Goal: Task Accomplishment & Management: Use online tool/utility

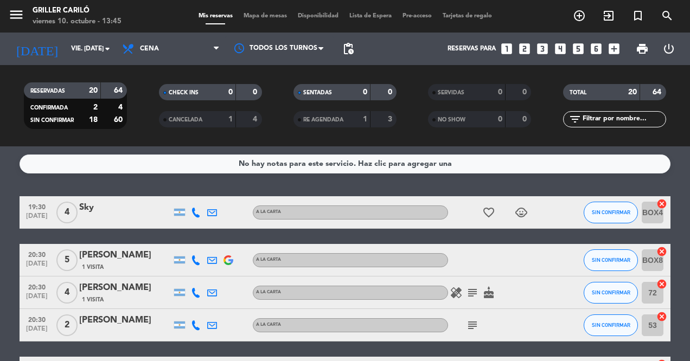
scroll to position [24, 0]
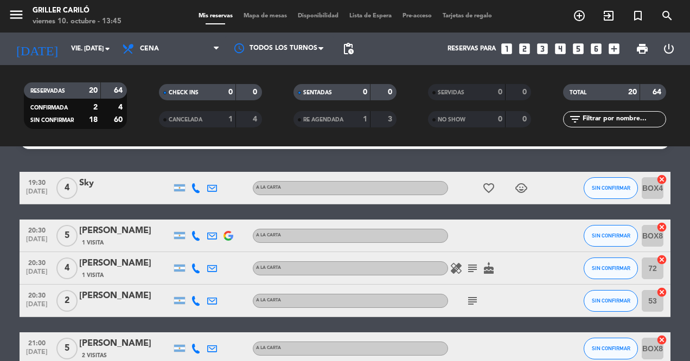
click at [220, 125] on div "1" at bounding box center [222, 119] width 22 height 12
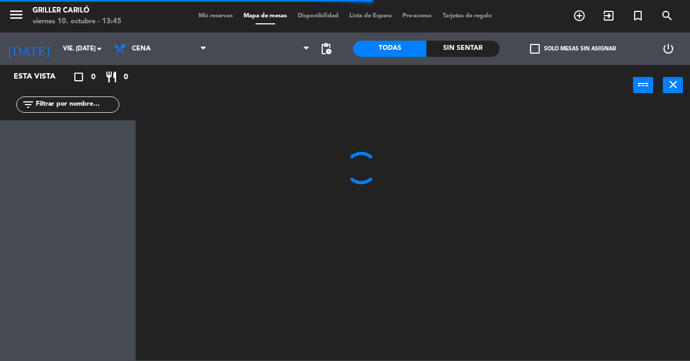
click at [445, 53] on div "Sin sentar" at bounding box center [462, 49] width 73 height 16
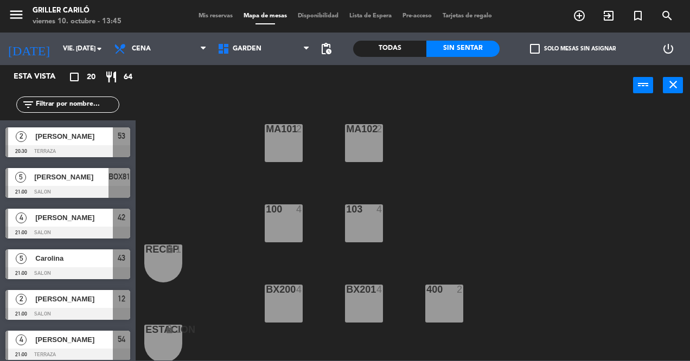
scroll to position [158, 0]
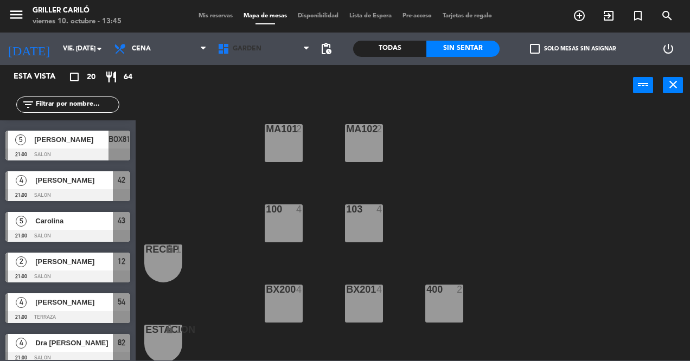
click at [286, 59] on span "GARDEN" at bounding box center [264, 49] width 104 height 24
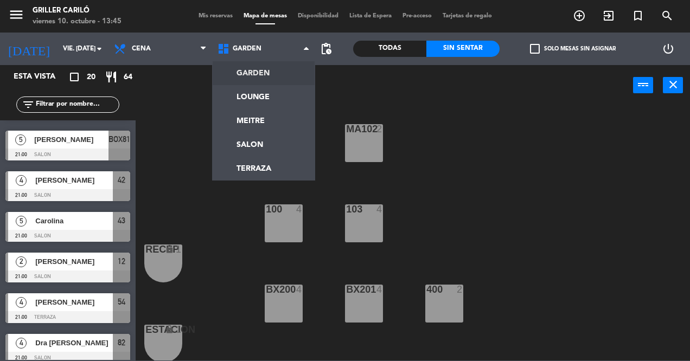
click at [277, 99] on ng-component "menu Griller Cariló viernes 10. octubre - 13:45 Mis reservas Mapa de mesas Disp…" at bounding box center [345, 180] width 690 height 361
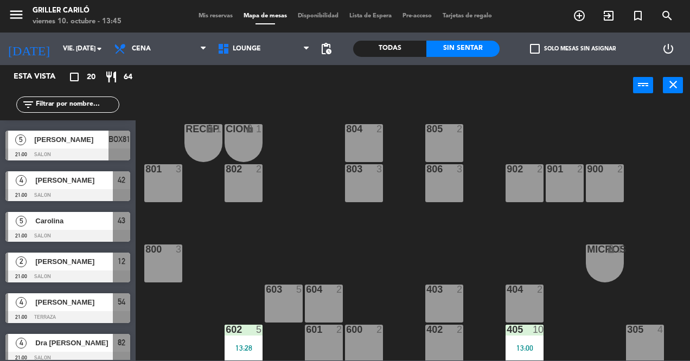
click at [101, 337] on span "Dra [PERSON_NAME]" at bounding box center [74, 342] width 78 height 11
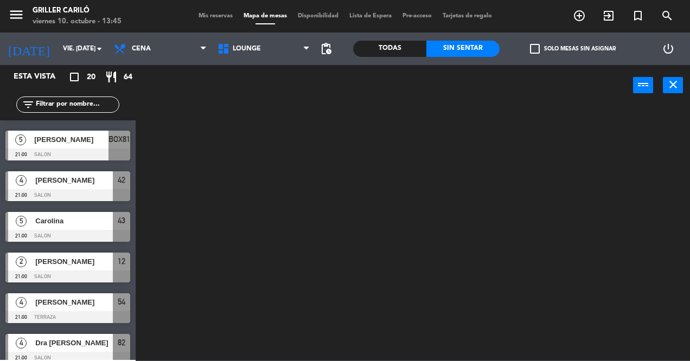
scroll to position [0, 0]
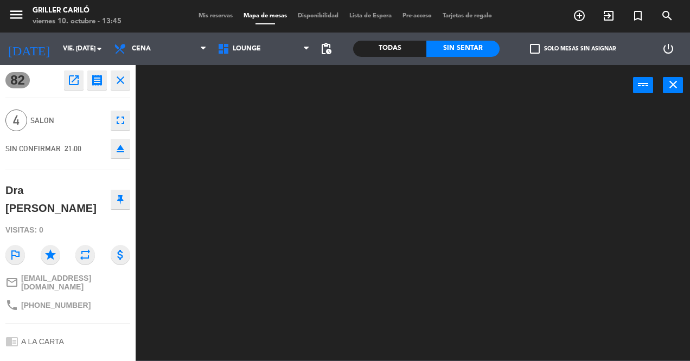
click at [186, 260] on div at bounding box center [416, 232] width 547 height 255
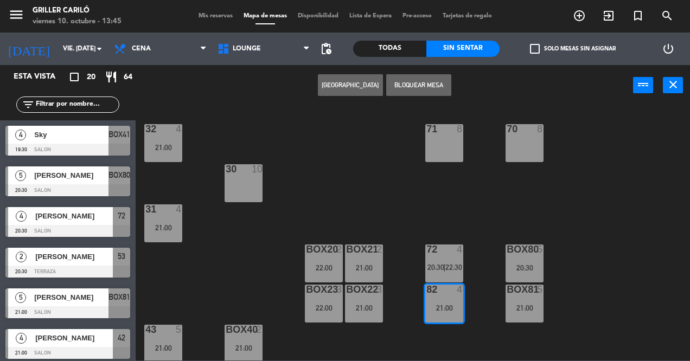
scroll to position [574, 0]
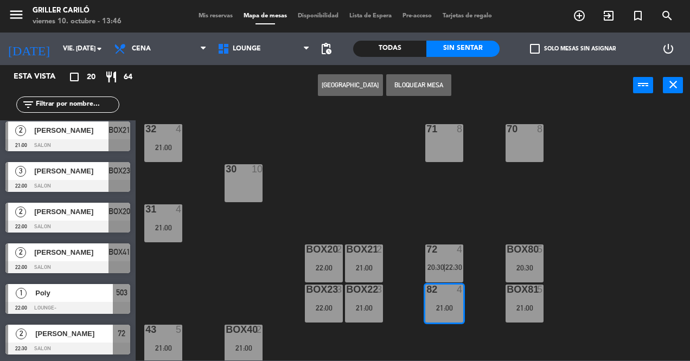
click at [342, 183] on div "32 4 21:00 71 8 70 8 30 10 31 4 21:00 BOX20 2 22:00 BOX21 2 21:00 72 4 20:30 | …" at bounding box center [416, 232] width 547 height 255
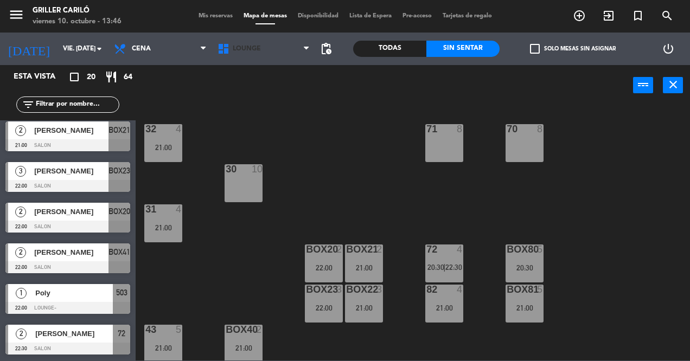
click at [271, 59] on span "LOUNGE" at bounding box center [264, 49] width 104 height 24
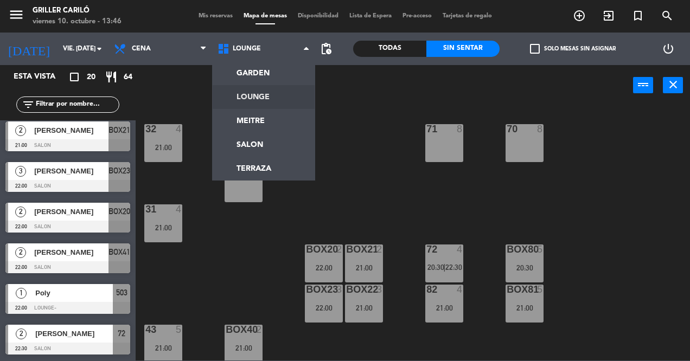
click at [272, 94] on ng-component "menu Griller Cariló viernes 10. octubre - 13:46 Mis reservas Mapa de mesas Disp…" at bounding box center [345, 180] width 690 height 361
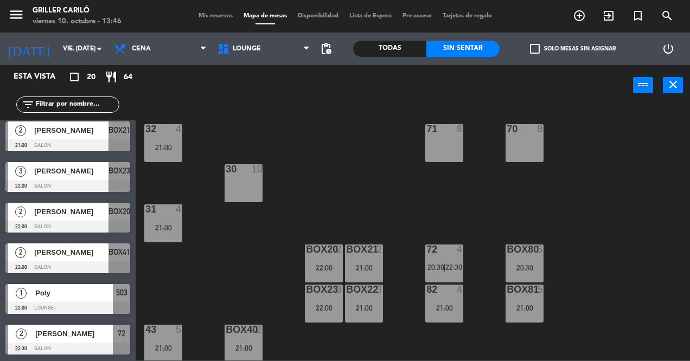
click at [274, 57] on span "LOUNGE" at bounding box center [264, 49] width 104 height 24
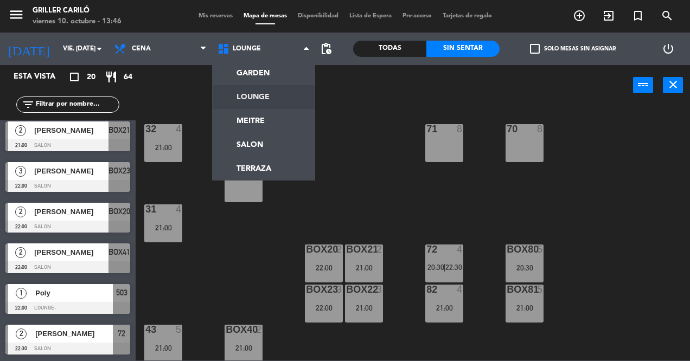
click at [277, 84] on ng-component "menu Griller Cariló viernes 10. octubre - 13:46 Mis reservas Mapa de mesas Disp…" at bounding box center [345, 180] width 690 height 361
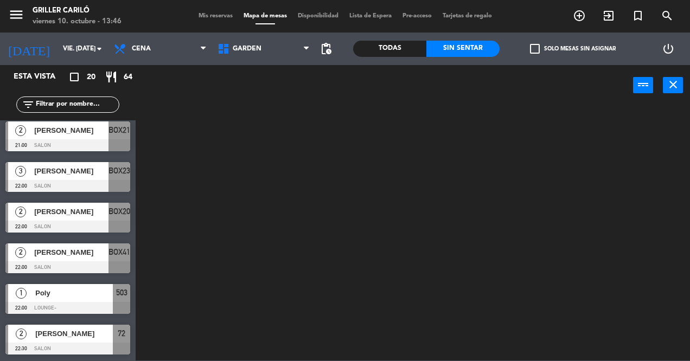
click at [283, 48] on span "GARDEN" at bounding box center [264, 49] width 104 height 24
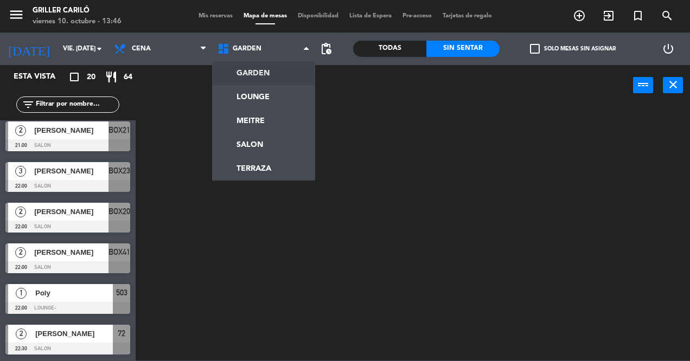
click at [276, 98] on ng-component "menu Griller Cariló viernes 10. octubre - 13:46 Mis reservas Mapa de mesas Disp…" at bounding box center [345, 180] width 690 height 361
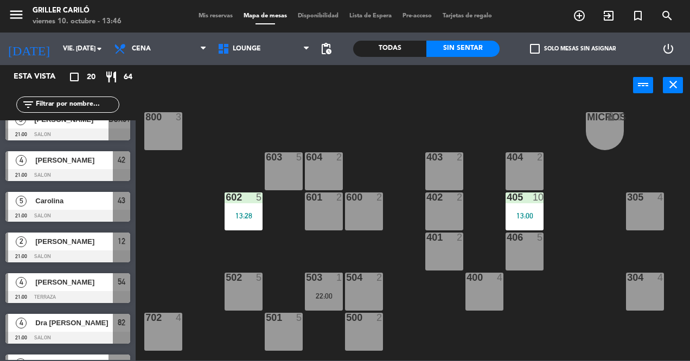
scroll to position [170, 0]
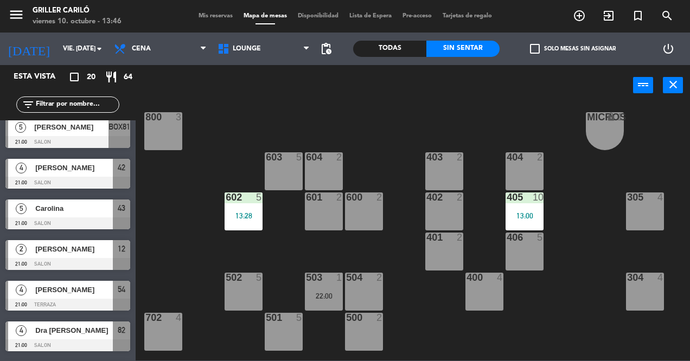
click at [170, 277] on div "RECEP lock 1 CION lock 1 804 2 805 2 801 3 802 2 803 3 806 3 900 2 901 2 902 2 …" at bounding box center [416, 232] width 547 height 255
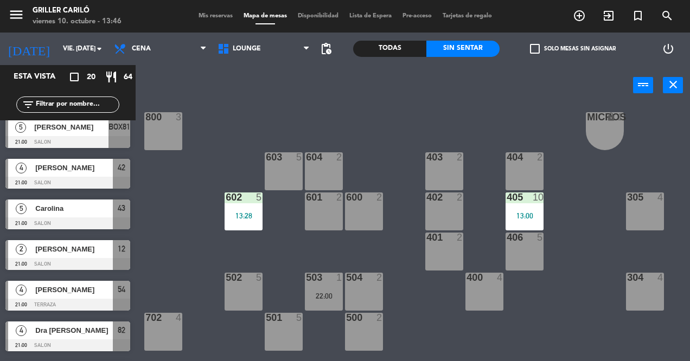
click at [174, 250] on div "menu Griller Cariló viernes 10. octubre - 13:46 Mis reservas Mapa de mesas Disp…" at bounding box center [345, 180] width 690 height 361
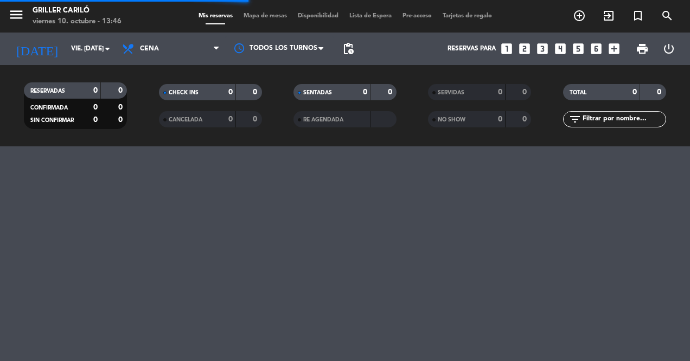
click at [268, 18] on span "Mapa de mesas" at bounding box center [265, 16] width 54 height 6
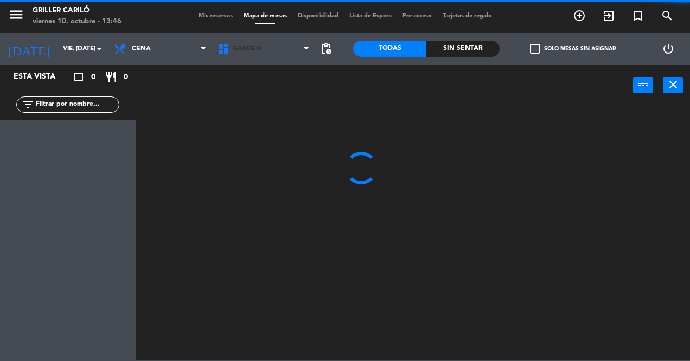
click at [276, 56] on span "GARDEN" at bounding box center [264, 49] width 104 height 24
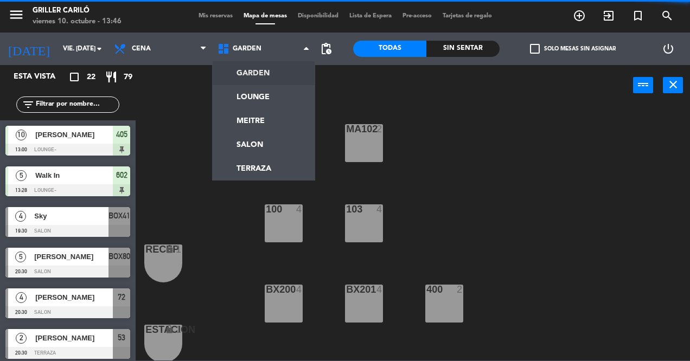
click at [277, 96] on ng-component "menu Griller Cariló viernes 10. octubre - 13:46 Mis reservas Mapa de mesas Disp…" at bounding box center [345, 180] width 690 height 361
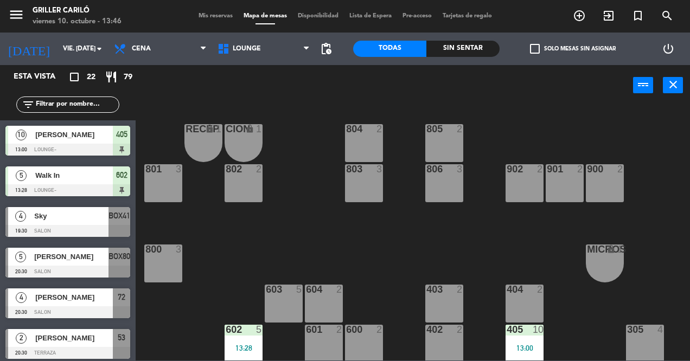
click at [458, 54] on div "Sin sentar" at bounding box center [462, 49] width 73 height 16
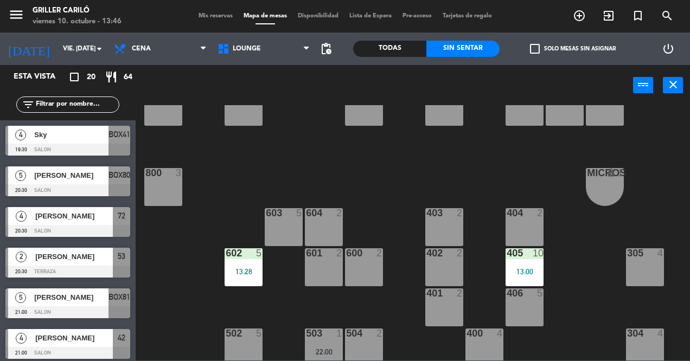
scroll to position [82, 0]
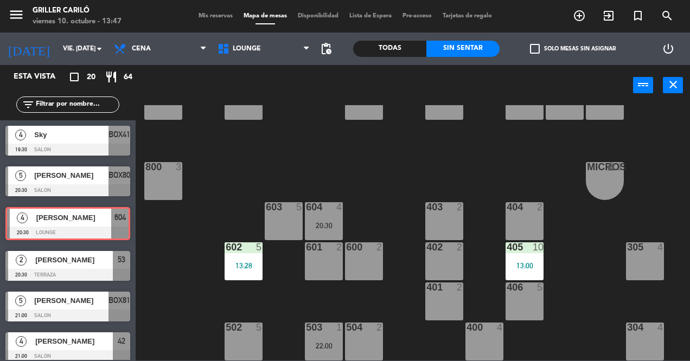
click at [170, 286] on div "RECEP lock 1 CION lock 1 804 2 805 2 801 3 802 2 803 3 806 3 900 2 901 2 902 2 …" at bounding box center [416, 232] width 547 height 255
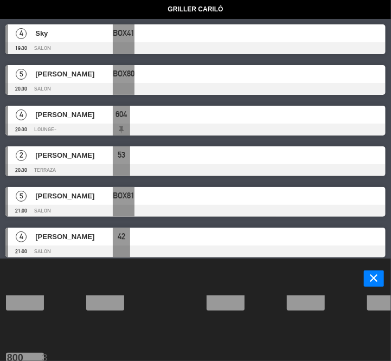
click at [373, 280] on icon "close" at bounding box center [374, 278] width 13 height 13
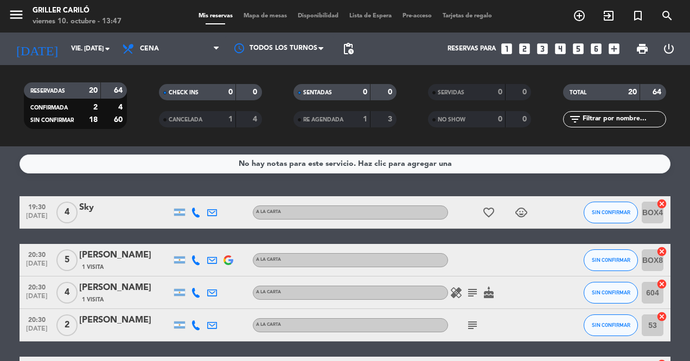
click at [253, 18] on span "Mapa de mesas" at bounding box center [265, 16] width 54 height 6
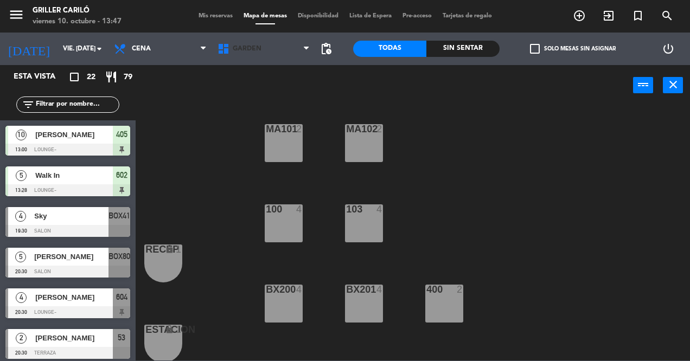
click at [274, 60] on span "GARDEN" at bounding box center [264, 49] width 104 height 24
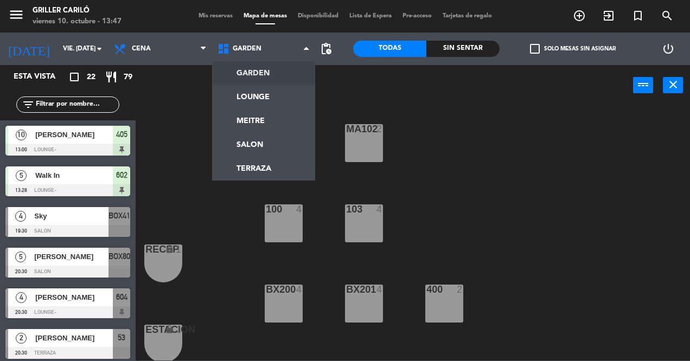
click at [269, 102] on ng-component "menu Griller Cariló viernes 10. octubre - 13:47 Mis reservas Mapa de mesas Disp…" at bounding box center [345, 180] width 690 height 361
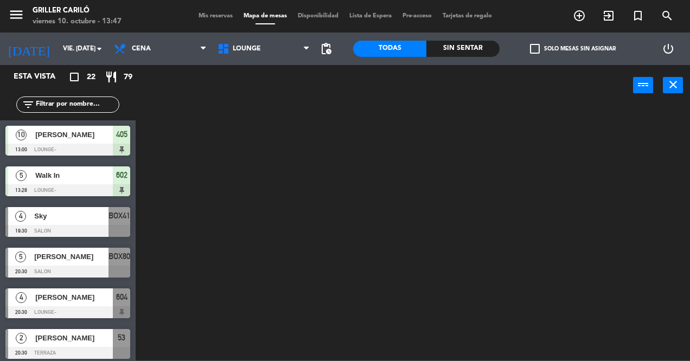
click at [465, 49] on div "Sin sentar" at bounding box center [462, 49] width 73 height 16
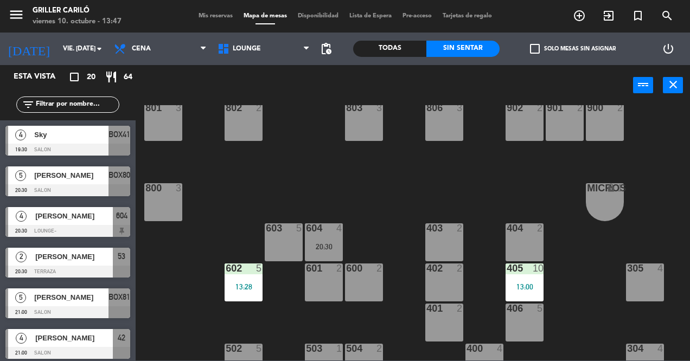
scroll to position [93, 0]
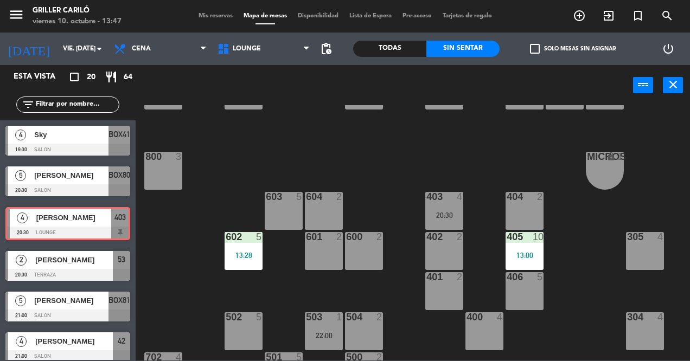
click at [185, 281] on div "RECEP lock 1 CION lock 1 804 2 805 2 801 3 802 2 803 3 806 3 900 2 901 2 902 2 …" at bounding box center [416, 232] width 547 height 255
click at [174, 233] on div "RECEP lock 1 CION lock 1 804 2 805 2 801 3 802 2 803 3 806 3 900 2 901 2 902 2 …" at bounding box center [416, 232] width 547 height 255
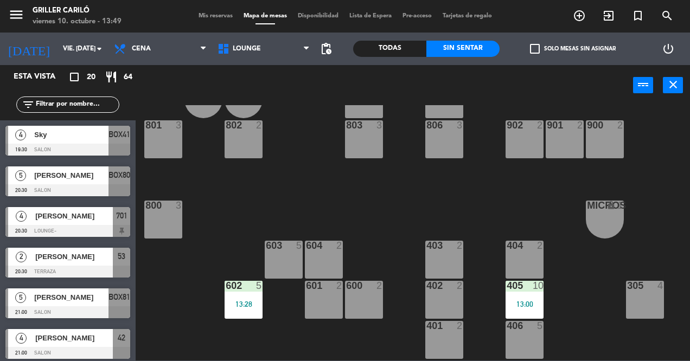
scroll to position [43, 0]
click at [88, 126] on div "Sky" at bounding box center [70, 135] width 75 height 18
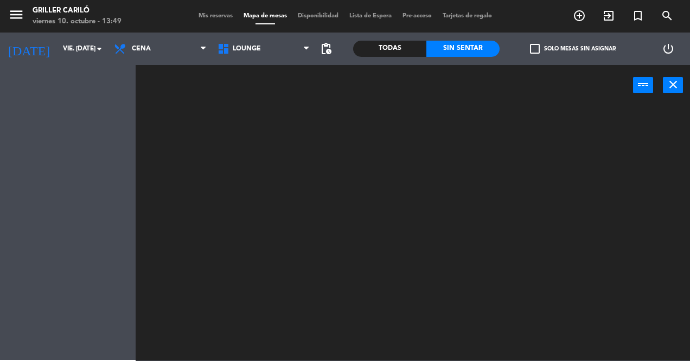
scroll to position [0, 0]
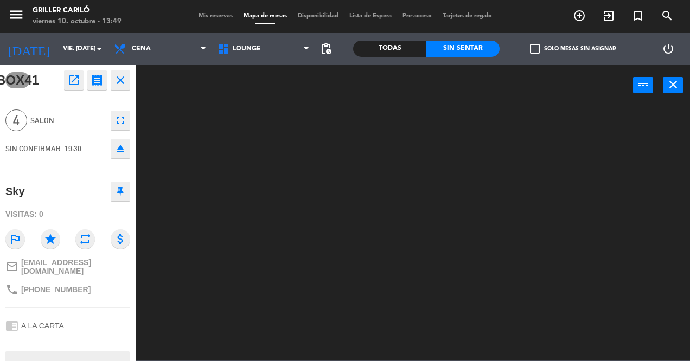
click at [240, 199] on div at bounding box center [416, 232] width 547 height 255
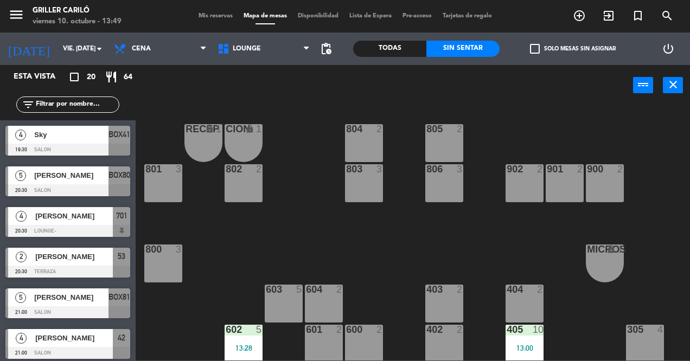
click at [91, 107] on input "text" at bounding box center [77, 105] width 84 height 12
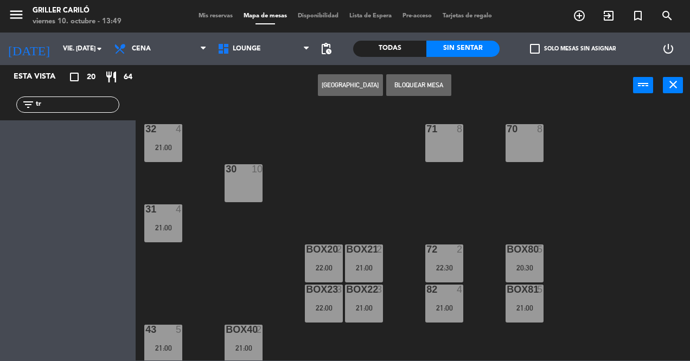
type input "t"
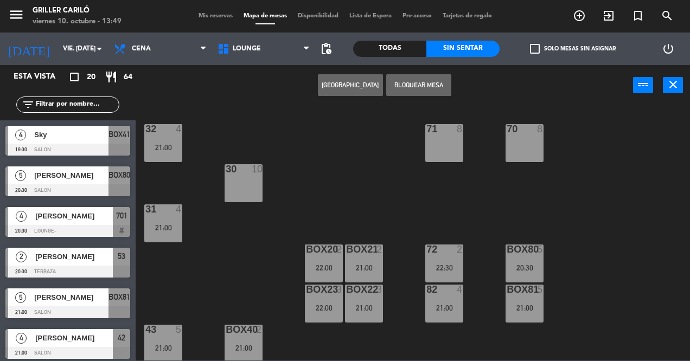
type input "s"
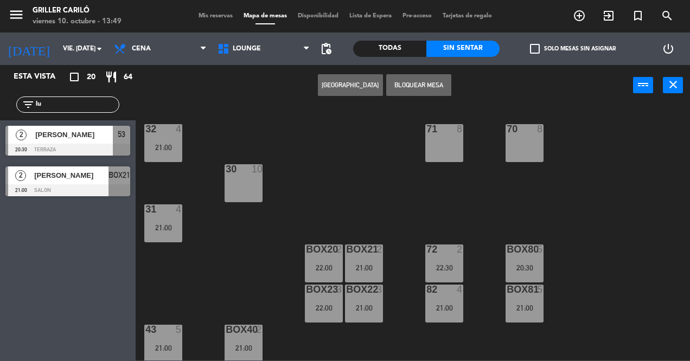
click at [369, 167] on div "32 4 21:00 71 8 70 8 30 10 31 4 21:00 BOX20 2 22:00 BOX21 2 21:00 72 2 22:30 BO…" at bounding box center [416, 232] width 547 height 255
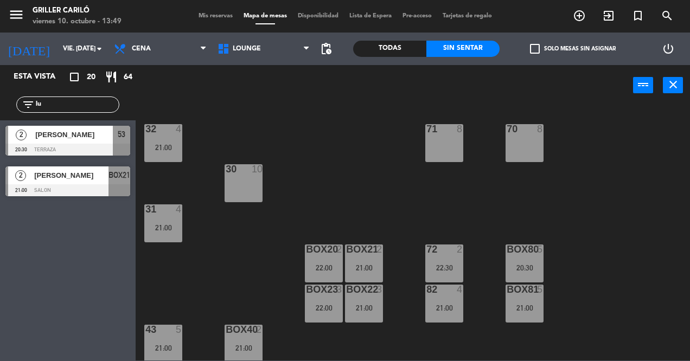
click at [106, 107] on input "lu" at bounding box center [77, 105] width 84 height 12
type input "l"
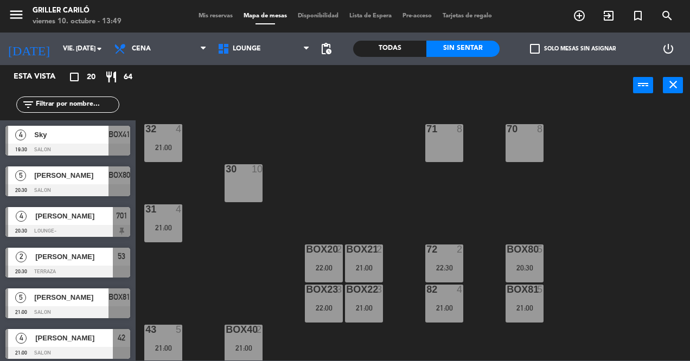
click at [359, 140] on div "32 4 21:00 71 8 70 8 30 10 31 4 21:00 BOX20 2 22:00 BOX21 2 21:00 72 2 22:30 BO…" at bounding box center [416, 232] width 547 height 255
click at [273, 60] on span "LOUNGE" at bounding box center [264, 49] width 104 height 24
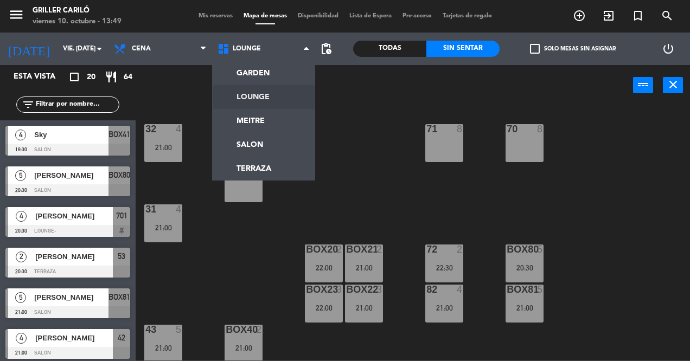
click at [280, 81] on ng-component "menu Griller Cariló viernes 10. octubre - 13:49 Mis reservas Mapa de mesas Disp…" at bounding box center [345, 180] width 690 height 361
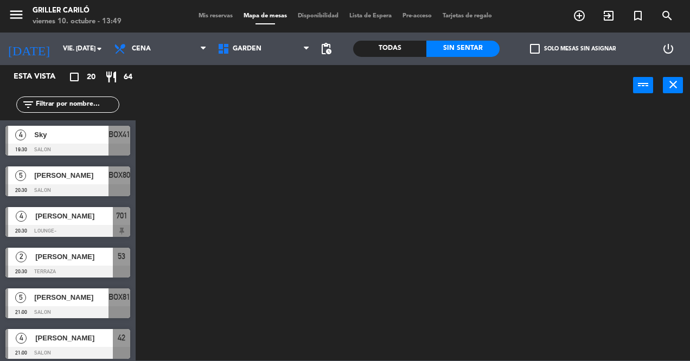
click at [276, 57] on span "GARDEN" at bounding box center [264, 49] width 104 height 24
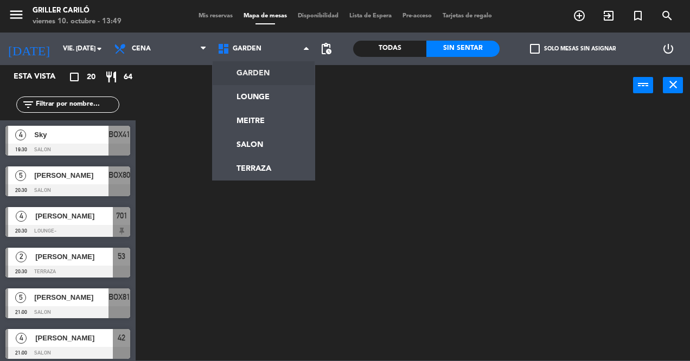
click at [280, 96] on ng-component "menu Griller Cariló viernes 10. octubre - 13:49 Mis reservas Mapa de mesas Disp…" at bounding box center [345, 180] width 690 height 361
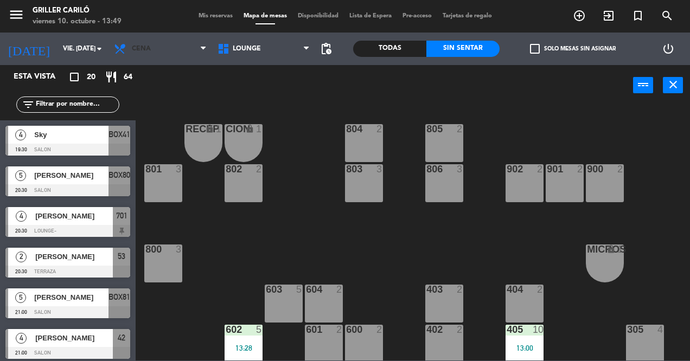
click at [168, 56] on span "Cena" at bounding box center [160, 49] width 104 height 24
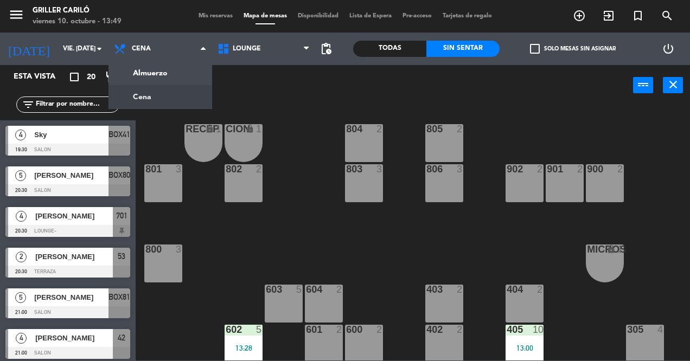
click at [174, 81] on ng-component "menu Griller Cariló viernes 10. octubre - 13:49 Mis reservas Mapa de mesas Disp…" at bounding box center [345, 180] width 690 height 361
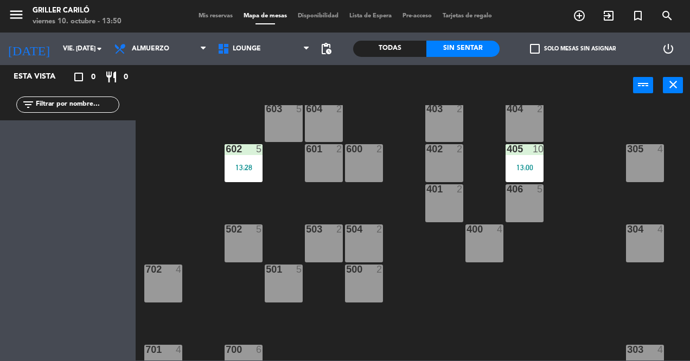
scroll to position [221, 0]
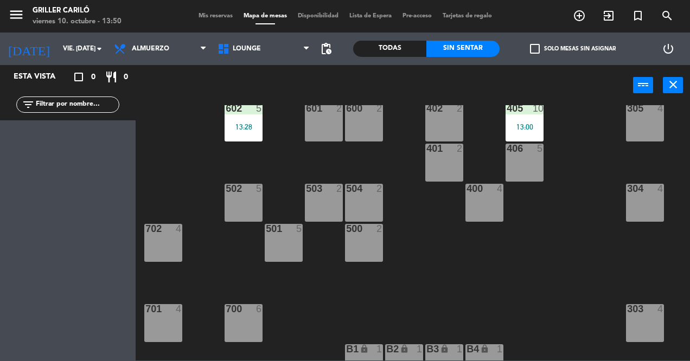
click at [225, 266] on div "RECEP lock 1 CION lock 1 804 2 805 2 801 3 802 2 803 3 806 3 900 2 901 2 902 2 …" at bounding box center [416, 232] width 547 height 255
click at [174, 245] on div "702 4" at bounding box center [163, 243] width 38 height 38
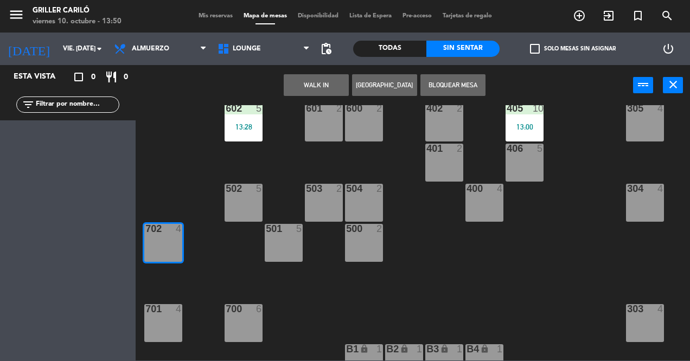
click at [327, 88] on button "WALK IN" at bounding box center [316, 85] width 65 height 22
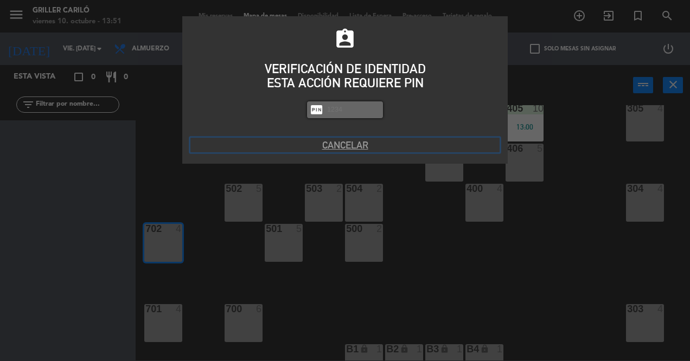
click at [361, 145] on button "Cancelar" at bounding box center [344, 145] width 309 height 15
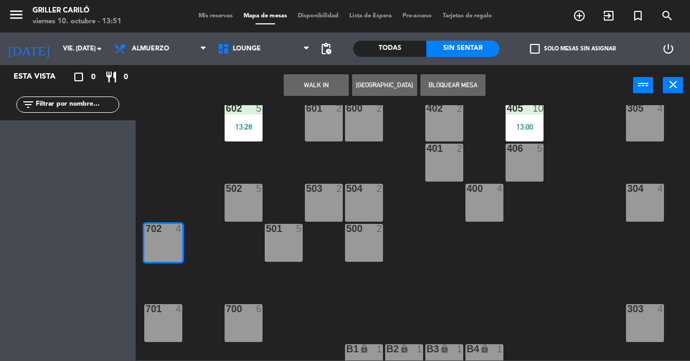
click at [163, 241] on div "702 4" at bounding box center [163, 243] width 38 height 38
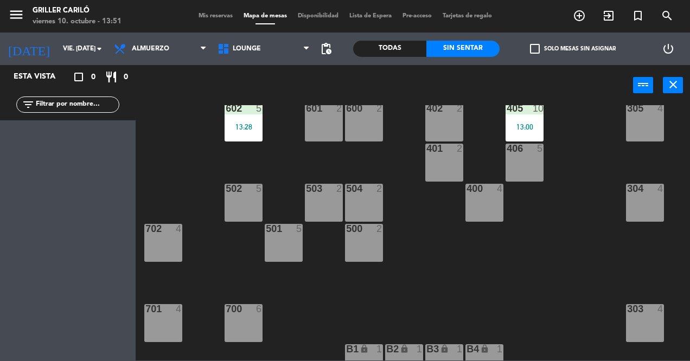
click at [158, 250] on div "702 4" at bounding box center [163, 243] width 38 height 38
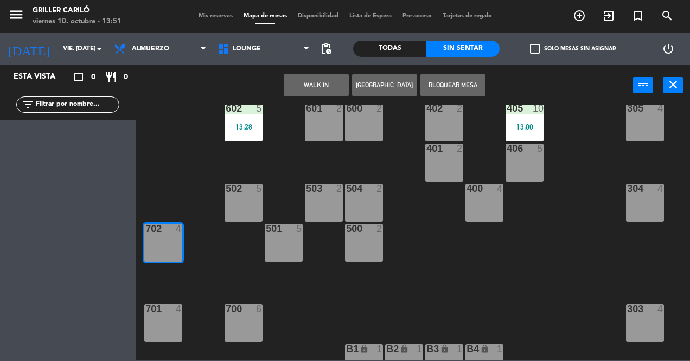
click at [322, 89] on button "WALK IN" at bounding box center [316, 85] width 65 height 22
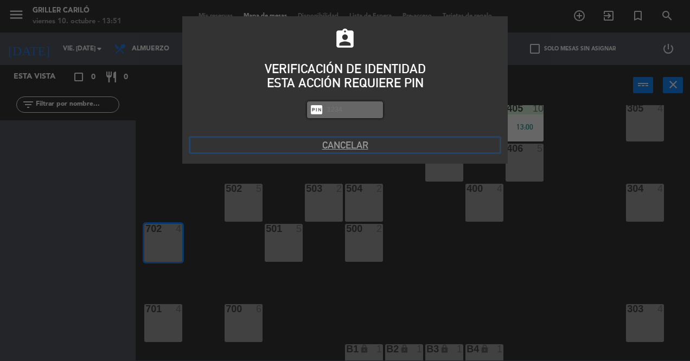
click at [302, 149] on button "Cancelar" at bounding box center [344, 145] width 309 height 15
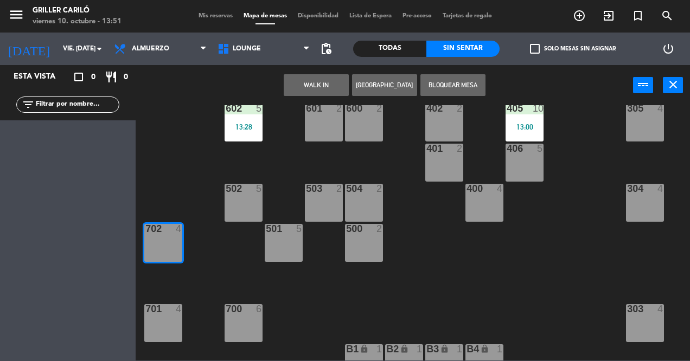
click at [159, 245] on div "702 4" at bounding box center [163, 243] width 38 height 38
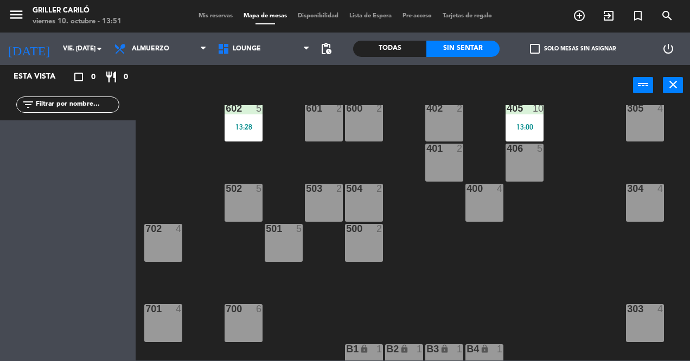
click at [164, 242] on div "702 4" at bounding box center [163, 243] width 38 height 38
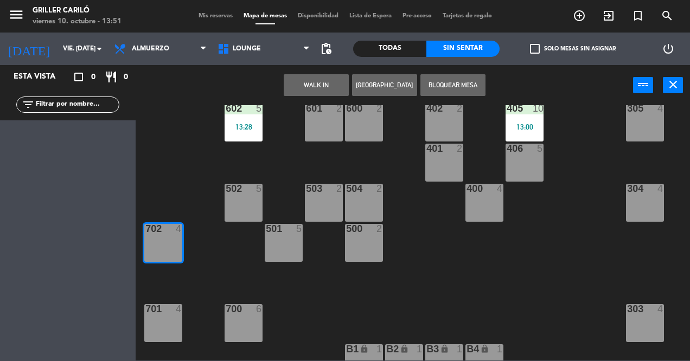
click at [319, 85] on button "WALK IN" at bounding box center [316, 85] width 65 height 22
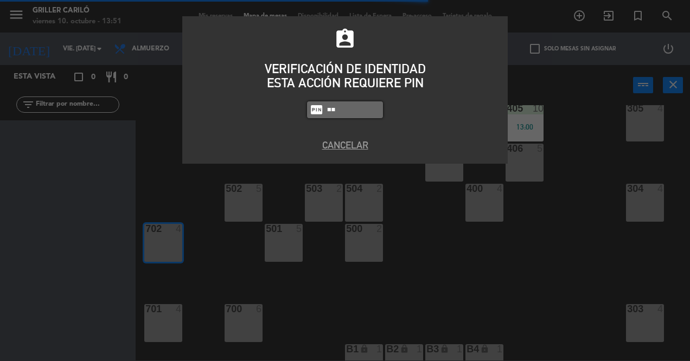
type input "1"
type input "1234"
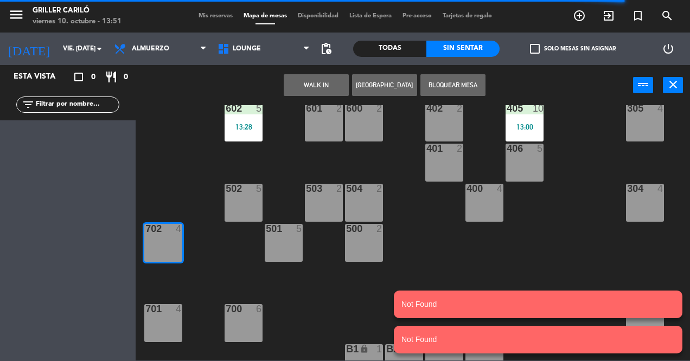
click at [499, 270] on div "RECEP lock 1 CION lock 1 804 2 805 2 801 3 802 2 803 3 806 3 900 2 901 2 902 2 …" at bounding box center [416, 232] width 547 height 255
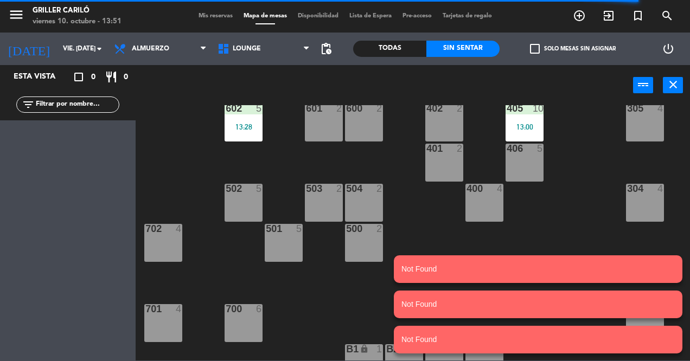
click at [170, 251] on div "702 4" at bounding box center [163, 243] width 38 height 38
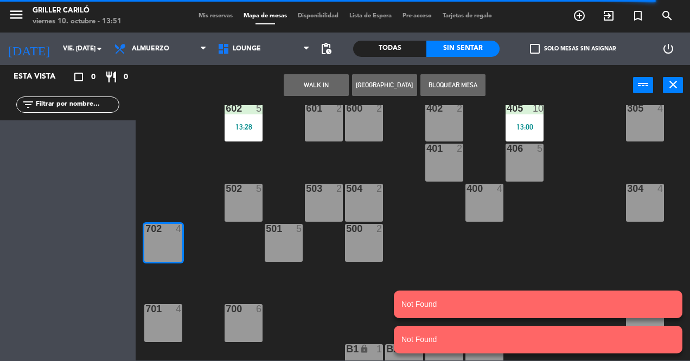
click at [216, 226] on div "RECEP lock 1 CION lock 1 804 2 805 2 801 3 802 2 803 3 806 3 900 2 901 2 902 2 …" at bounding box center [416, 232] width 547 height 255
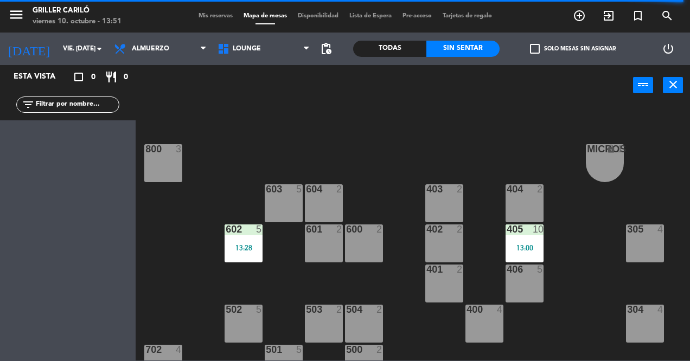
scroll to position [93, 0]
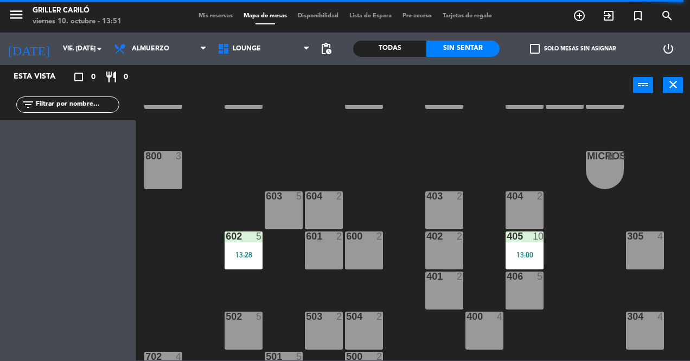
click at [329, 214] on div "604 2" at bounding box center [324, 210] width 38 height 38
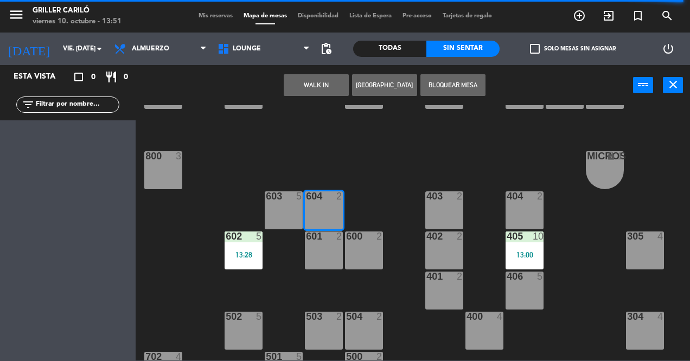
click at [320, 85] on button "WALK IN" at bounding box center [316, 85] width 65 height 22
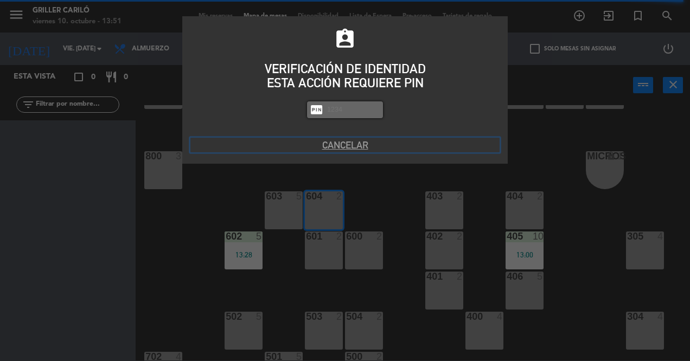
click at [346, 143] on button "Cancelar" at bounding box center [344, 145] width 309 height 15
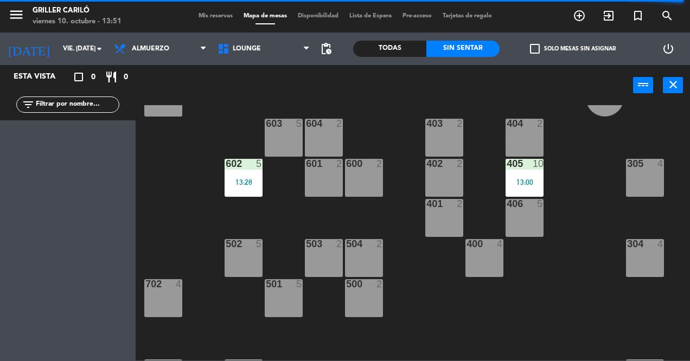
scroll to position [166, 0]
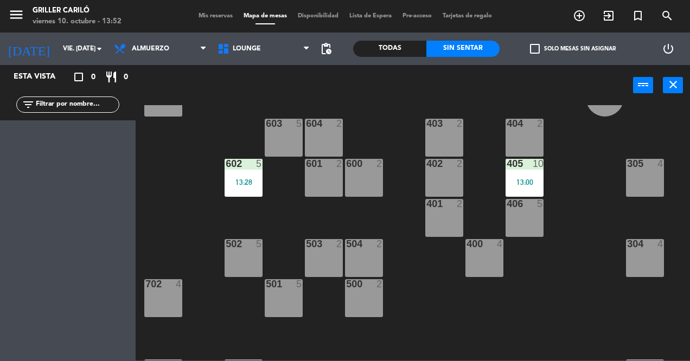
click at [168, 308] on div "702 4" at bounding box center [163, 298] width 38 height 38
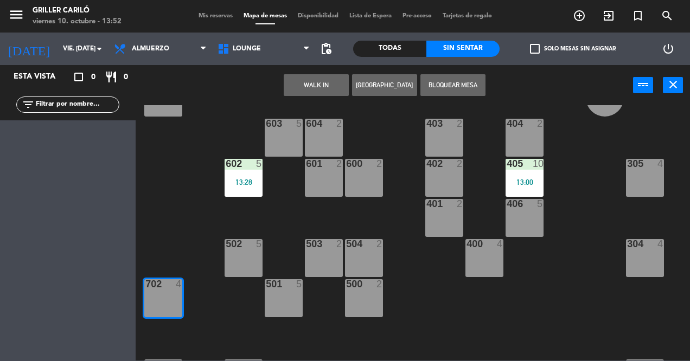
click at [317, 92] on button "WALK IN" at bounding box center [316, 85] width 65 height 22
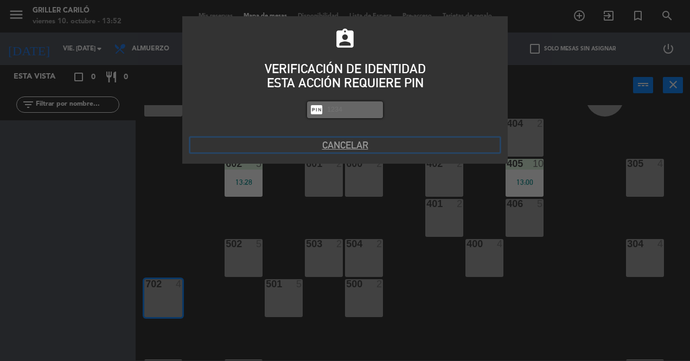
click at [344, 151] on button "Cancelar" at bounding box center [344, 145] width 309 height 15
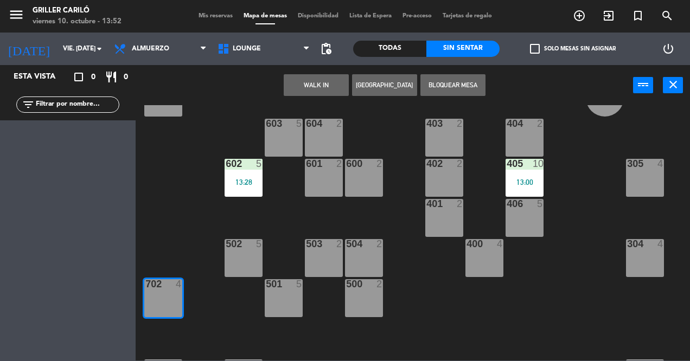
click at [574, 264] on div "RECEP lock 1 CION lock 1 804 2 805 2 801 3 802 2 803 3 806 3 900 2 901 2 902 2 …" at bounding box center [416, 232] width 547 height 255
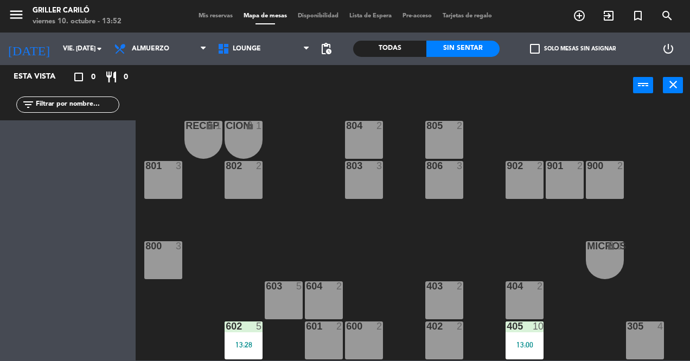
scroll to position [0, 0]
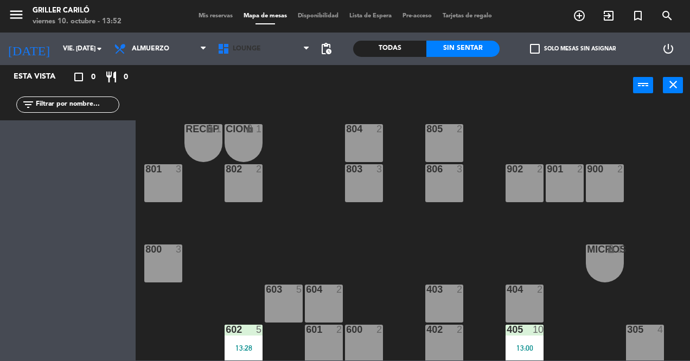
click at [250, 49] on span "LOUNGE" at bounding box center [247, 49] width 28 height 8
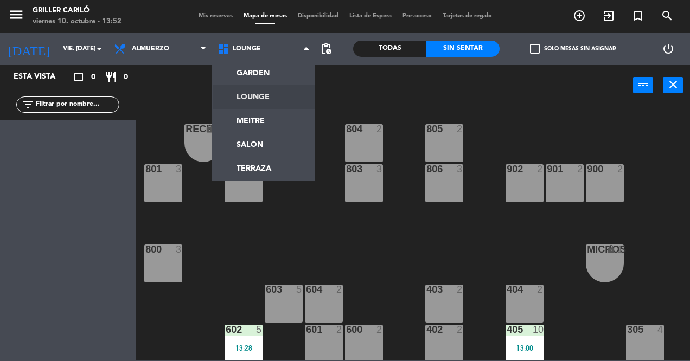
click at [271, 172] on ng-component "menu Griller Cariló viernes 10. octubre - 13:52 Mis reservas Mapa de mesas Disp…" at bounding box center [345, 180] width 690 height 361
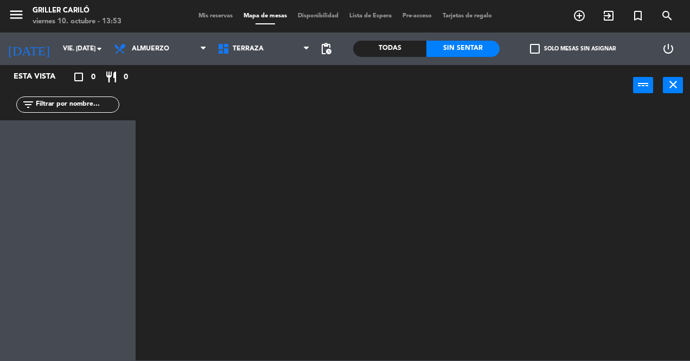
click at [258, 60] on span "TERRAZA" at bounding box center [264, 49] width 104 height 24
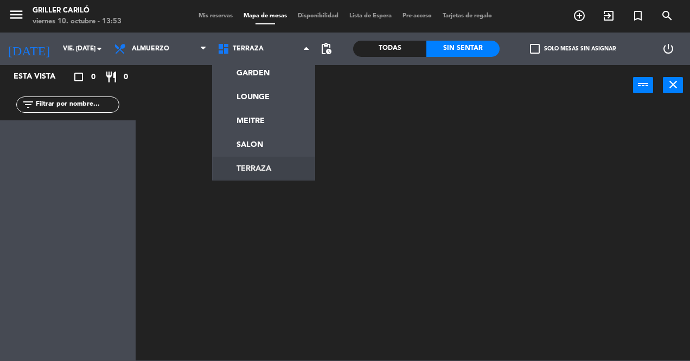
click at [263, 153] on ng-component "menu Griller Cariló viernes 10. octubre - 13:53 Mis reservas Mapa de mesas Disp…" at bounding box center [345, 180] width 690 height 361
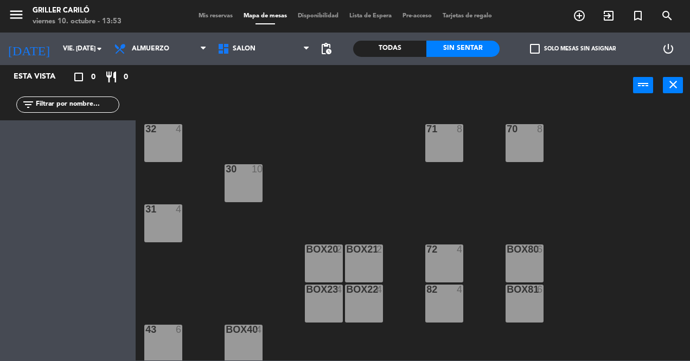
click at [278, 57] on span "SALON" at bounding box center [264, 49] width 104 height 24
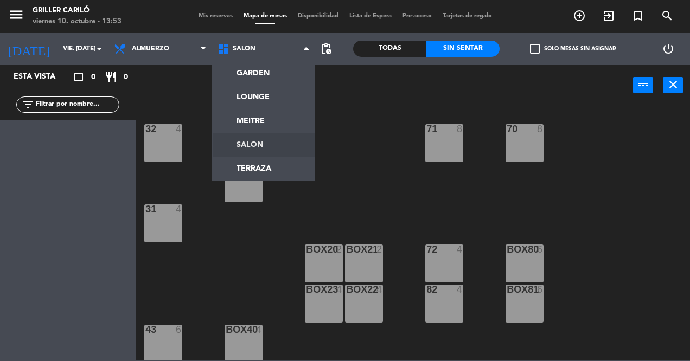
click at [274, 164] on ng-component "menu Griller Cariló viernes 10. octubre - 13:53 Mis reservas Mapa de mesas Disp…" at bounding box center [345, 180] width 690 height 361
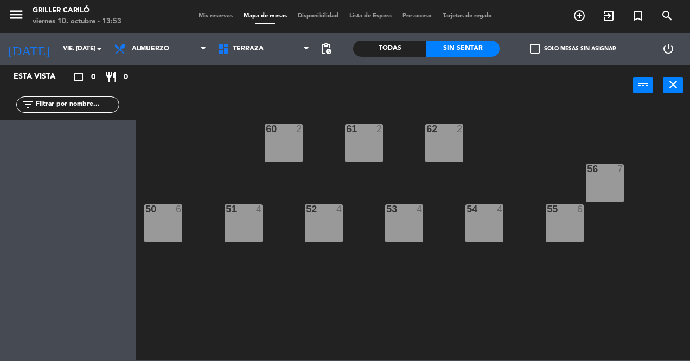
click at [266, 59] on span "TERRAZA" at bounding box center [264, 49] width 104 height 24
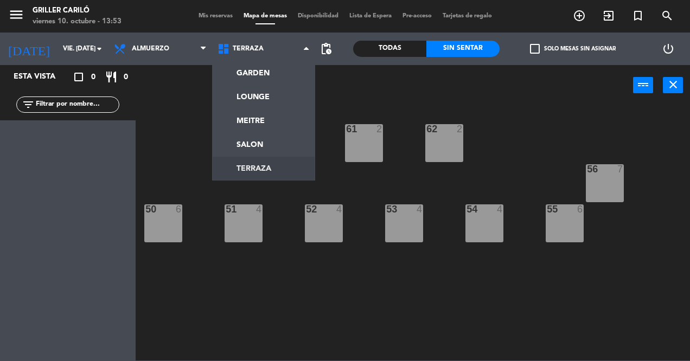
click at [272, 106] on ng-component "menu Griller Cariló viernes 10. octubre - 13:53 Mis reservas Mapa de mesas Disp…" at bounding box center [345, 180] width 690 height 361
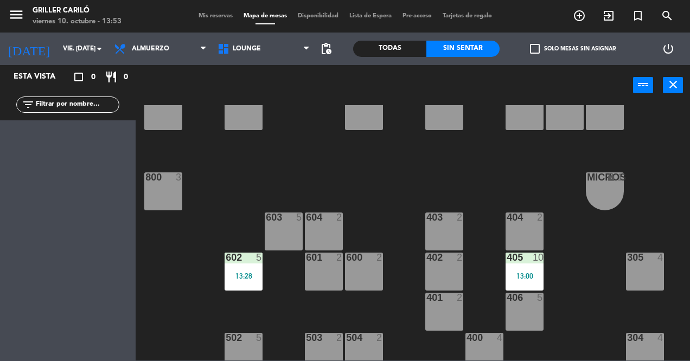
scroll to position [73, 0]
click at [365, 277] on div "600 2" at bounding box center [364, 271] width 38 height 38
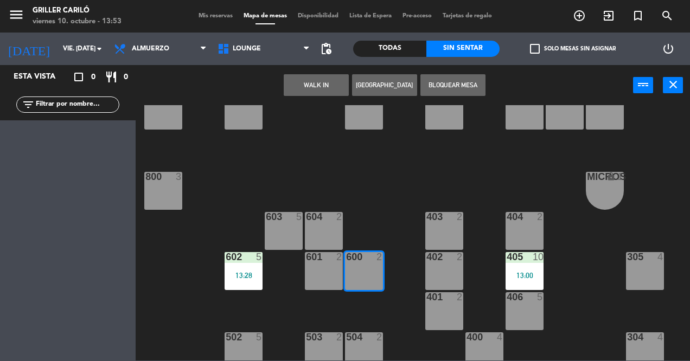
click at [321, 93] on button "WALK IN" at bounding box center [316, 85] width 65 height 22
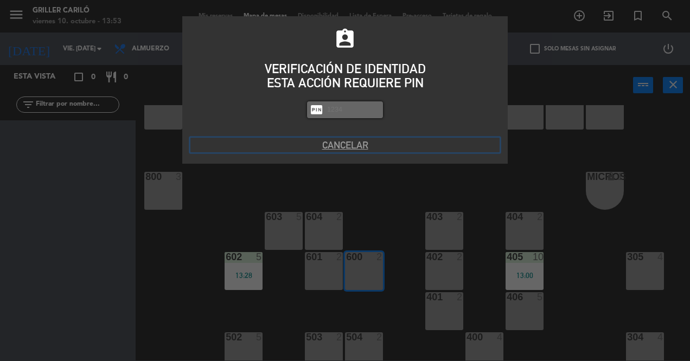
click at [351, 147] on button "Cancelar" at bounding box center [344, 145] width 309 height 15
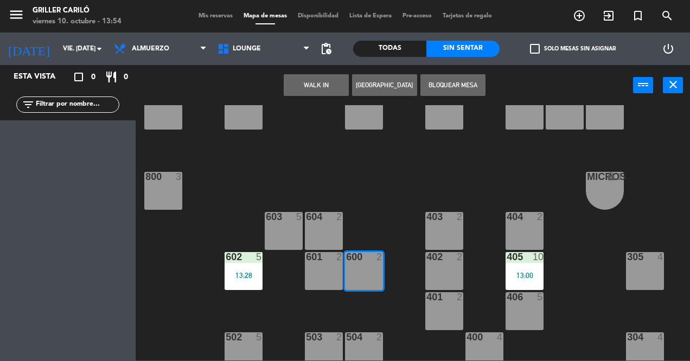
click at [515, 235] on div "404 2" at bounding box center [525, 231] width 38 height 38
click at [381, 220] on div "RECEP lock 1 CION lock 1 804 2 805 2 801 3 802 2 803 3 806 3 900 2 901 2 902 2 …" at bounding box center [416, 232] width 547 height 255
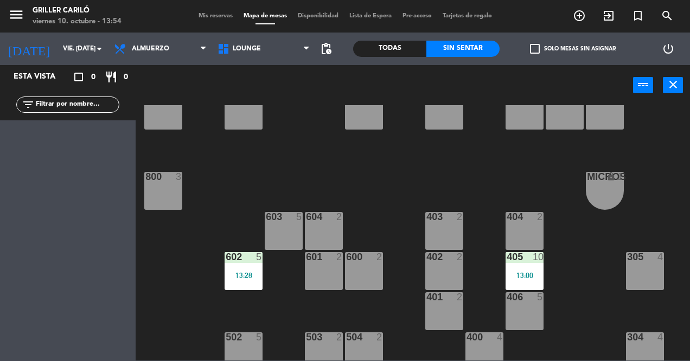
click at [526, 232] on div "404 2" at bounding box center [525, 231] width 38 height 38
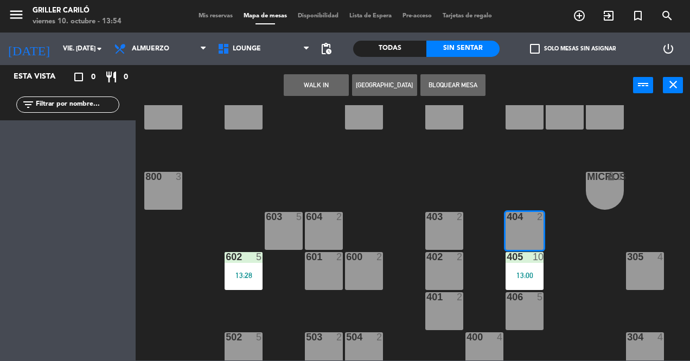
click at [465, 85] on button "Bloquear Mesa" at bounding box center [452, 85] width 65 height 22
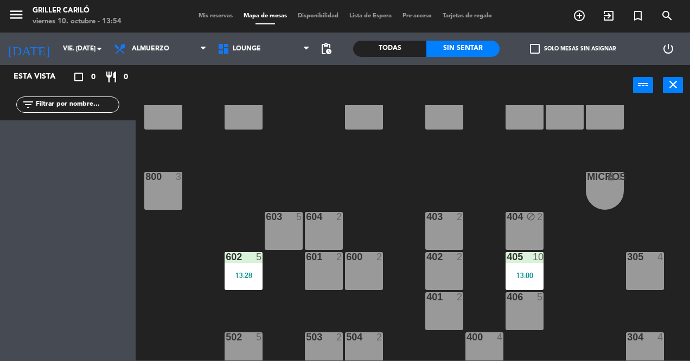
click at [529, 321] on div "406 5" at bounding box center [525, 311] width 38 height 38
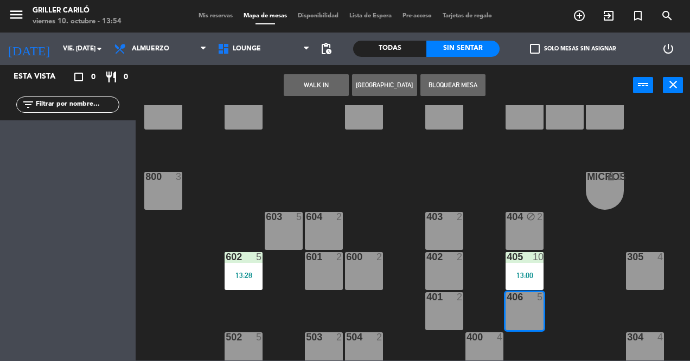
click at [463, 85] on button "Bloquear Mesa" at bounding box center [452, 85] width 65 height 22
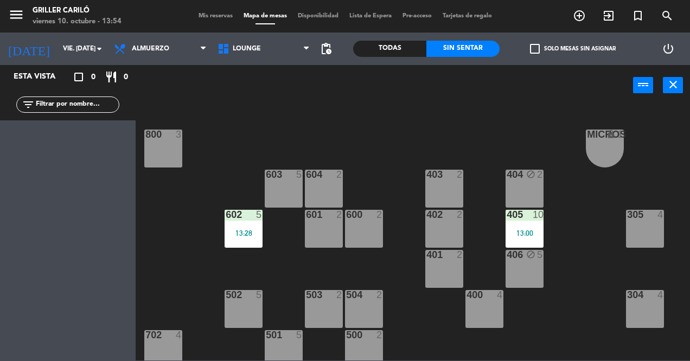
scroll to position [234, 0]
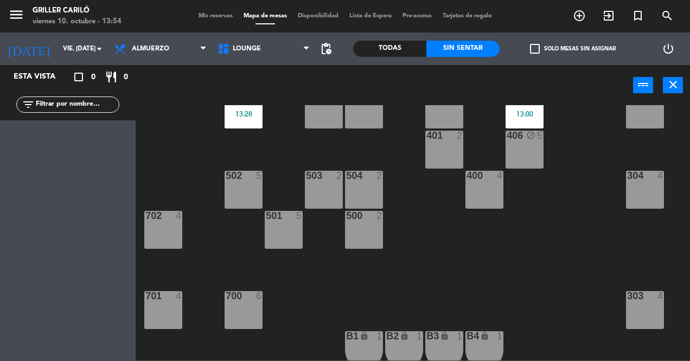
click at [175, 234] on div "702 4" at bounding box center [163, 230] width 38 height 38
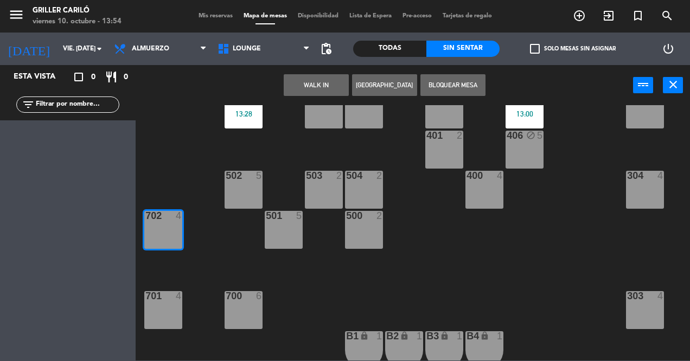
click at [320, 94] on button "WALK IN" at bounding box center [316, 85] width 65 height 22
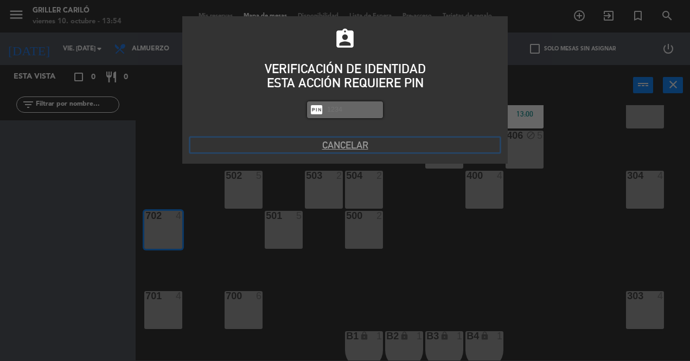
click at [349, 148] on button "Cancelar" at bounding box center [344, 145] width 309 height 15
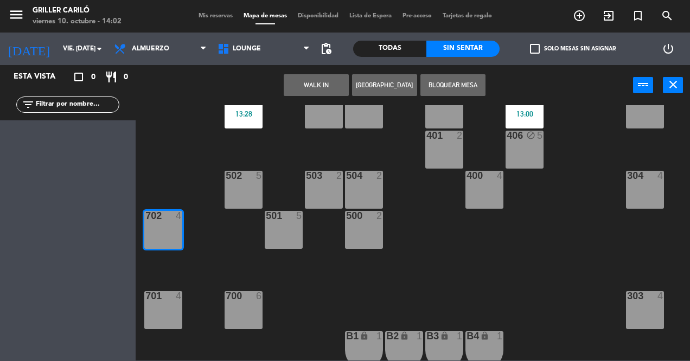
click at [333, 90] on button "WALK IN" at bounding box center [316, 85] width 65 height 22
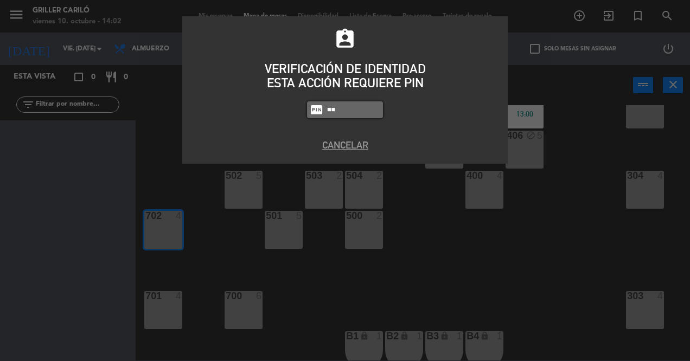
type input "1"
type input "2"
type input "3"
type input "1"
type input "2025"
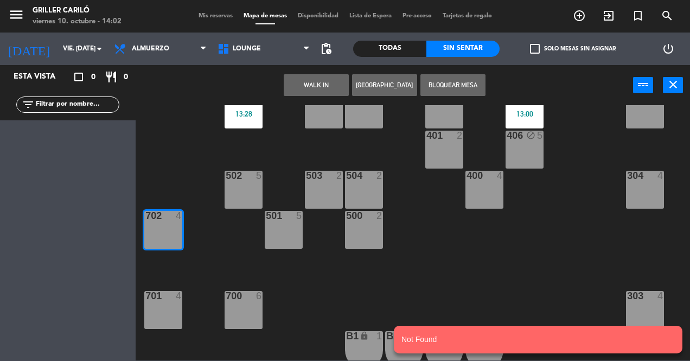
click at [168, 225] on div "702 4" at bounding box center [163, 230] width 38 height 38
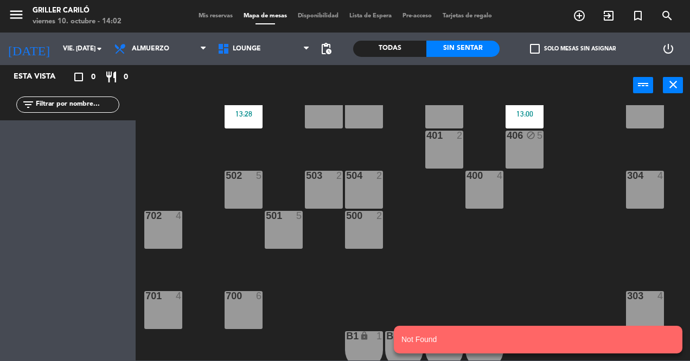
click at [233, 268] on div "RECEP lock 1 CION lock 1 804 2 805 2 801 3 802 2 803 3 806 3 900 2 901 2 902 2 …" at bounding box center [416, 232] width 547 height 255
click at [171, 235] on div "702 4" at bounding box center [163, 230] width 38 height 38
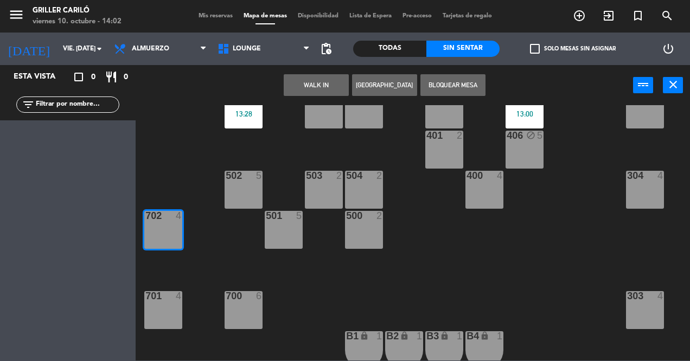
click at [314, 92] on button "WALK IN" at bounding box center [316, 85] width 65 height 22
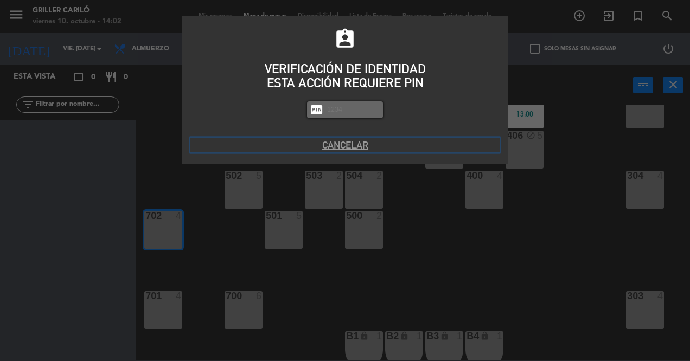
click at [346, 149] on button "Cancelar" at bounding box center [344, 145] width 309 height 15
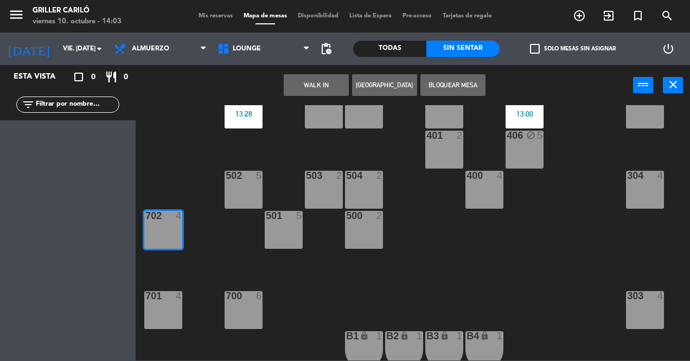
click at [315, 98] on div "WALK IN [GEOGRAPHIC_DATA] Bloquear Mesa power_input close" at bounding box center [384, 85] width 497 height 41
click at [316, 87] on button "WALK IN" at bounding box center [316, 85] width 65 height 22
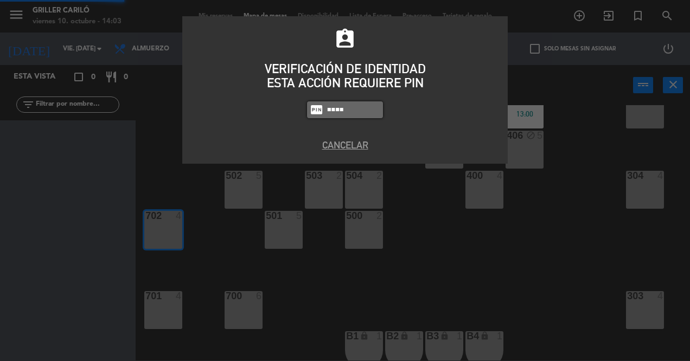
type input "2025"
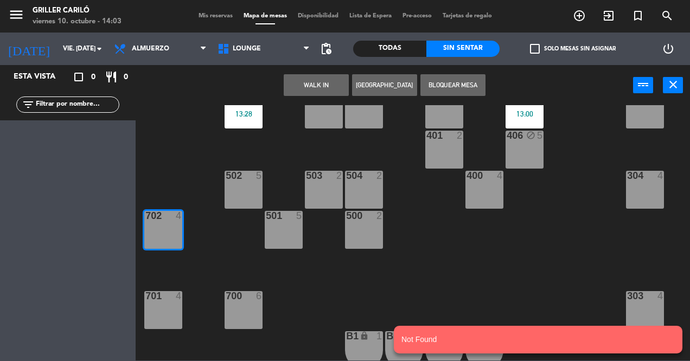
click at [209, 257] on div "RECEP lock 1 CION lock 1 804 2 805 2 801 3 802 2 803 3 806 3 900 2 901 2 902 2 …" at bounding box center [416, 232] width 547 height 255
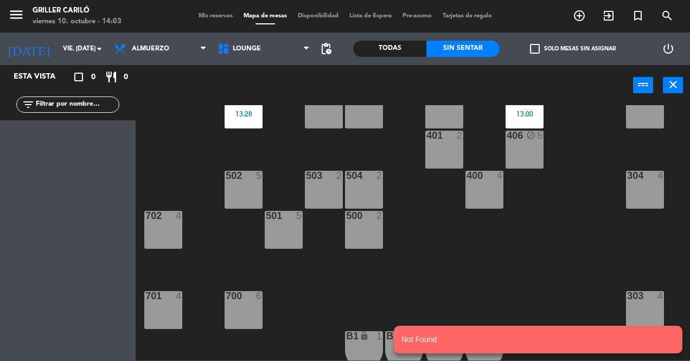
click at [171, 246] on div "702 4" at bounding box center [163, 230] width 38 height 38
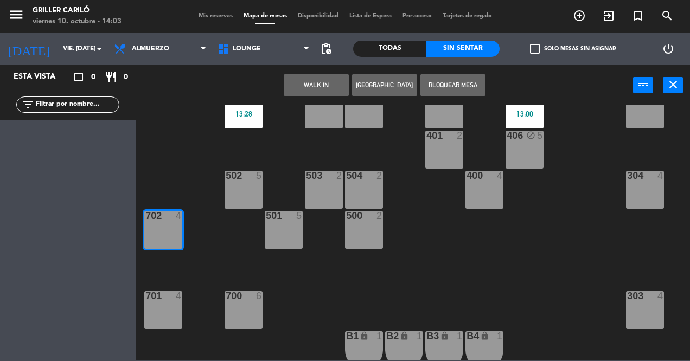
click at [312, 101] on div "WALK IN [GEOGRAPHIC_DATA] Bloquear Mesa power_input close" at bounding box center [384, 85] width 497 height 41
click at [332, 88] on button "WALK IN" at bounding box center [316, 85] width 65 height 22
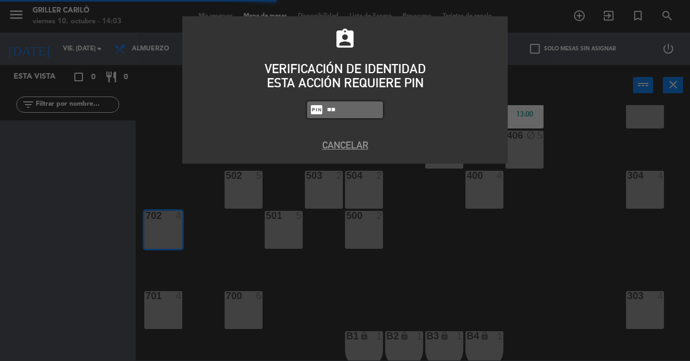
type input "1"
type input "12"
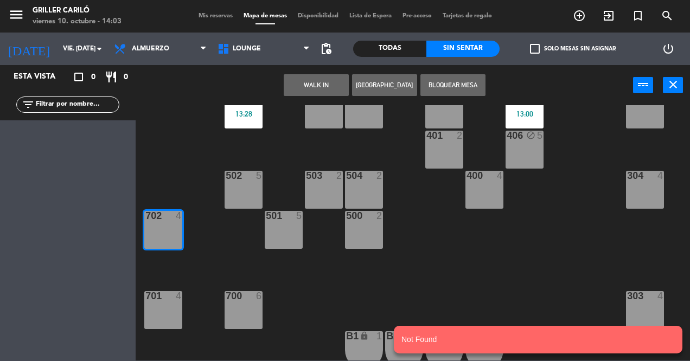
click at [237, 248] on div "RECEP lock 1 CION lock 1 804 2 805 2 801 3 802 2 803 3 806 3 900 2 901 2 902 2 …" at bounding box center [416, 232] width 547 height 255
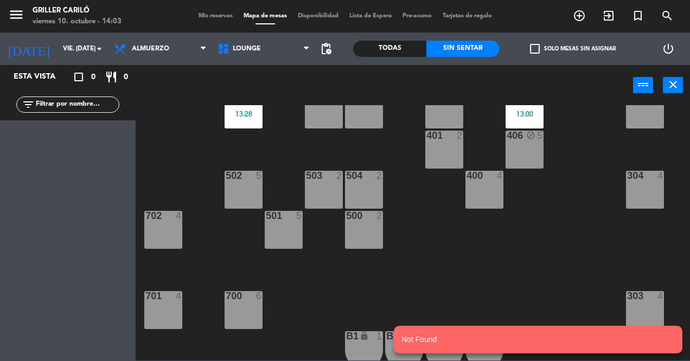
click at [171, 233] on div "702 4" at bounding box center [163, 230] width 38 height 38
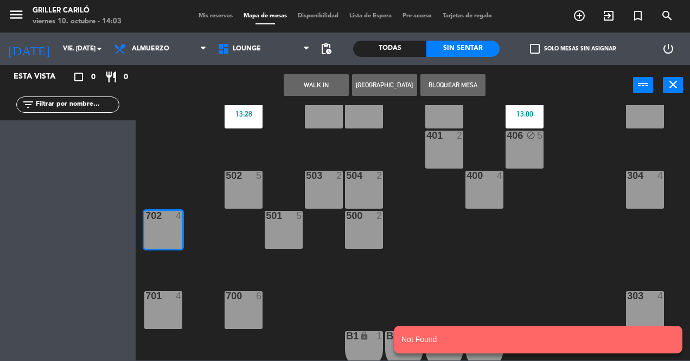
click at [322, 92] on button "WALK IN" at bounding box center [316, 85] width 65 height 22
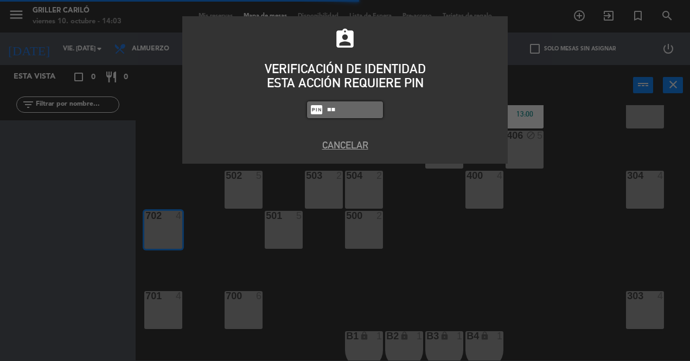
type input "g"
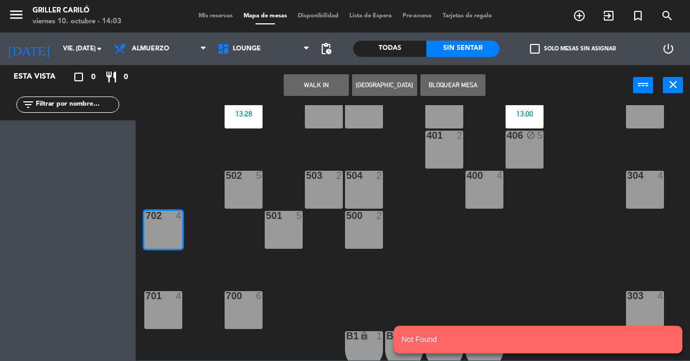
click at [444, 299] on div "RECEP lock 1 CION lock 1 804 2 805 2 801 3 802 2 803 3 806 3 900 2 901 2 902 2 …" at bounding box center [416, 232] width 547 height 255
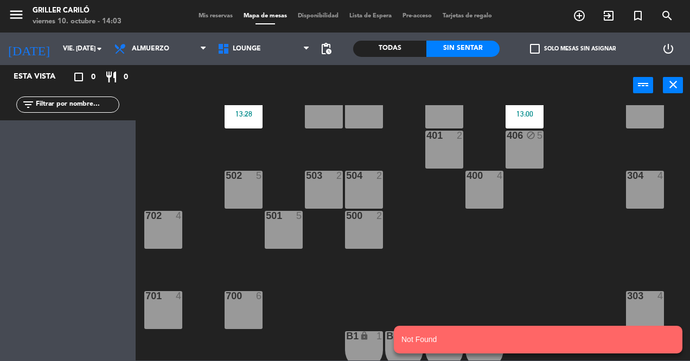
click at [175, 240] on div "702 4" at bounding box center [163, 230] width 38 height 38
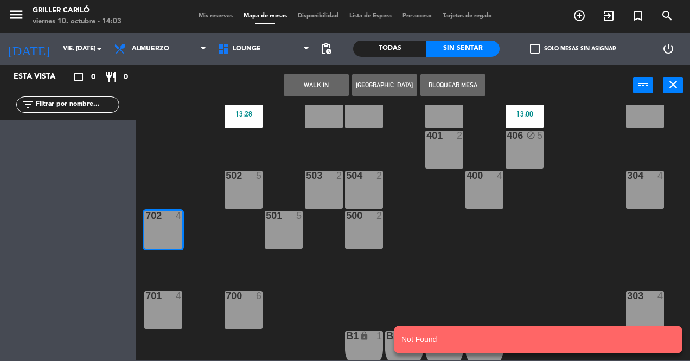
click at [315, 92] on button "WALK IN" at bounding box center [316, 85] width 65 height 22
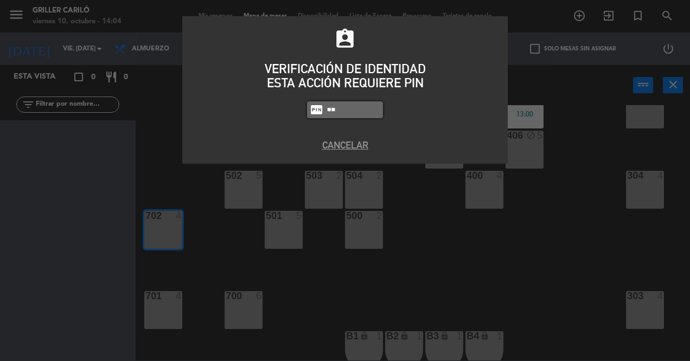
type input "1"
type input "9"
type input "6"
type input "1"
type input "258"
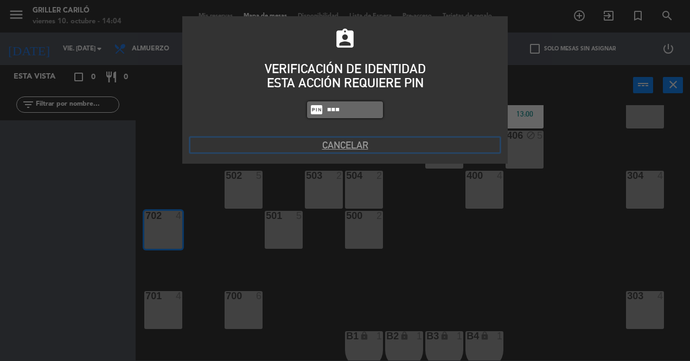
click at [361, 145] on button "Cancelar" at bounding box center [344, 145] width 309 height 15
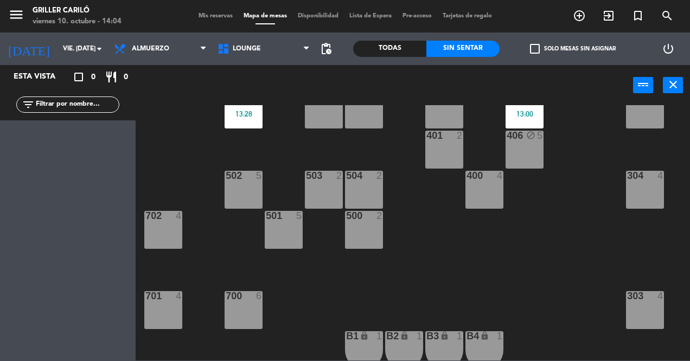
click at [399, 274] on div "RECEP lock 1 CION lock 1 804 2 805 2 801 3 802 2 803 3 806 3 900 2 901 2 902 2 …" at bounding box center [416, 232] width 547 height 255
click at [164, 246] on div "702 4" at bounding box center [163, 230] width 38 height 38
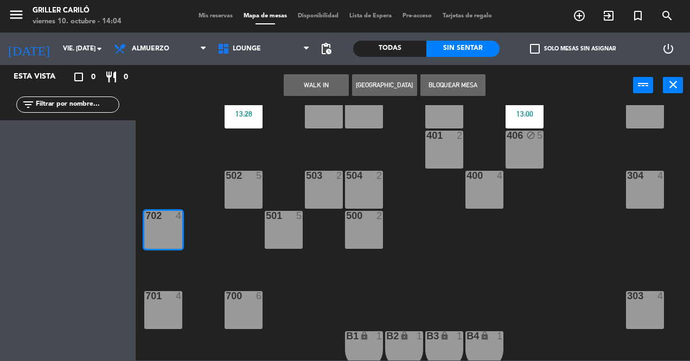
click at [320, 87] on button "WALK IN" at bounding box center [316, 85] width 65 height 22
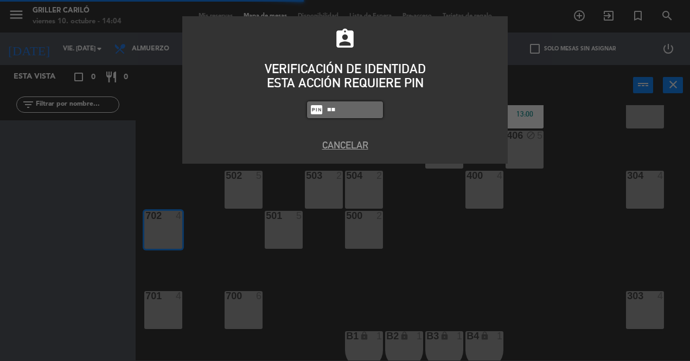
type input "2"
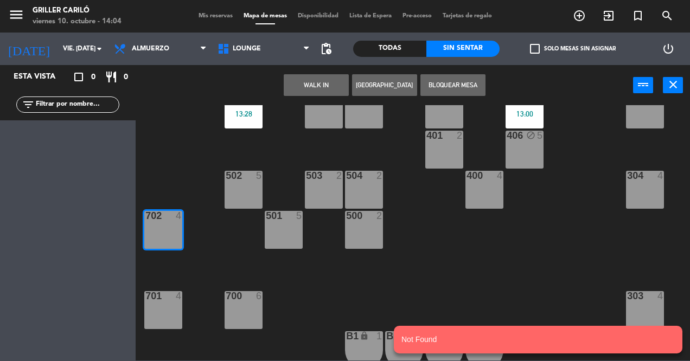
click at [173, 231] on div "702 4" at bounding box center [163, 230] width 38 height 38
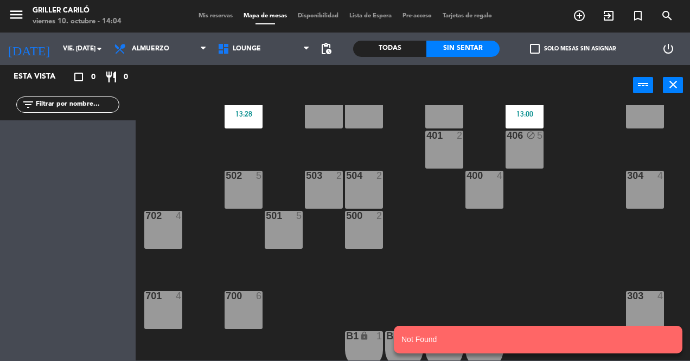
click at [325, 84] on div "power_input close" at bounding box center [384, 85] width 497 height 41
click at [176, 217] on div "4" at bounding box center [179, 216] width 7 height 10
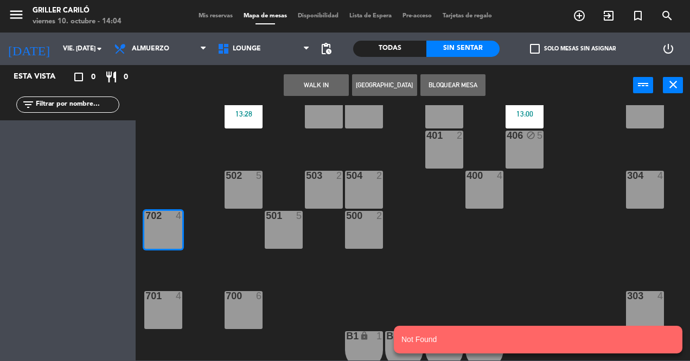
click at [314, 93] on button "WALK IN" at bounding box center [316, 85] width 65 height 22
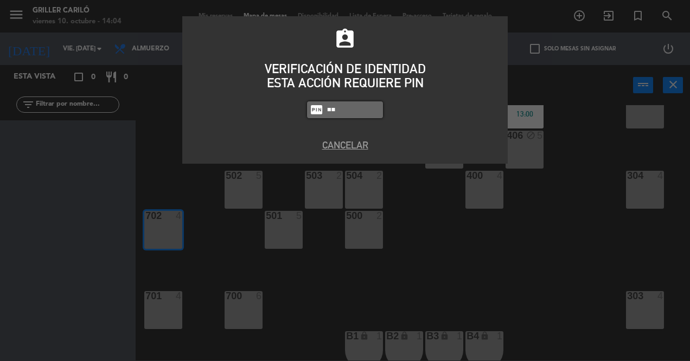
type input "1"
click at [570, 182] on div "assignment_ind VERIFICACIÓN DE IDENTIDAD ESTA ACCIÓN REQUIERE PIN fiber_pin PAS…" at bounding box center [345, 180] width 690 height 361
click at [536, 261] on div "assignment_ind VERIFICACIÓN DE IDENTIDAD ESTA ACCIÓN REQUIERE PIN fiber_pin PAS…" at bounding box center [345, 180] width 690 height 361
click at [353, 147] on button "Cancelar" at bounding box center [344, 145] width 309 height 15
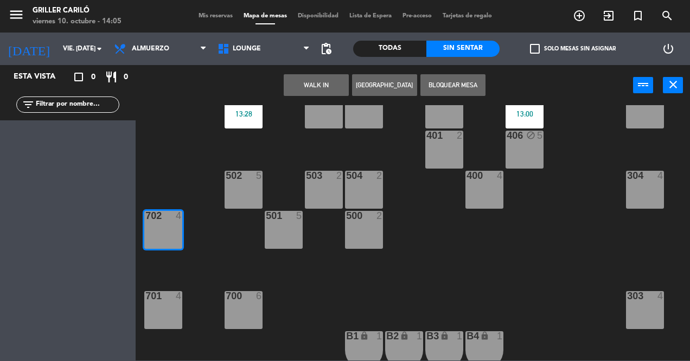
click at [477, 241] on div "RECEP lock 1 CION lock 1 804 2 805 2 801 3 802 2 803 3 806 3 900 2 901 2 902 2 …" at bounding box center [416, 232] width 547 height 255
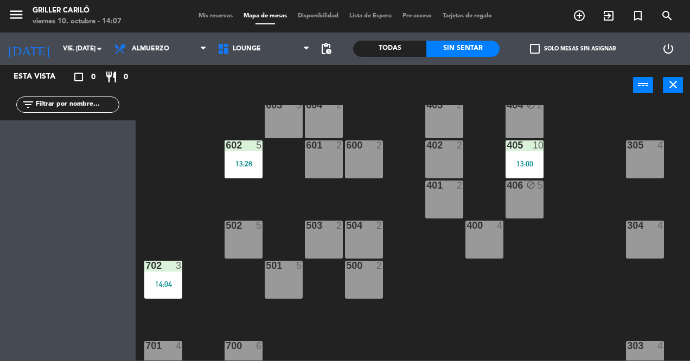
scroll to position [158, 0]
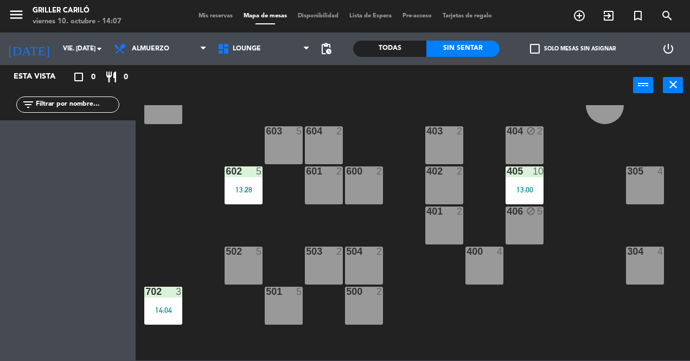
click at [517, 189] on div "13:00" at bounding box center [525, 190] width 38 height 8
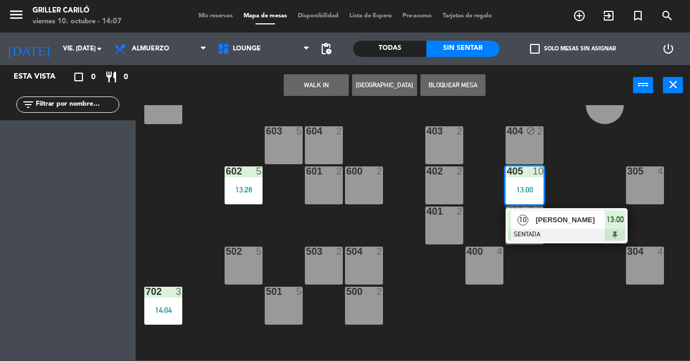
click at [551, 226] on span "[PERSON_NAME]" at bounding box center [569, 219] width 69 height 11
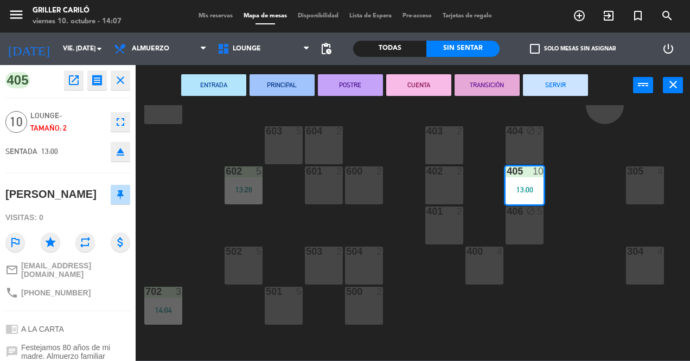
click at [566, 92] on button "SERVIR" at bounding box center [555, 85] width 65 height 22
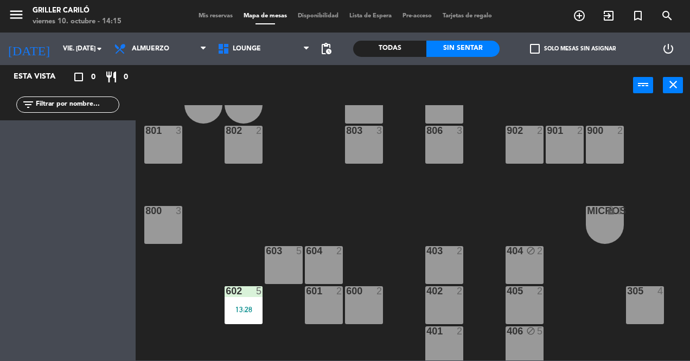
scroll to position [38, 0]
click at [306, 138] on div "RECEP lock 1 CION lock 1 804 2 805 2 801 3 802 2 803 3 806 3 900 2 901 2 902 2 …" at bounding box center [416, 232] width 547 height 255
click at [167, 48] on span "Almuerzo" at bounding box center [150, 49] width 37 height 8
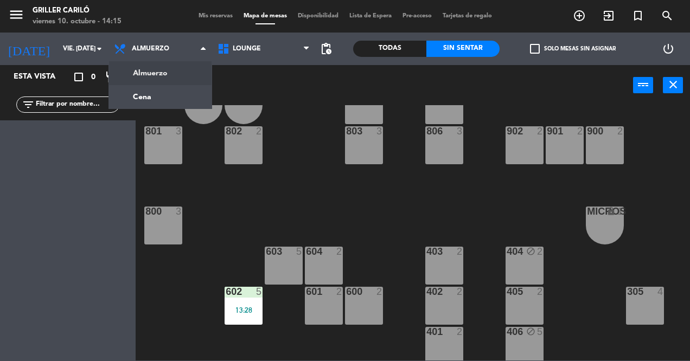
click at [171, 99] on ng-component "menu Griller Cariló viernes 10. octubre - 14:15 Mis reservas Mapa de mesas Disp…" at bounding box center [345, 180] width 690 height 361
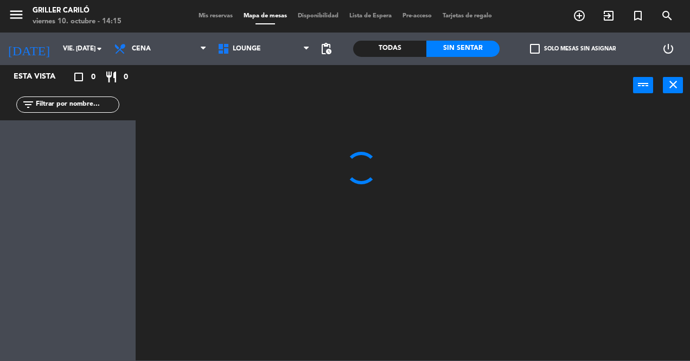
scroll to position [0, 0]
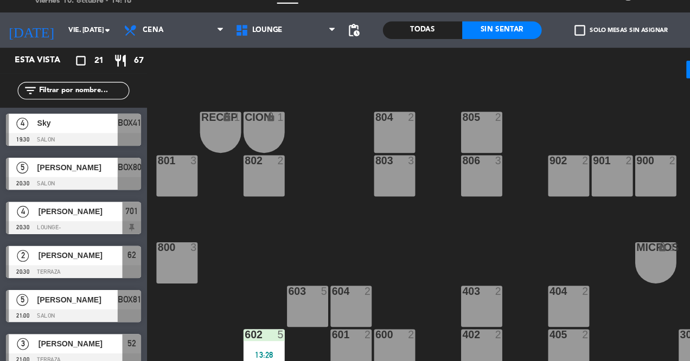
click at [270, 246] on div "RECEP lock 1 CION lock 1 804 2 805 2 801 3 802 2 803 3 806 3 900 2 901 2 902 2 …" at bounding box center [416, 232] width 547 height 255
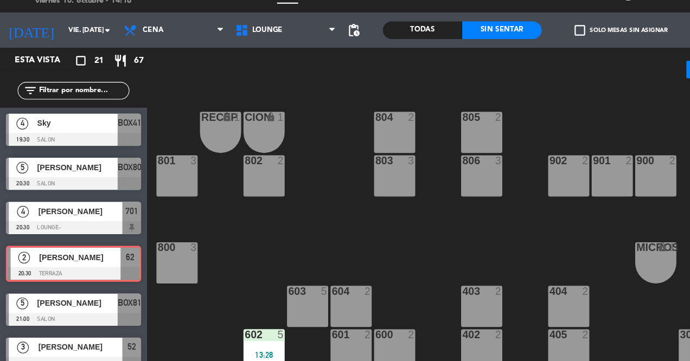
click at [201, 302] on div "RECEP lock 1 CION lock 1 804 2 805 2 801 3 802 2 803 3 806 3 900 2 901 2 902 2 …" at bounding box center [416, 232] width 547 height 255
click at [184, 312] on div "RECEP lock 1 CION lock 1 804 2 805 2 801 3 802 2 803 3 806 3 900 2 901 2 902 2 …" at bounding box center [416, 232] width 547 height 255
click at [208, 291] on div "RECEP lock 1 CION lock 1 804 2 805 2 801 3 802 2 803 3 806 3 900 2 901 2 902 2 …" at bounding box center [416, 232] width 547 height 255
click at [258, 246] on div "RECEP lock 1 CION lock 1 804 2 805 2 801 3 802 2 803 3 806 3 900 2 901 2 902 2 …" at bounding box center [416, 232] width 547 height 255
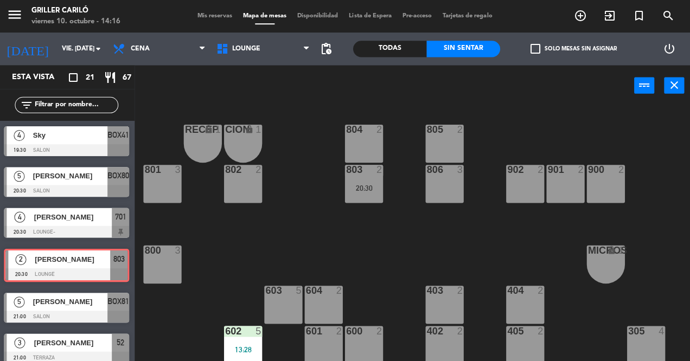
click at [369, 199] on div "803 2 20:30" at bounding box center [364, 183] width 38 height 38
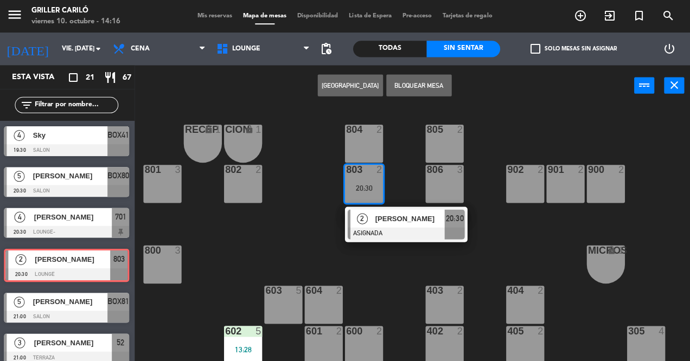
click at [389, 229] on div at bounding box center [406, 233] width 117 height 12
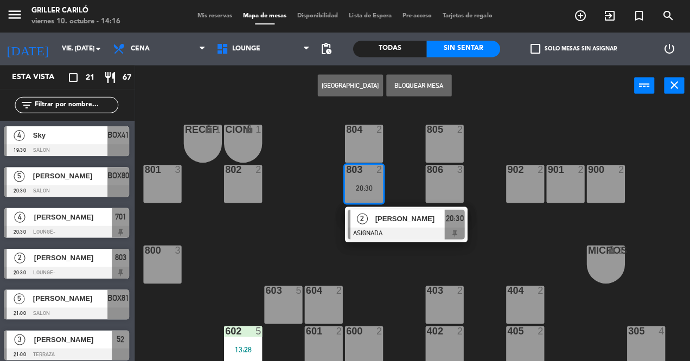
click at [405, 228] on div at bounding box center [406, 233] width 117 height 12
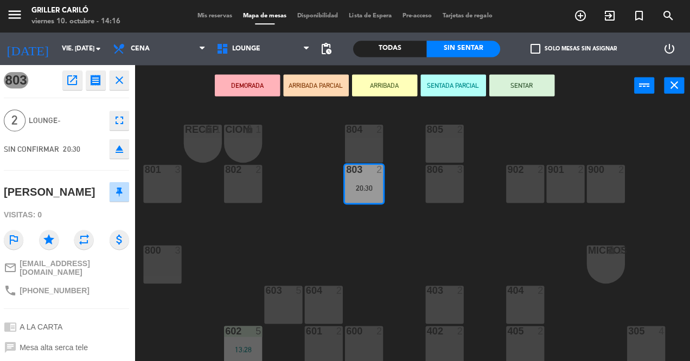
click at [384, 105] on div "RECEP lock 1 CION lock 1 804 2 805 2 801 3 802 2 803 2 20:30 806 3 900 2 901 2 …" at bounding box center [416, 232] width 547 height 255
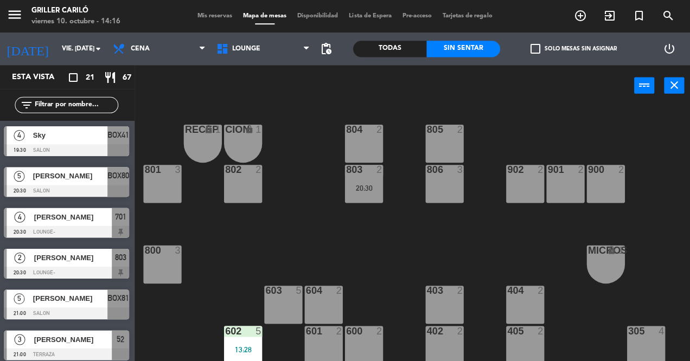
click at [406, 90] on div "power_input close" at bounding box center [384, 85] width 497 height 41
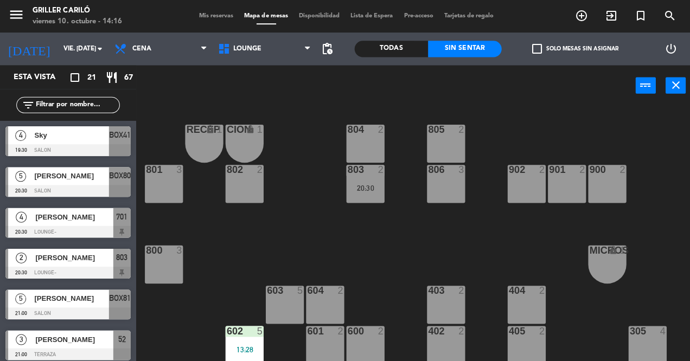
click at [371, 189] on div "20:30" at bounding box center [364, 188] width 38 height 8
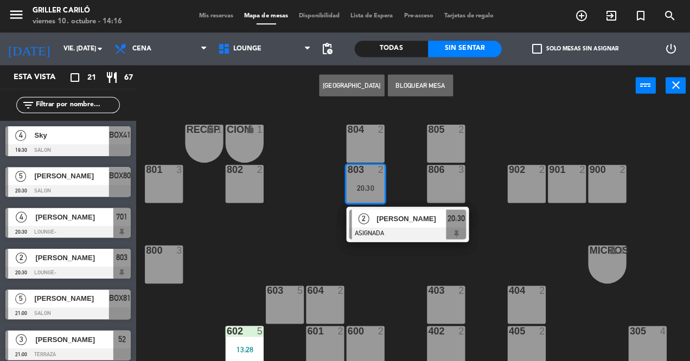
click at [383, 237] on div at bounding box center [406, 233] width 117 height 12
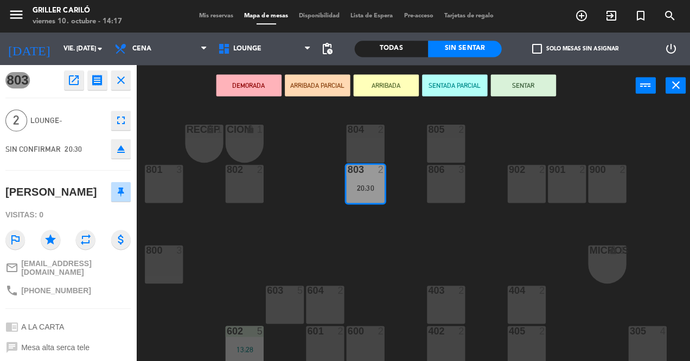
click at [396, 75] on button "ARRIBADA" at bounding box center [384, 85] width 65 height 22
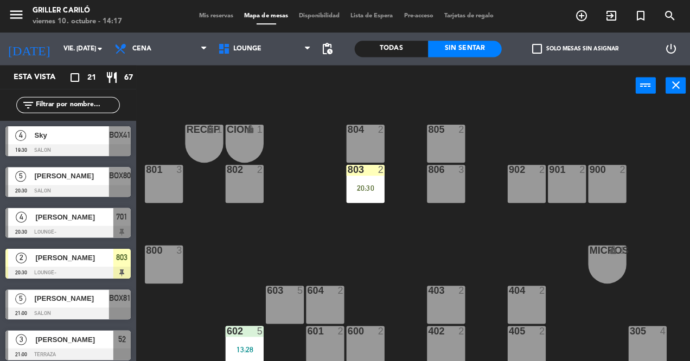
click at [369, 184] on div "20:30" at bounding box center [364, 188] width 38 height 8
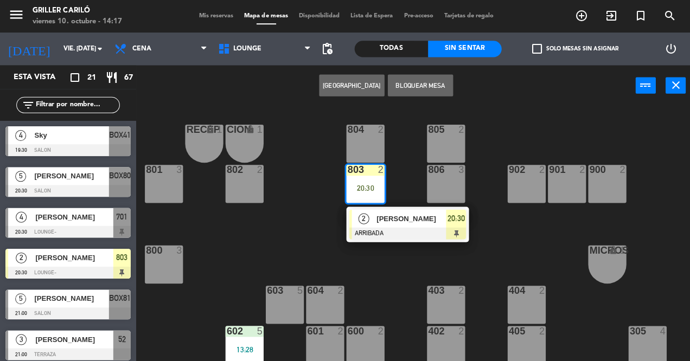
click at [374, 228] on div at bounding box center [406, 233] width 117 height 12
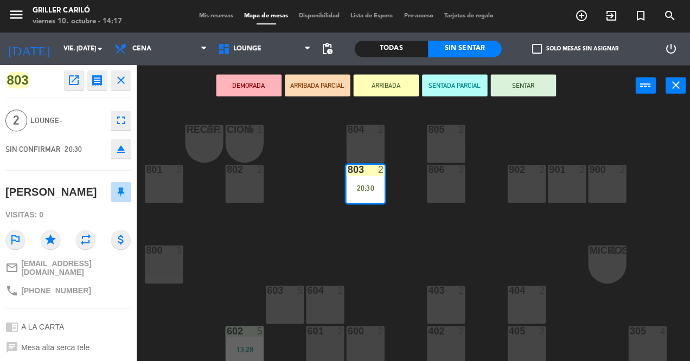
click at [391, 95] on button "ARRIBADA" at bounding box center [384, 85] width 65 height 22
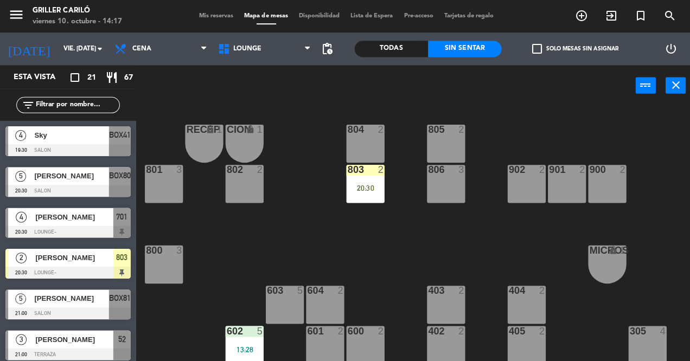
click at [109, 273] on div at bounding box center [67, 272] width 125 height 12
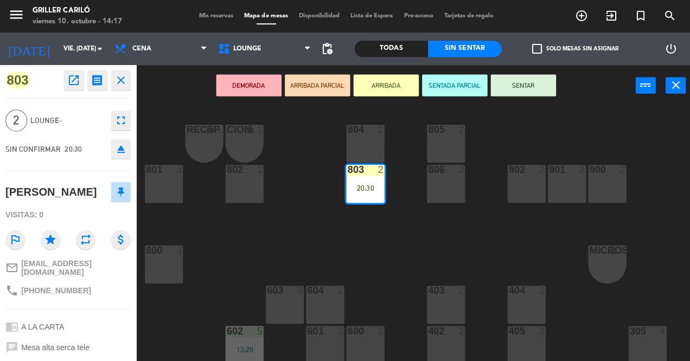
click at [80, 84] on button "open_in_new" at bounding box center [74, 81] width 20 height 20
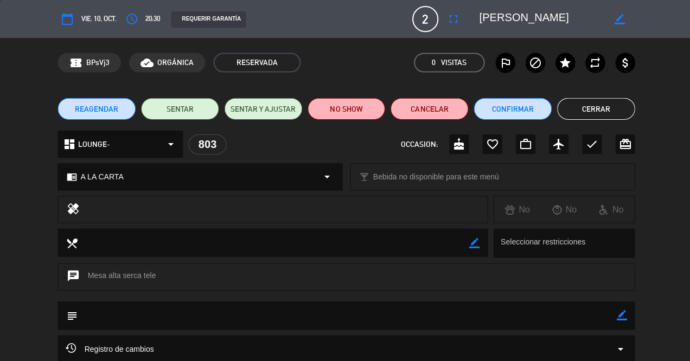
click at [105, 115] on button "REAGENDAR" at bounding box center [96, 109] width 78 height 22
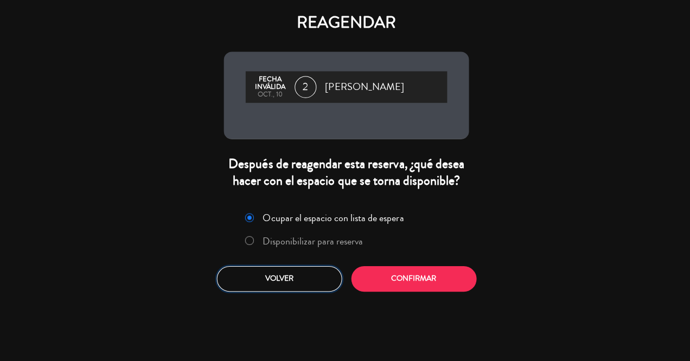
click at [308, 282] on button "Volver" at bounding box center [278, 277] width 125 height 25
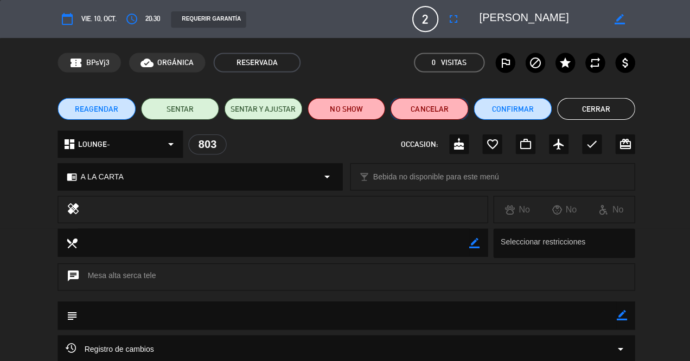
click at [449, 113] on button "Cancelar" at bounding box center [428, 109] width 78 height 22
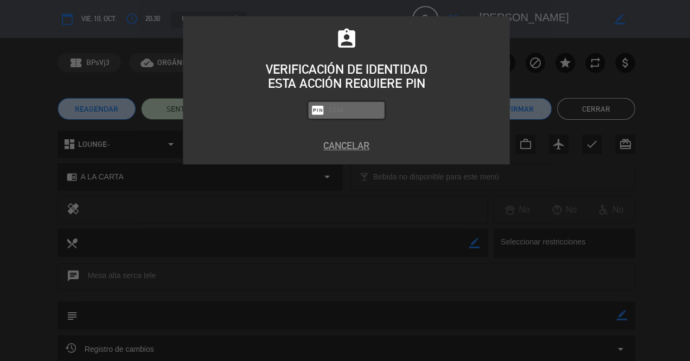
click at [655, 219] on div "assignment_ind VERIFICACIÓN DE IDENTIDAD ESTA ACCIÓN REQUIERE PIN fiber_pin PAS…" at bounding box center [345, 180] width 690 height 361
click at [344, 143] on button "Cancelar" at bounding box center [344, 145] width 309 height 15
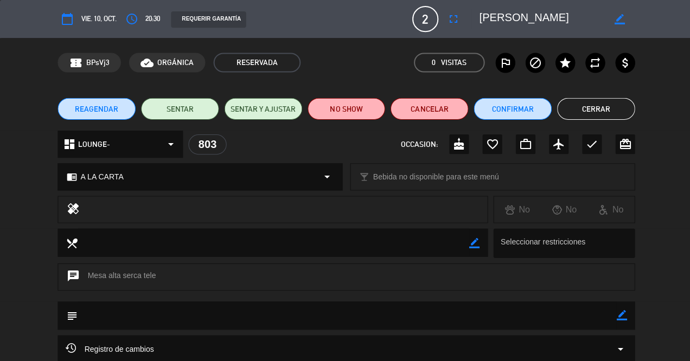
click at [583, 108] on button "Cerrar" at bounding box center [594, 109] width 78 height 22
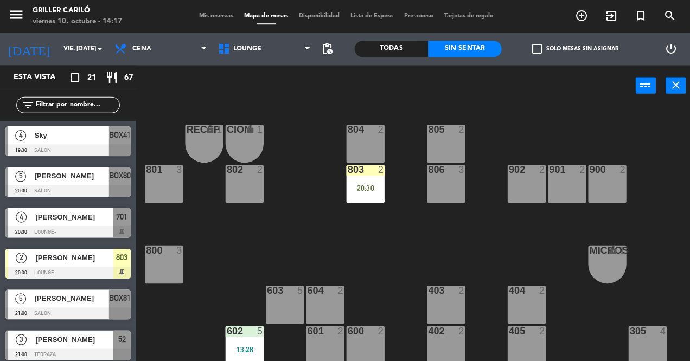
click at [367, 184] on div "20:30" at bounding box center [364, 188] width 38 height 8
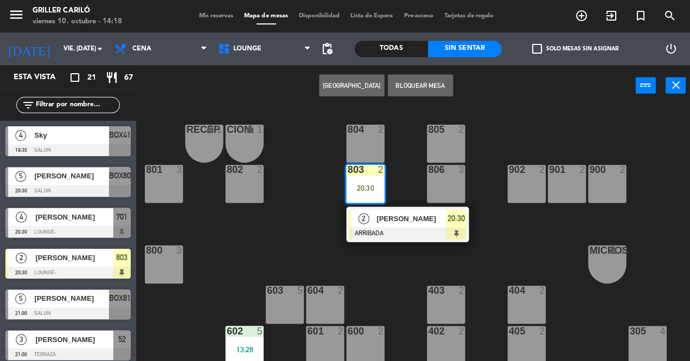
click at [416, 228] on div at bounding box center [406, 233] width 117 height 12
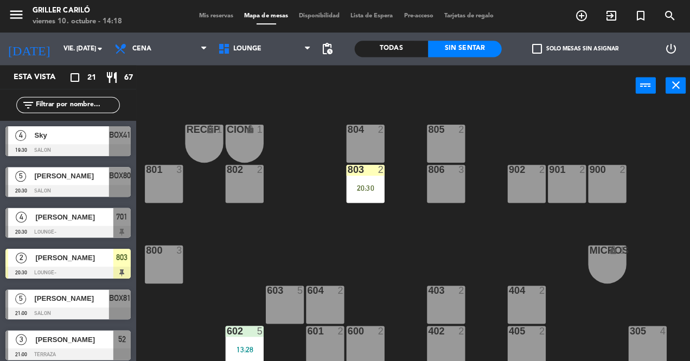
scroll to position [17, 0]
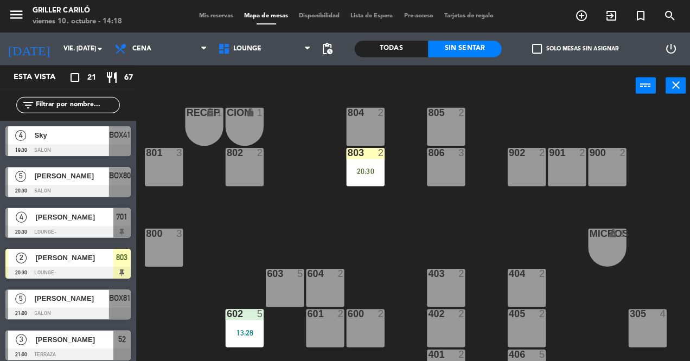
click at [371, 235] on div "RECEP lock 1 CION lock 1 804 2 805 2 801 3 802 2 803 2 20:30 806 3 900 2 901 2 …" at bounding box center [416, 232] width 547 height 255
click at [356, 183] on div "803 2 20:30" at bounding box center [364, 167] width 38 height 38
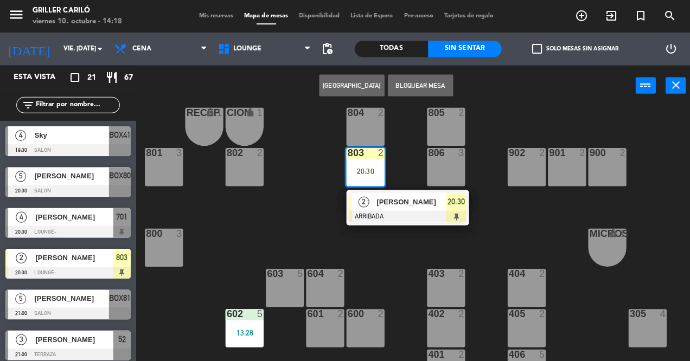
click at [351, 177] on div "803 2 20:30" at bounding box center [364, 167] width 38 height 38
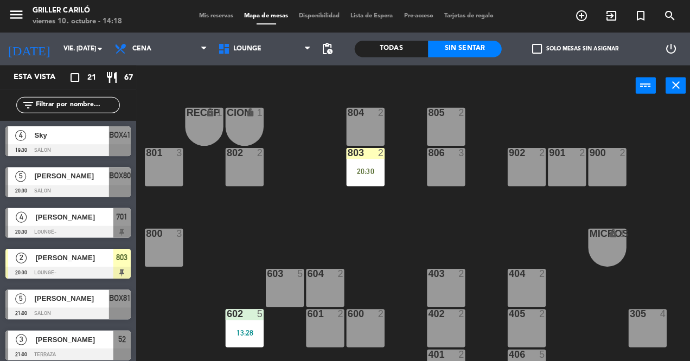
click at [369, 175] on div "803 2 20:30" at bounding box center [364, 167] width 38 height 38
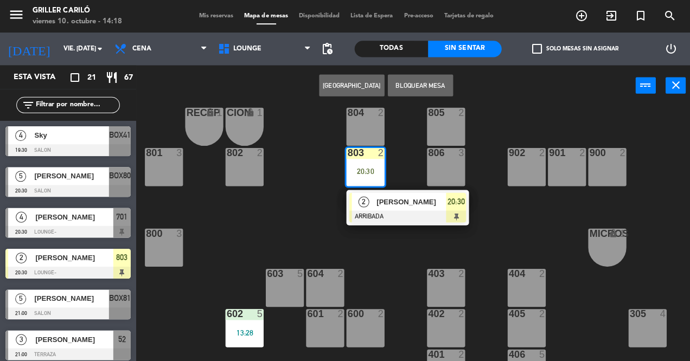
click at [396, 216] on div at bounding box center [406, 216] width 117 height 12
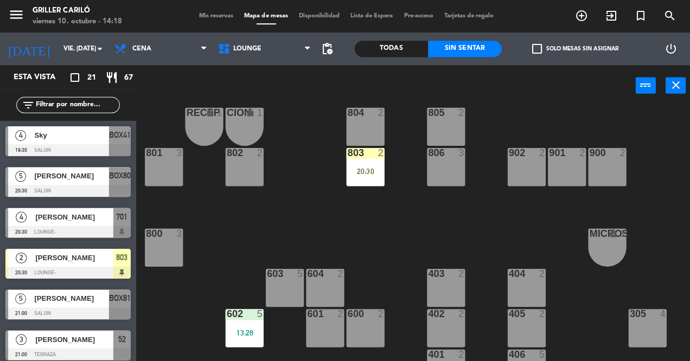
click at [231, 237] on div "RECEP lock 1 CION lock 1 804 2 805 2 801 3 802 2 803 2 20:30 806 3 900 2 901 2 …" at bounding box center [416, 232] width 547 height 255
click at [115, 267] on div at bounding box center [67, 272] width 125 height 12
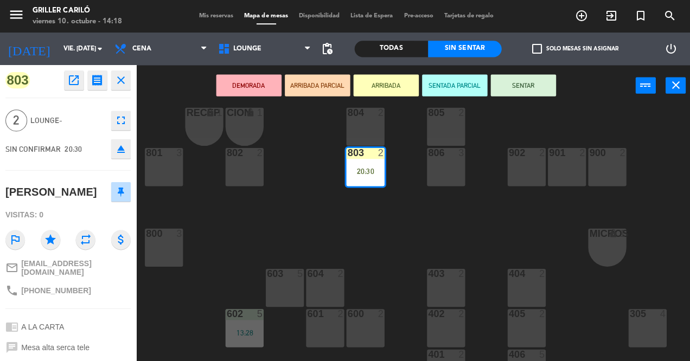
click at [187, 124] on div "RECEP lock 1" at bounding box center [203, 126] width 38 height 38
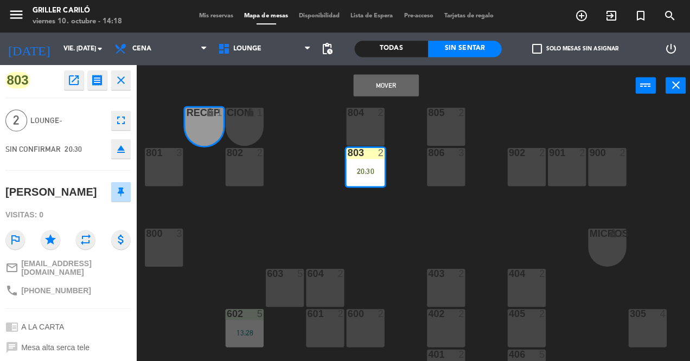
click at [125, 118] on icon "fullscreen" at bounding box center [120, 120] width 13 height 13
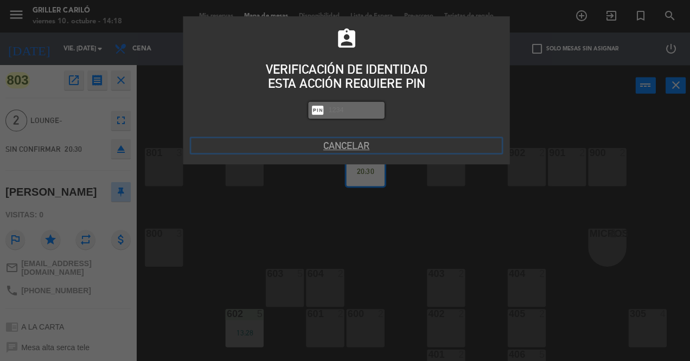
click at [350, 150] on button "Cancelar" at bounding box center [344, 145] width 309 height 15
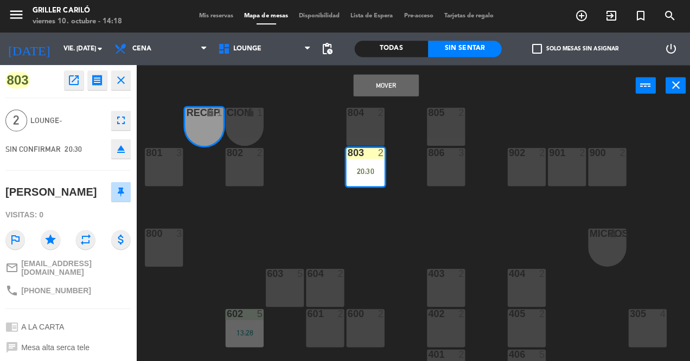
click at [118, 114] on icon "fullscreen" at bounding box center [120, 120] width 13 height 13
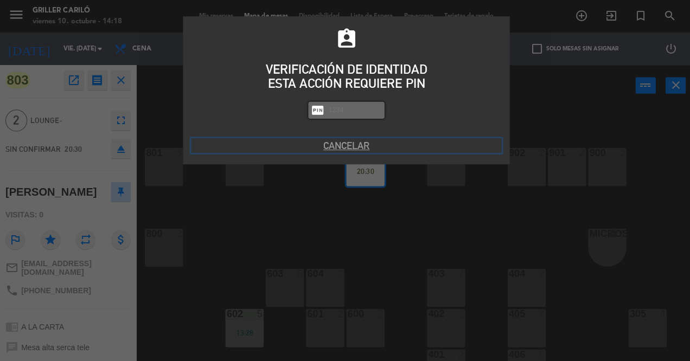
click at [340, 150] on button "Cancelar" at bounding box center [344, 145] width 309 height 15
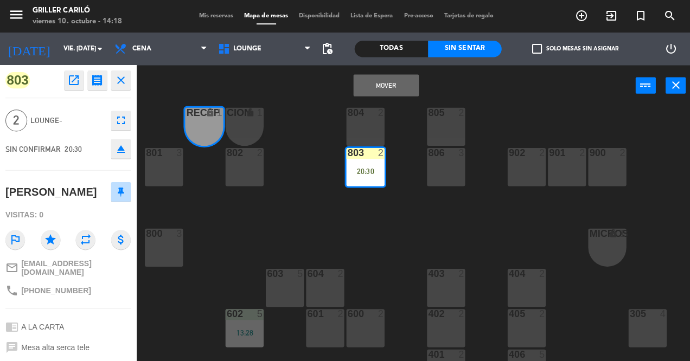
click at [237, 212] on div "RECEP lock 1 CION lock 1 804 2 805 2 801 3 802 2 803 2 20:30 806 3 900 2 901 2 …" at bounding box center [416, 232] width 547 height 255
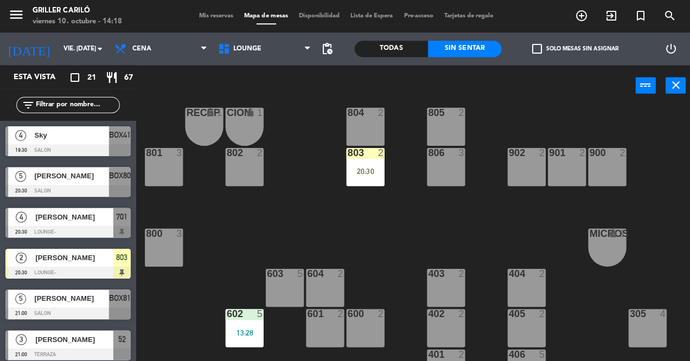
scroll to position [0, 0]
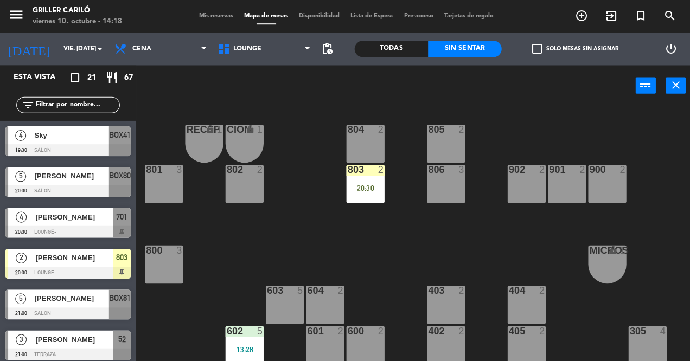
click at [242, 325] on div "602 5 13:28" at bounding box center [244, 344] width 38 height 38
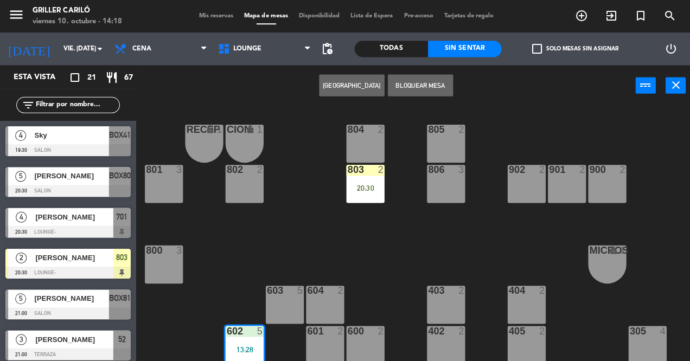
scroll to position [47, 0]
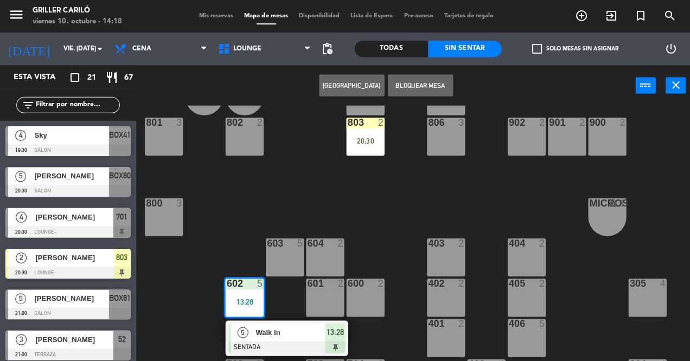
click at [253, 303] on div "13:28" at bounding box center [244, 301] width 38 height 8
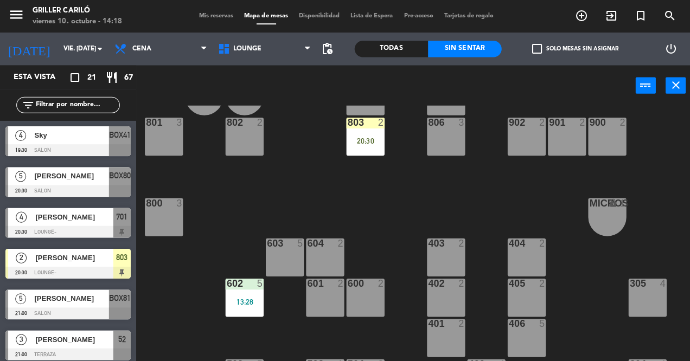
click at [256, 304] on div "13:28" at bounding box center [244, 301] width 38 height 8
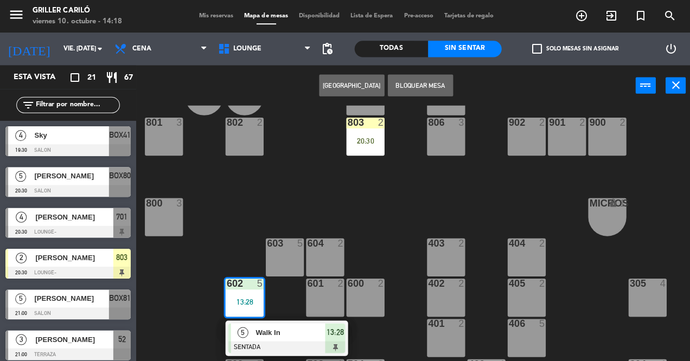
click at [277, 339] on div "Walk In" at bounding box center [288, 331] width 71 height 18
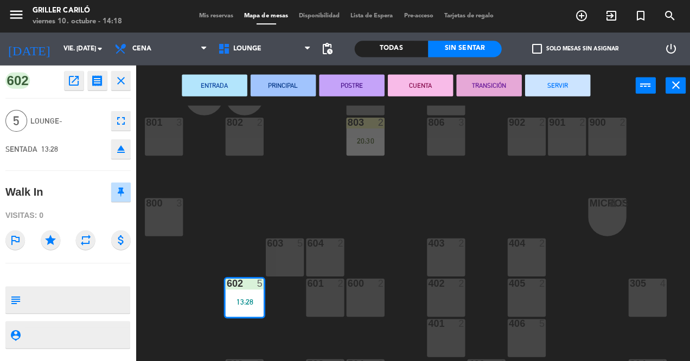
click at [542, 94] on button "SERVIR" at bounding box center [555, 85] width 65 height 22
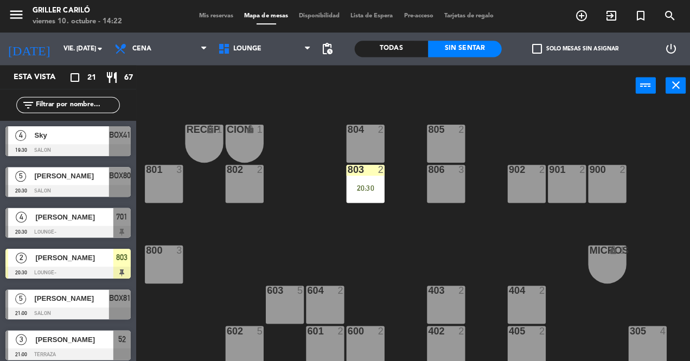
scroll to position [0, 0]
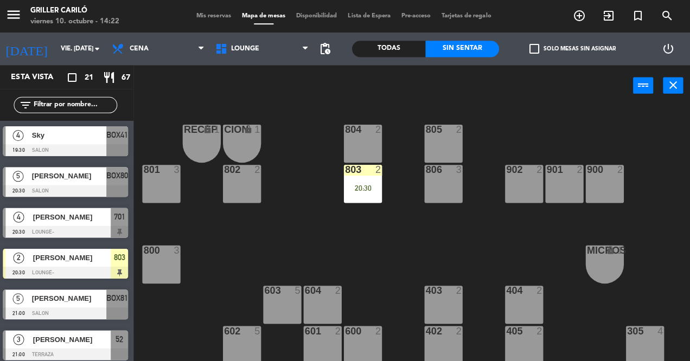
click at [367, 187] on div "20:30" at bounding box center [364, 188] width 38 height 8
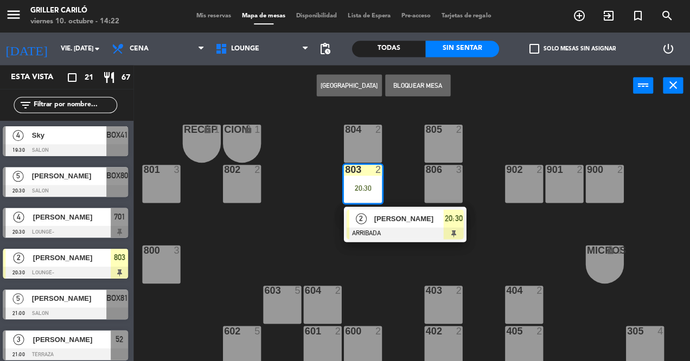
click at [451, 223] on span "20:30" at bounding box center [454, 217] width 17 height 13
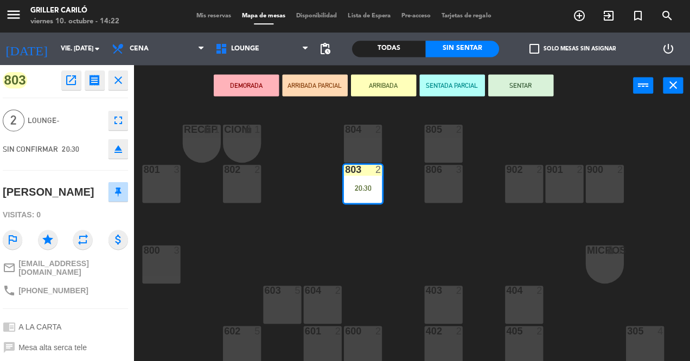
click at [527, 87] on button "SENTAR" at bounding box center [521, 85] width 65 height 22
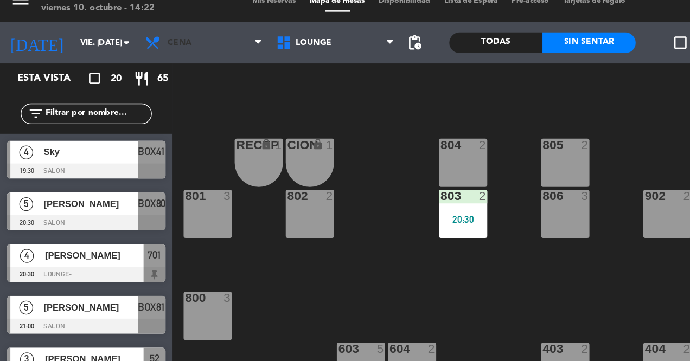
click at [208, 58] on span "Cena" at bounding box center [160, 49] width 104 height 24
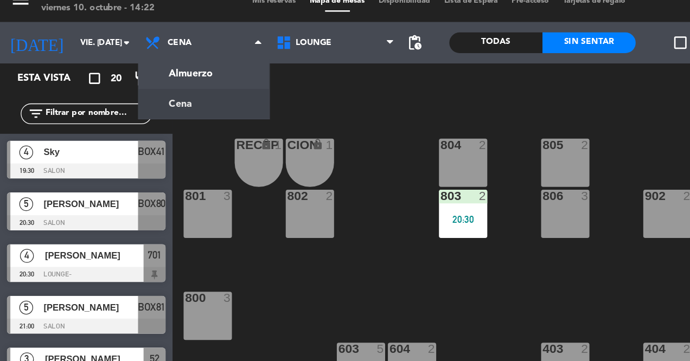
click at [159, 98] on ng-component "menu Griller Cariló viernes 10. octubre - 14:22 Mis reservas Mapa de mesas Disp…" at bounding box center [345, 180] width 690 height 361
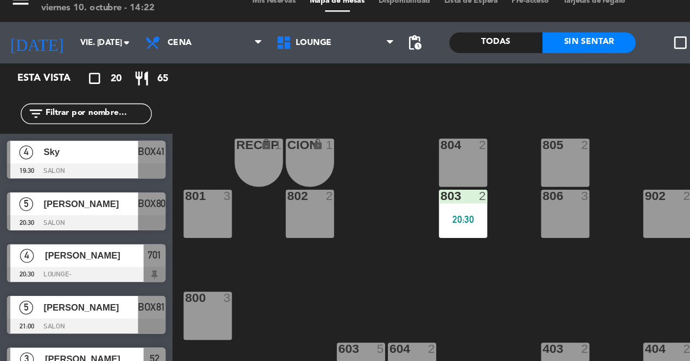
click at [205, 53] on icon at bounding box center [203, 48] width 5 height 9
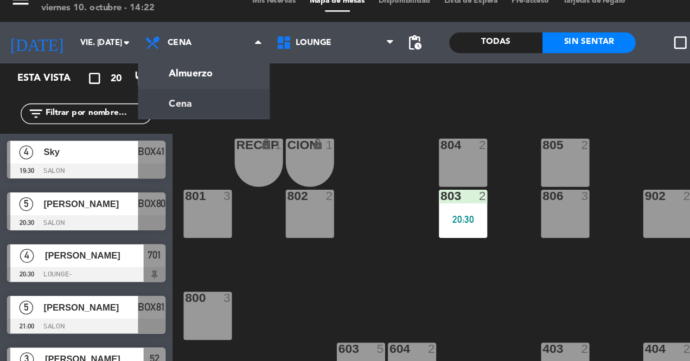
click at [175, 73] on ng-component "menu Griller Cariló viernes 10. octubre - 14:22 Mis reservas Mapa de mesas Disp…" at bounding box center [345, 180] width 690 height 361
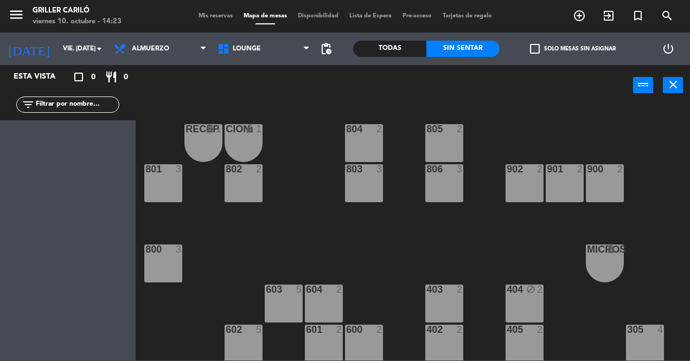
click at [608, 21] on icon "exit_to_app" at bounding box center [608, 15] width 13 height 13
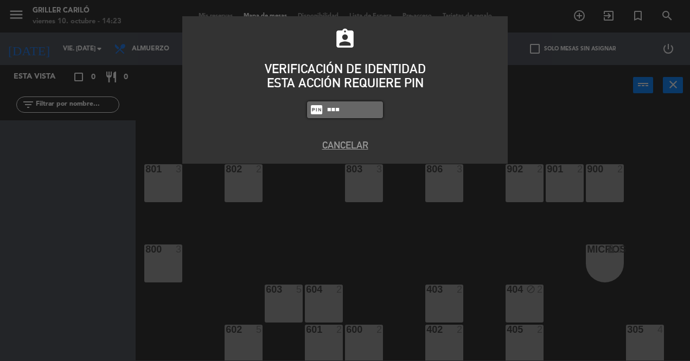
type input "gdry"
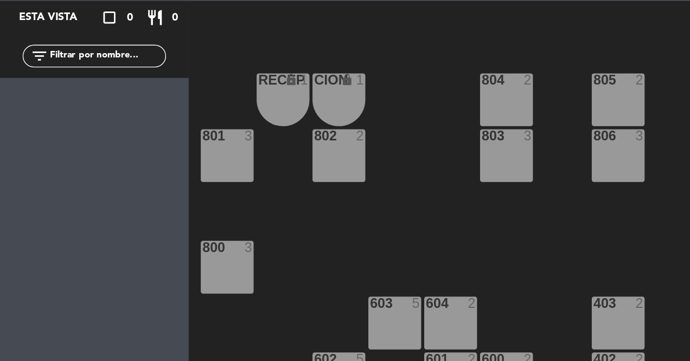
scroll to position [8, 0]
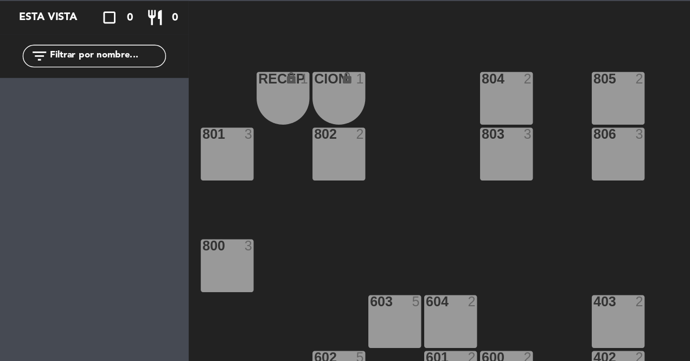
click at [292, 161] on div "RECEP lock 1 CION lock 1 804 2 805 2 801 3 802 2 803 3 806 3 900 2 901 2 902 2 …" at bounding box center [416, 232] width 547 height 255
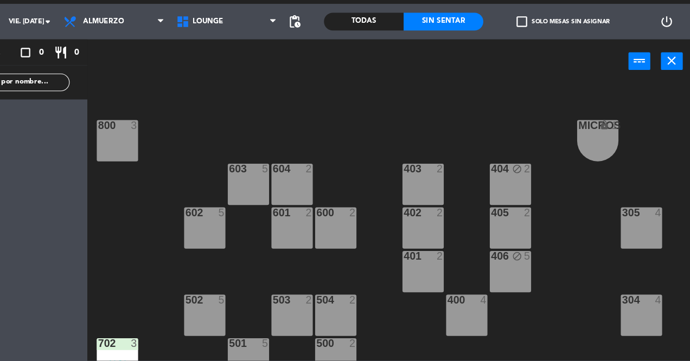
scroll to position [110, 0]
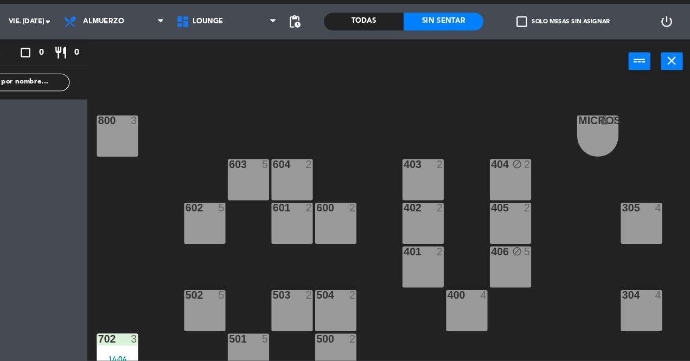
click at [535, 183] on div "2" at bounding box center [543, 180] width 18 height 10
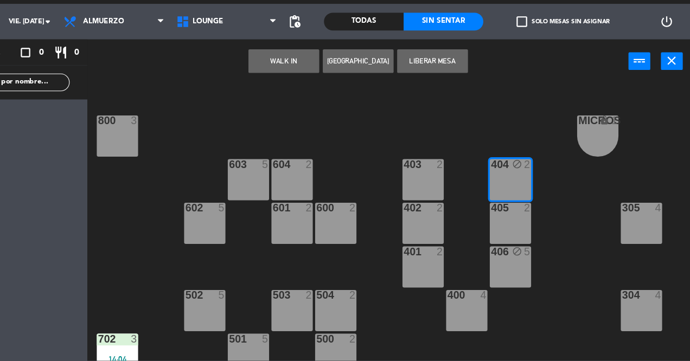
click at [458, 85] on button "Liberar Mesa" at bounding box center [452, 85] width 65 height 22
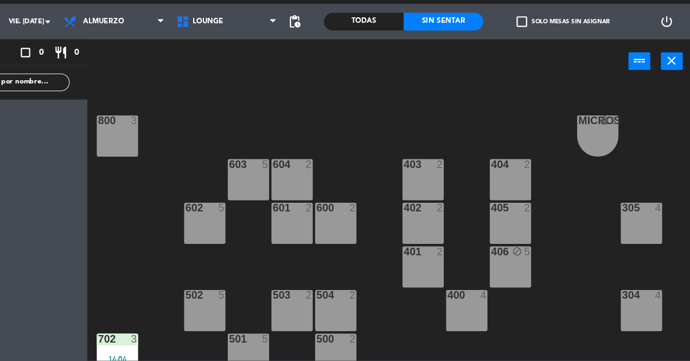
click at [539, 279] on div "406 block 5" at bounding box center [525, 274] width 38 height 38
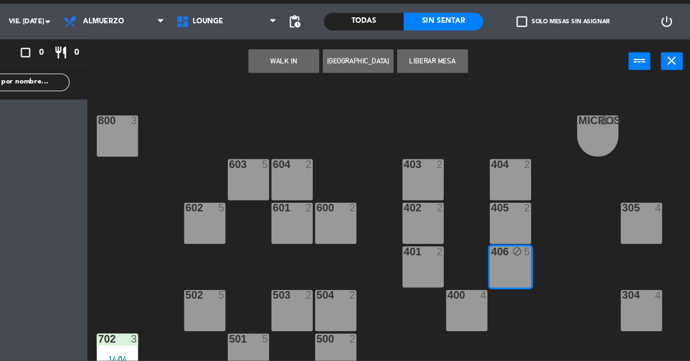
click at [451, 85] on button "Liberar Mesa" at bounding box center [452, 85] width 65 height 22
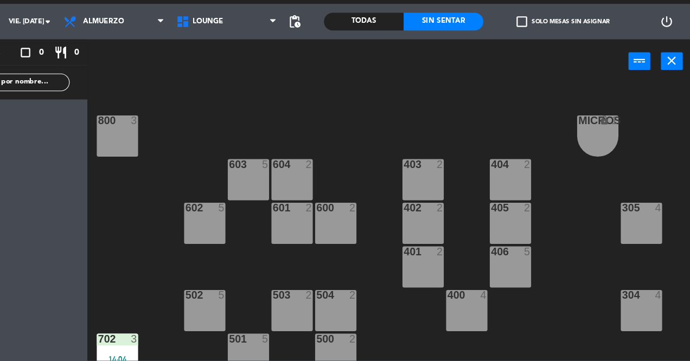
click at [361, 317] on div "504 2" at bounding box center [364, 315] width 38 height 38
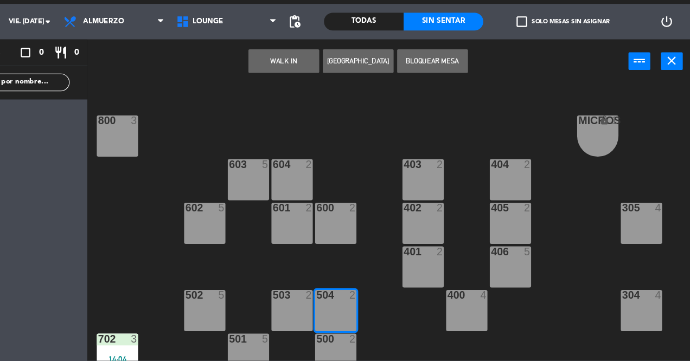
click at [324, 88] on button "WALK IN" at bounding box center [316, 85] width 65 height 22
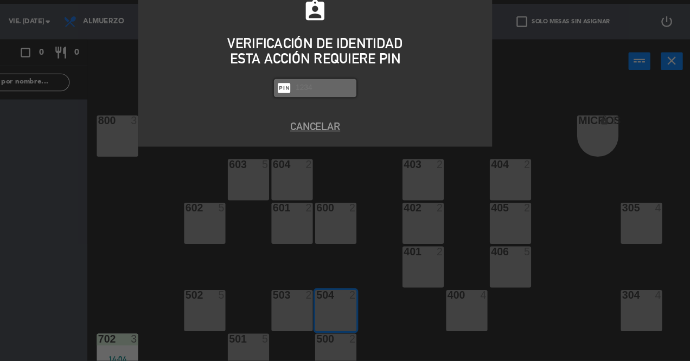
scroll to position [0, 0]
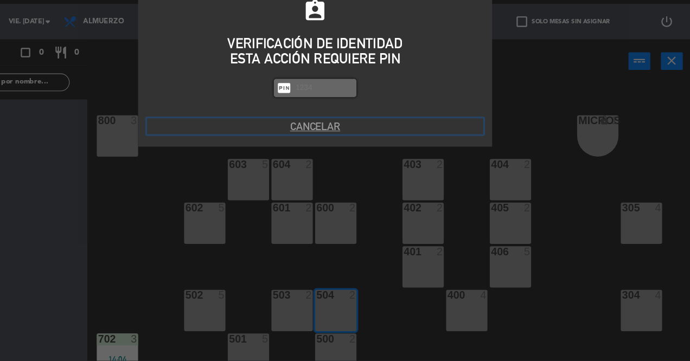
click at [347, 140] on button "Cancelar" at bounding box center [344, 145] width 309 height 15
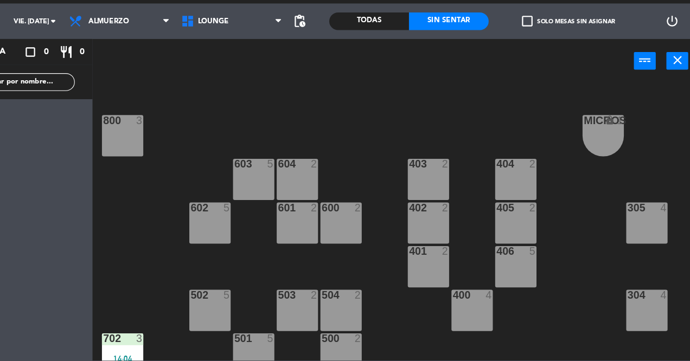
click at [502, 359] on div "RECEP lock 1 CION lock 1 804 2 805 2 801 3 802 2 803 3 806 3 900 2 901 2 902 2 …" at bounding box center [416, 232] width 547 height 255
click at [600, 360] on div "RECEP lock 1 CION lock 1 804 2 805 2 801 3 802 2 803 3 806 3 900 2 901 2 902 2 …" at bounding box center [416, 232] width 547 height 255
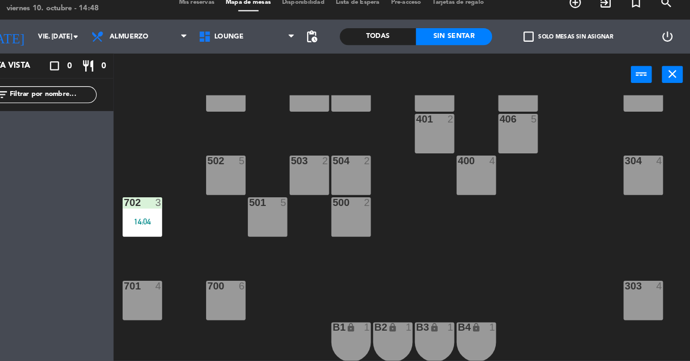
scroll to position [244, 0]
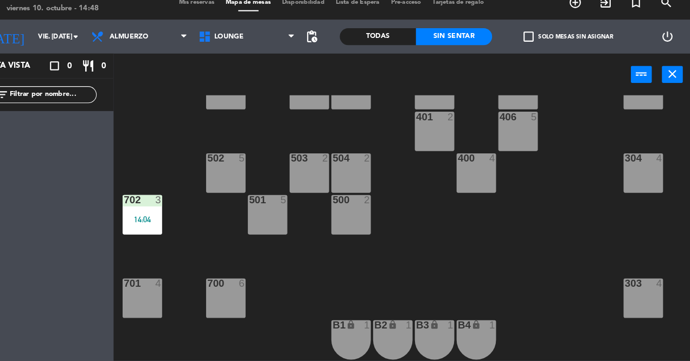
click at [101, 235] on div "Esta vista crop_square 0 restaurant 0 filter_list" at bounding box center [68, 213] width 136 height 296
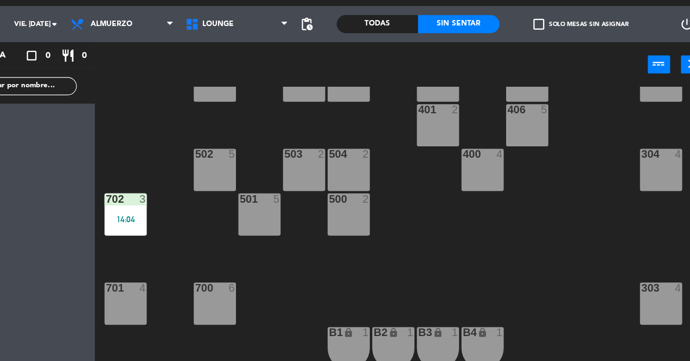
scroll to position [243, 0]
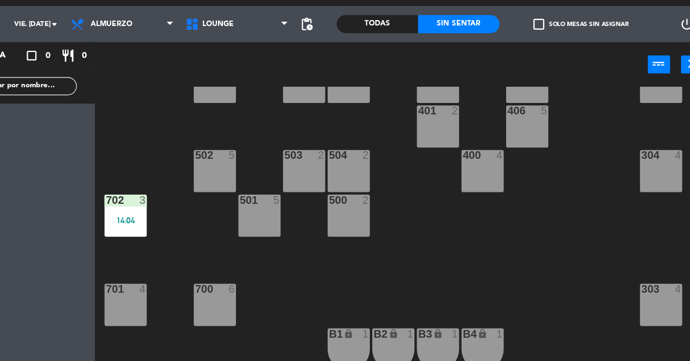
click at [248, 241] on div "RECEP lock 1 CION lock 1 804 2 805 2 801 3 802 2 803 3 806 3 900 2 901 2 902 2 …" at bounding box center [416, 232] width 547 height 255
click at [247, 56] on span "LOUNGE" at bounding box center [264, 49] width 104 height 24
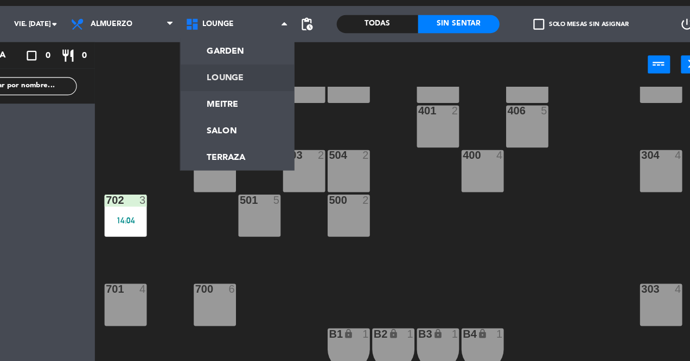
click at [268, 149] on ng-component "menu Griller Cariló viernes 10. octubre - 14:49 Mis reservas Mapa de mesas Disp…" at bounding box center [345, 180] width 690 height 361
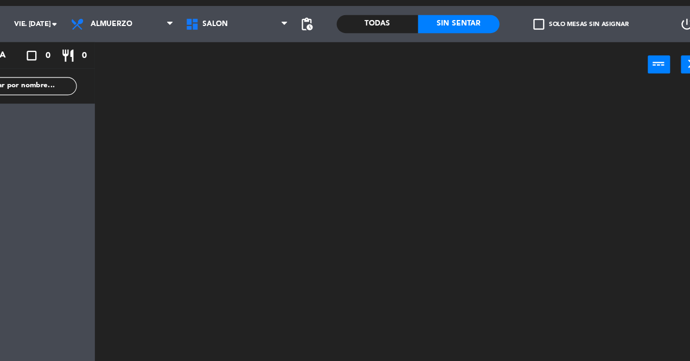
scroll to position [0, 0]
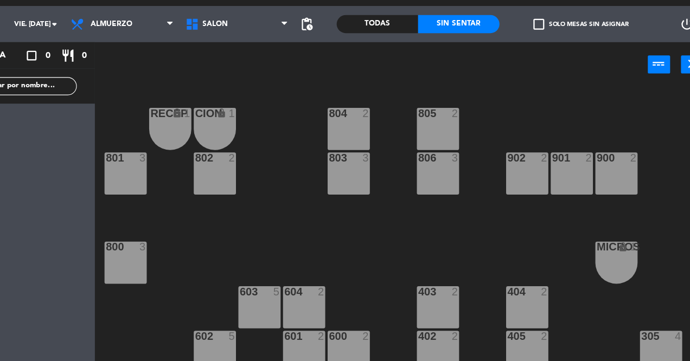
click at [230, 43] on icon at bounding box center [225, 48] width 16 height 13
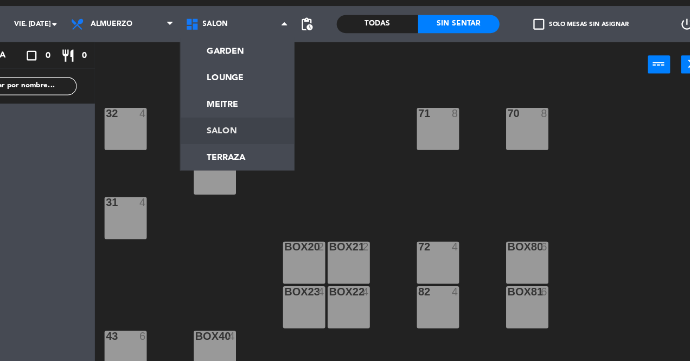
click at [260, 71] on ng-component "menu Griller Cariló viernes 10. octubre - 14:49 Mis reservas Mapa de mesas Disp…" at bounding box center [345, 180] width 690 height 361
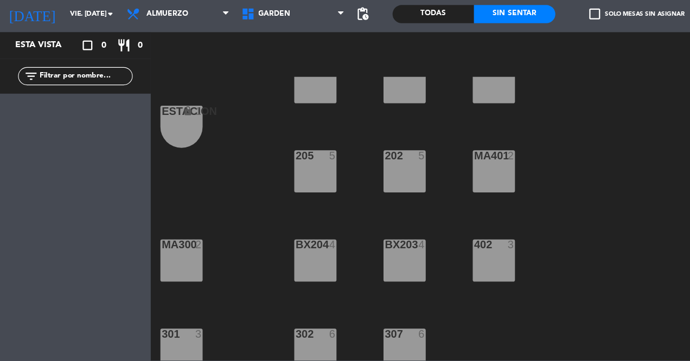
click at [277, 333] on div at bounding box center [284, 337] width 18 height 10
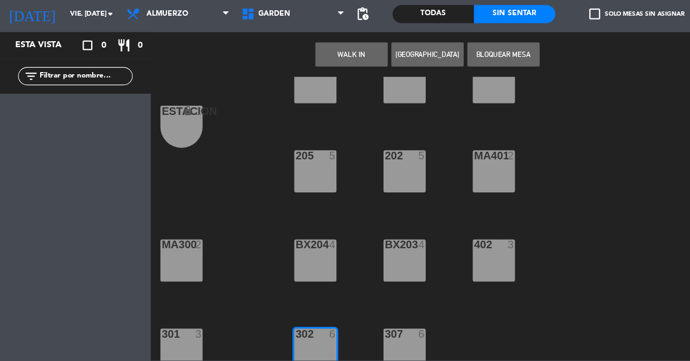
click at [315, 93] on button "WALK IN" at bounding box center [316, 85] width 65 height 22
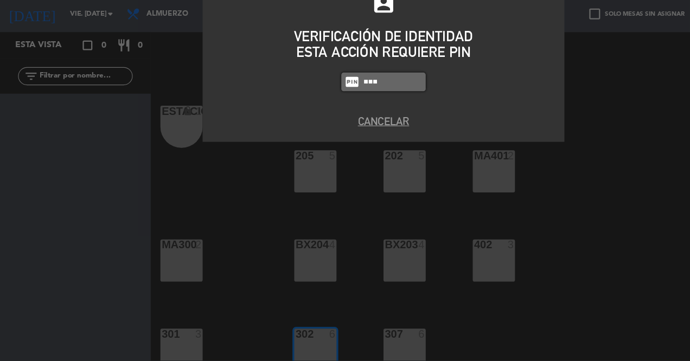
click at [350, 105] on input "text" at bounding box center [353, 110] width 54 height 12
type input "r"
type input "q"
type input "w"
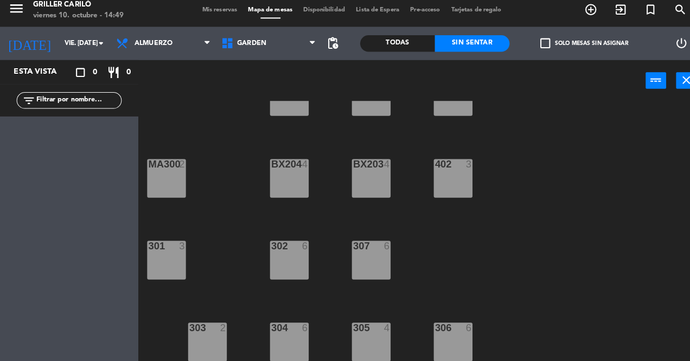
click at [282, 259] on div "302 6" at bounding box center [284, 261] width 38 height 38
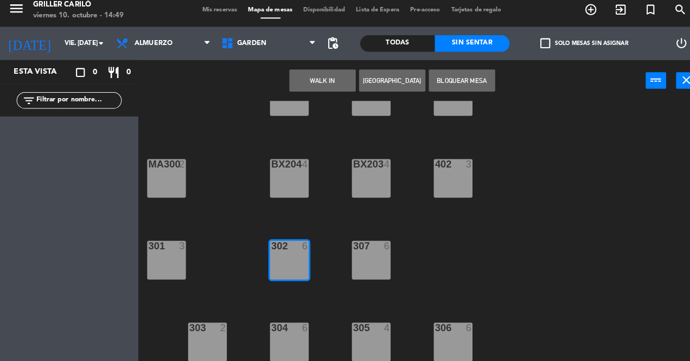
click at [316, 86] on button "WALK IN" at bounding box center [316, 85] width 65 height 22
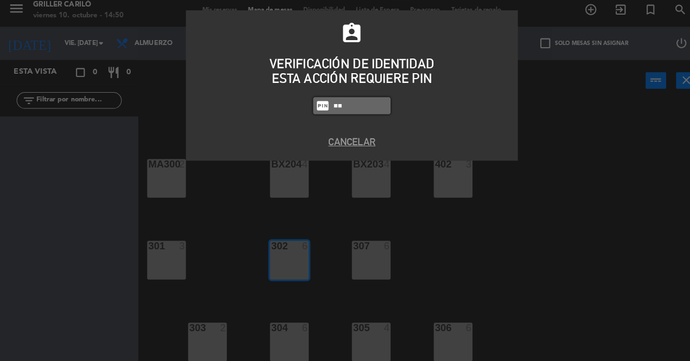
type input "2"
type input "3"
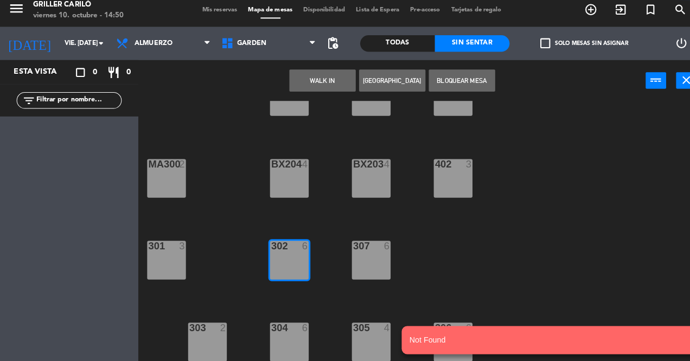
type input "ª"
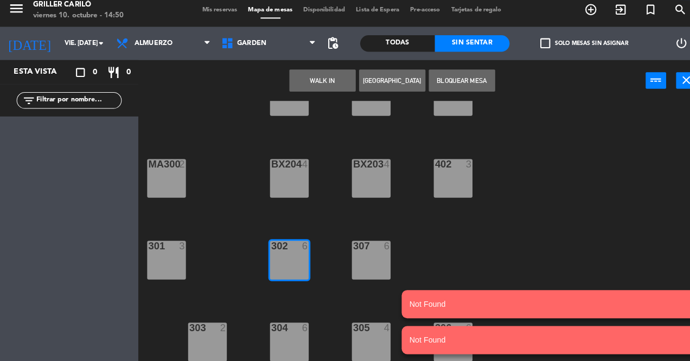
click at [276, 251] on div at bounding box center [284, 247] width 18 height 10
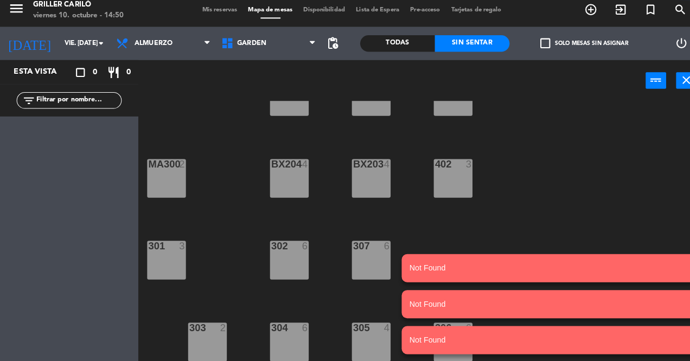
click at [286, 266] on div "302 6" at bounding box center [284, 261] width 38 height 38
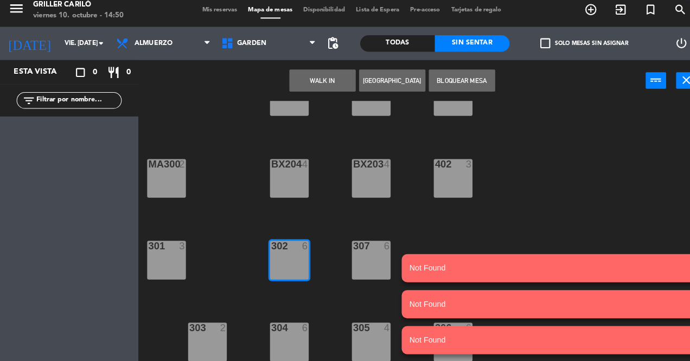
click at [584, 174] on div "MA101 2 MA102 2 103 4 100 4 RECEP lock 1 BX200 4 BX201 4 400 2 ESTACION lock 1 …" at bounding box center [416, 232] width 547 height 255
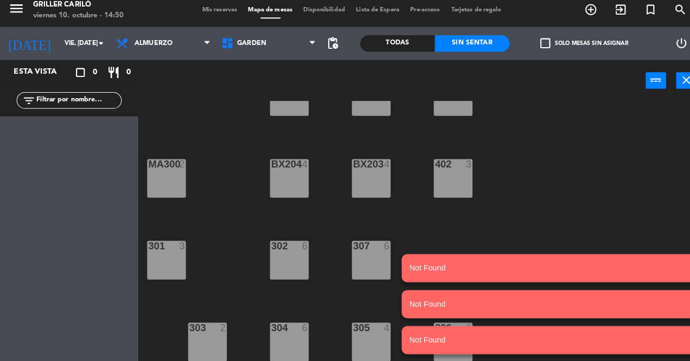
click at [297, 259] on div "302 6" at bounding box center [284, 261] width 38 height 38
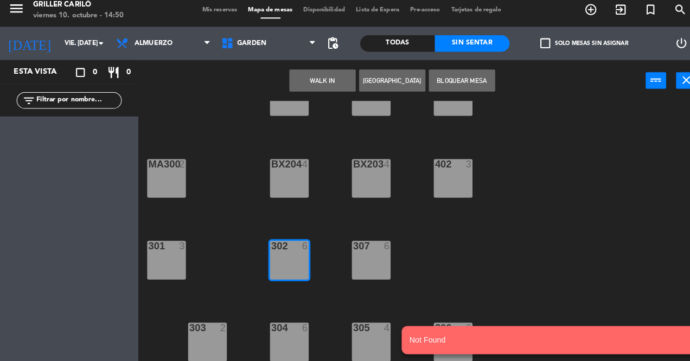
click at [307, 83] on button "WALK IN" at bounding box center [316, 85] width 65 height 22
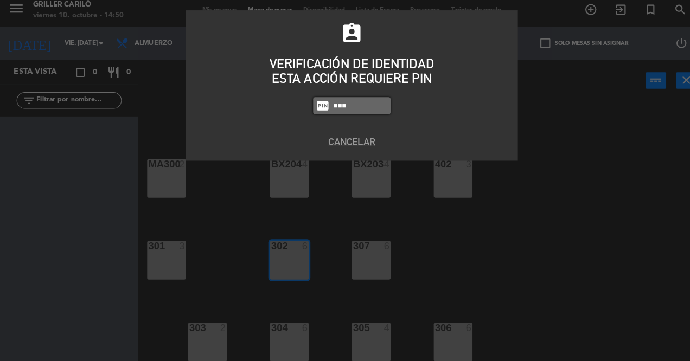
type input "5º10"
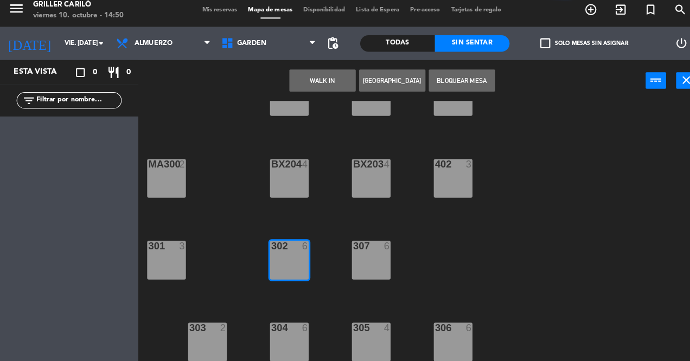
click at [294, 265] on div "302 6" at bounding box center [284, 261] width 38 height 38
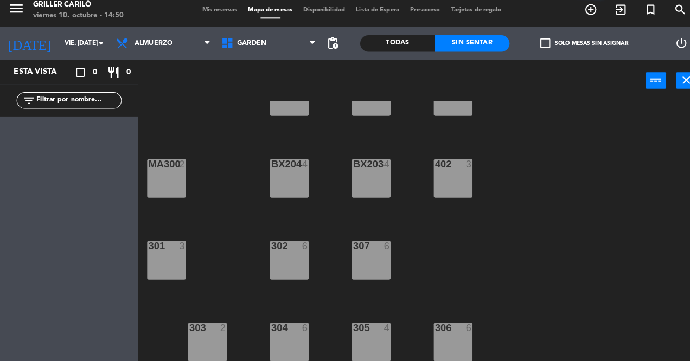
click at [284, 257] on div "302 6" at bounding box center [284, 261] width 38 height 38
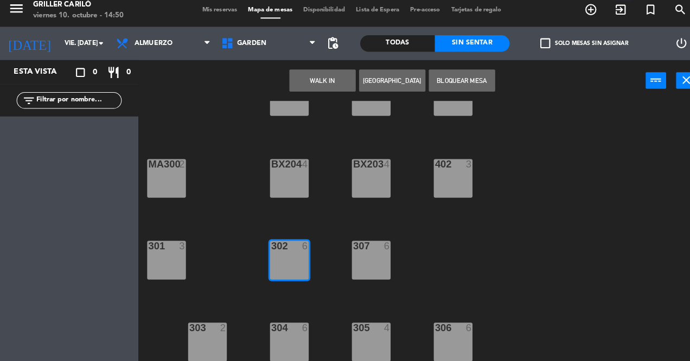
click at [589, 192] on div "MA101 2 MA102 2 103 4 100 4 RECEP lock 1 BX200 4 BX201 4 400 2 ESTACION lock 1 …" at bounding box center [416, 232] width 547 height 255
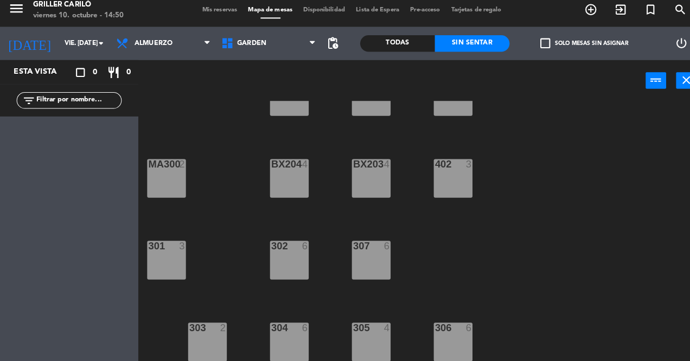
click at [287, 251] on div at bounding box center [284, 247] width 18 height 10
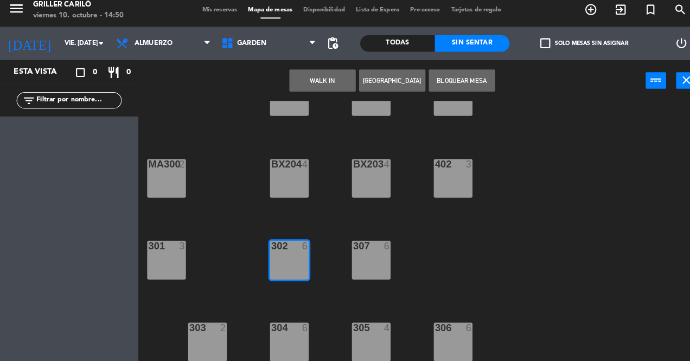
click at [316, 88] on button "WALK IN" at bounding box center [316, 85] width 65 height 22
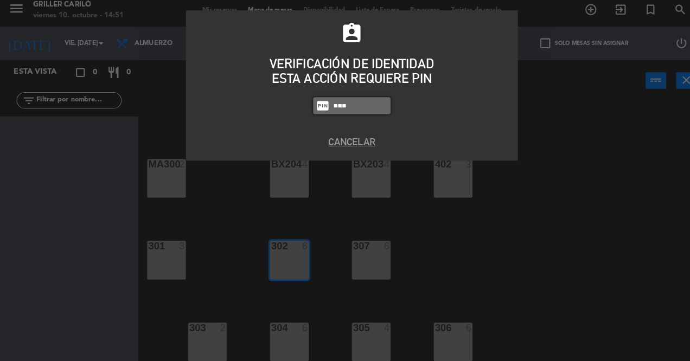
type input "0:@"
click at [353, 108] on input "0:@" at bounding box center [353, 110] width 54 height 12
type input "0"
type input "e"
type input "5"
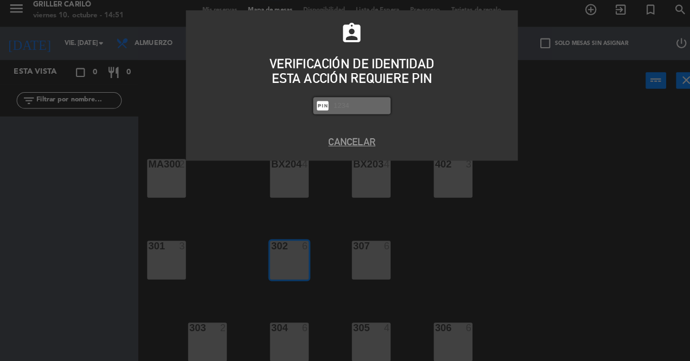
type input "@"
click at [349, 114] on input "text" at bounding box center [353, 110] width 54 height 12
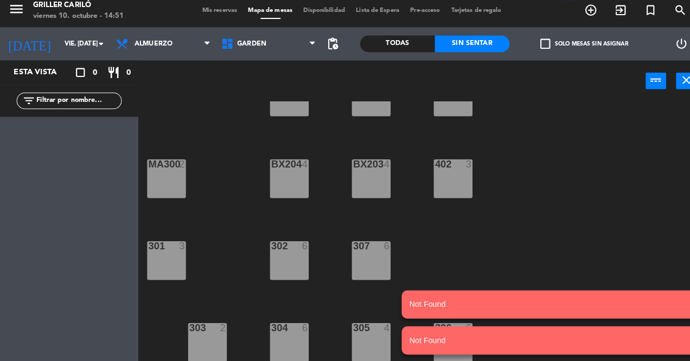
click at [277, 257] on div "302 6" at bounding box center [284, 261] width 38 height 38
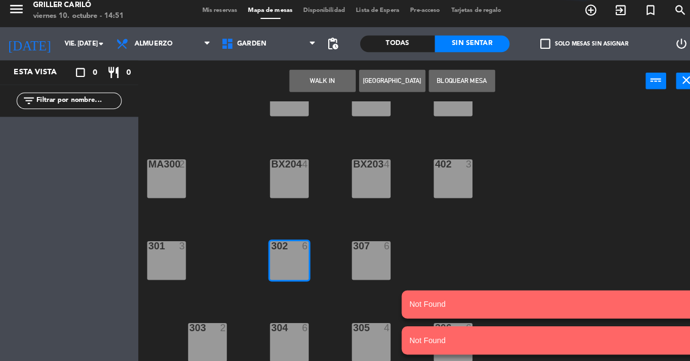
click at [315, 86] on button "WALK IN" at bounding box center [316, 85] width 65 height 22
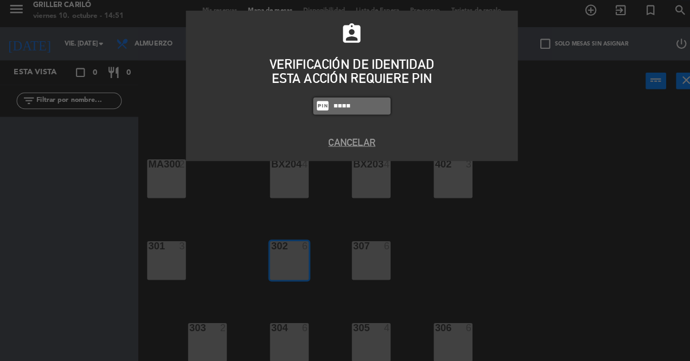
type input "5013"
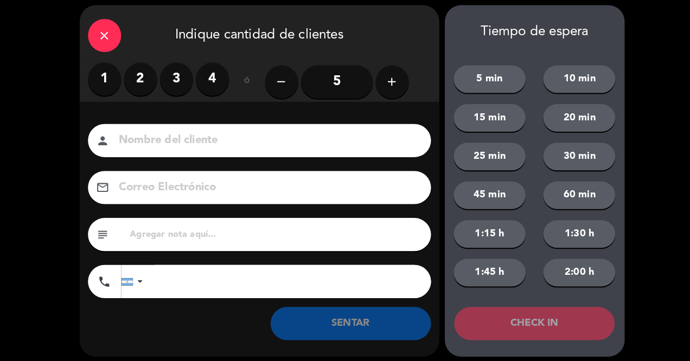
click at [195, 74] on label "4" at bounding box center [208, 83] width 33 height 33
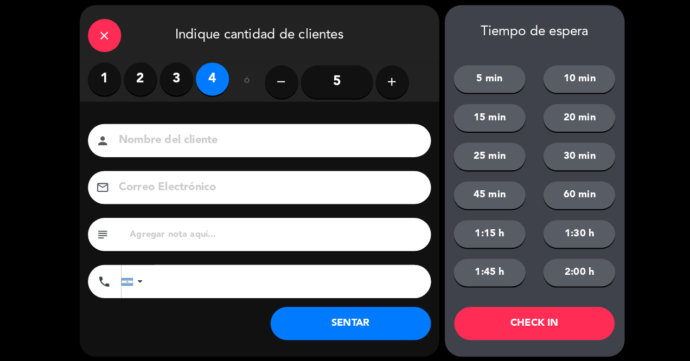
click at [335, 318] on button "SENTAR" at bounding box center [343, 323] width 157 height 33
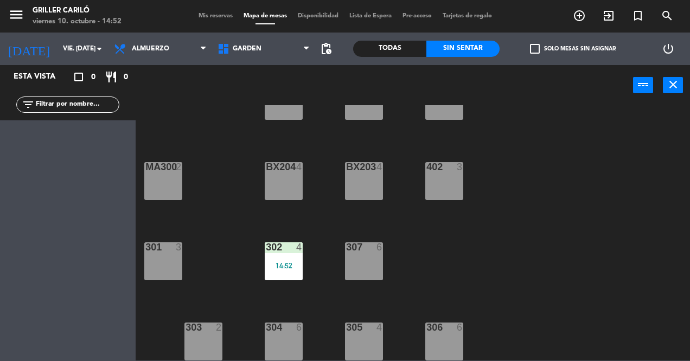
click at [550, 240] on div "MA101 2 MA102 2 103 4 100 4 RECEP lock 1 BX200 4 BX201 4 400 2 ESTACION lock 1 …" at bounding box center [416, 232] width 547 height 255
click at [542, 167] on div "MA101 2 MA102 2 103 4 100 4 RECEP lock 1 BX200 4 BX201 4 400 2 ESTACION lock 1 …" at bounding box center [416, 232] width 547 height 255
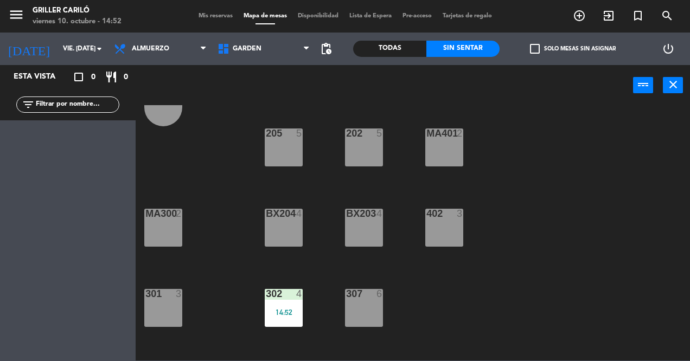
click at [539, 215] on div "MA101 2 MA102 2 103 4 100 4 RECEP lock 1 BX200 4 BX201 4 400 2 ESTACION lock 1 …" at bounding box center [416, 232] width 547 height 255
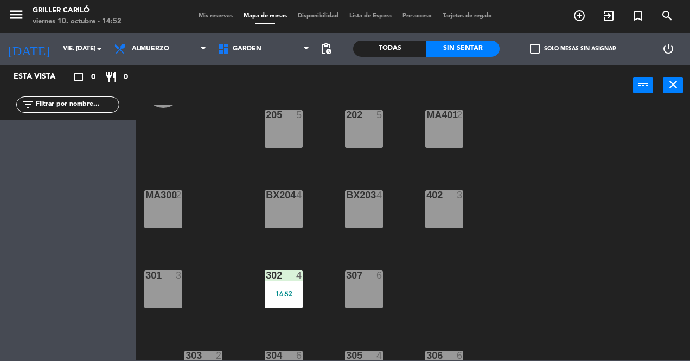
scroll to position [283, 0]
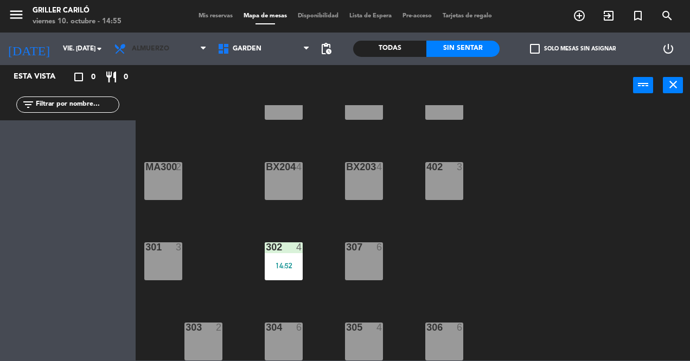
click at [180, 56] on span "Almuerzo" at bounding box center [160, 49] width 104 height 24
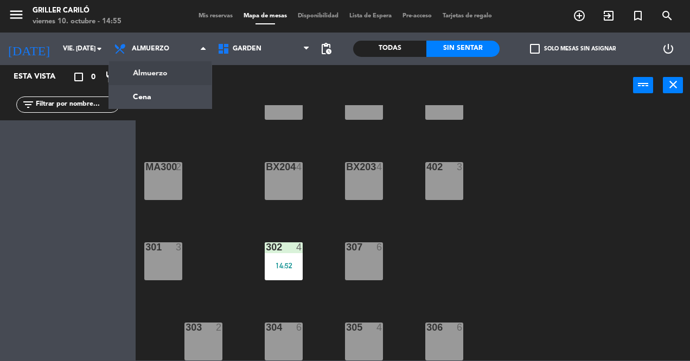
click at [176, 104] on ng-component "menu Griller Cariló viernes 10. octubre - 14:55 Mis reservas Mapa de mesas Disp…" at bounding box center [345, 180] width 690 height 361
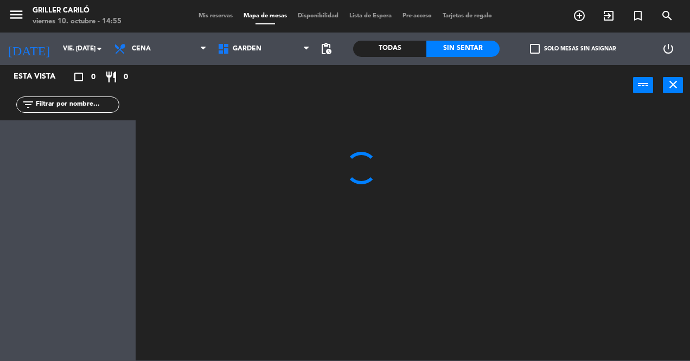
scroll to position [0, 0]
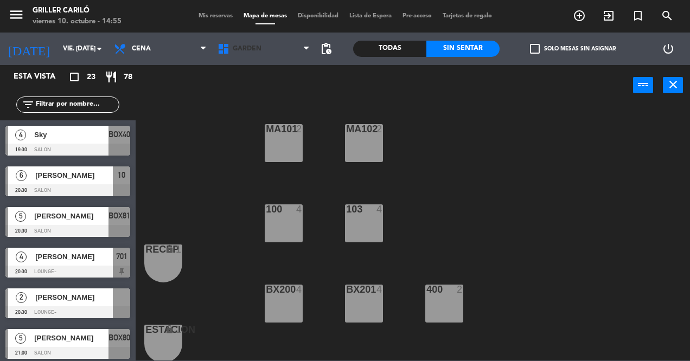
click at [281, 57] on span "GARDEN" at bounding box center [264, 49] width 104 height 24
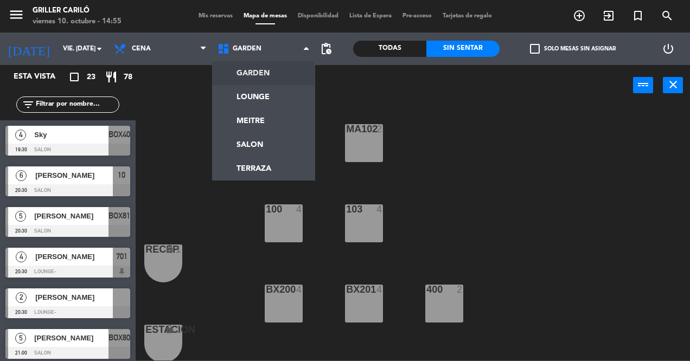
click at [271, 103] on ng-component "menu Griller Cariló viernes 10. octubre - 14:55 Mis reservas Mapa de mesas Disp…" at bounding box center [345, 180] width 690 height 361
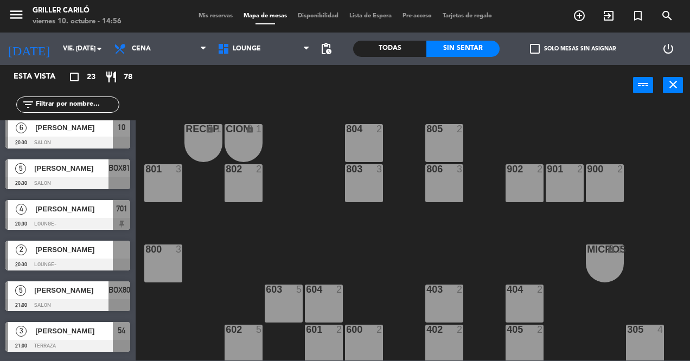
scroll to position [40, 0]
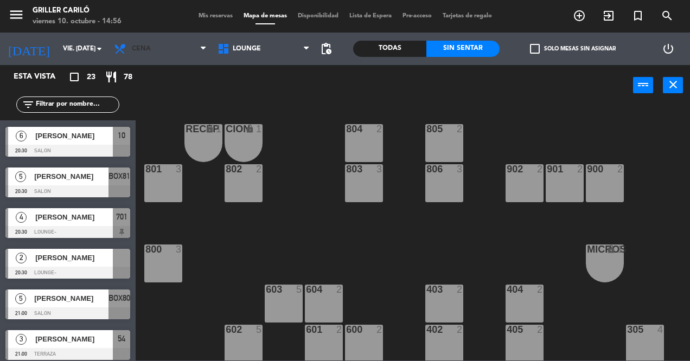
click at [194, 57] on span "Cena" at bounding box center [160, 49] width 104 height 24
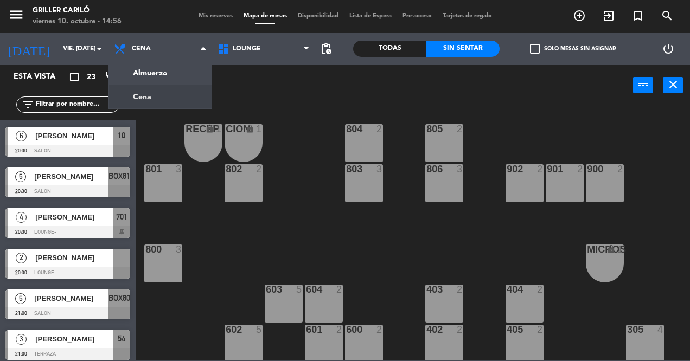
click at [182, 89] on ng-component "menu Griller Cariló viernes 10. octubre - 14:56 Mis reservas Mapa de mesas Disp…" at bounding box center [345, 180] width 690 height 361
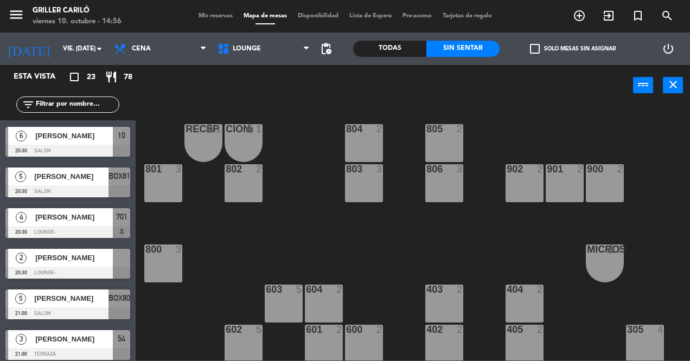
click at [193, 57] on span "Cena" at bounding box center [160, 49] width 104 height 24
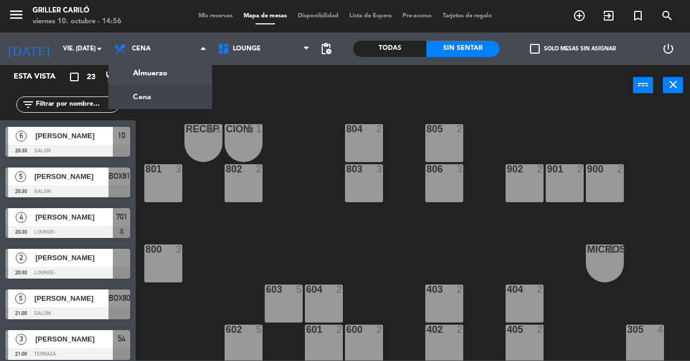
click at [172, 82] on ng-component "menu Griller Cariló viernes 10. octubre - 14:56 Mis reservas Mapa de mesas Disp…" at bounding box center [345, 180] width 690 height 361
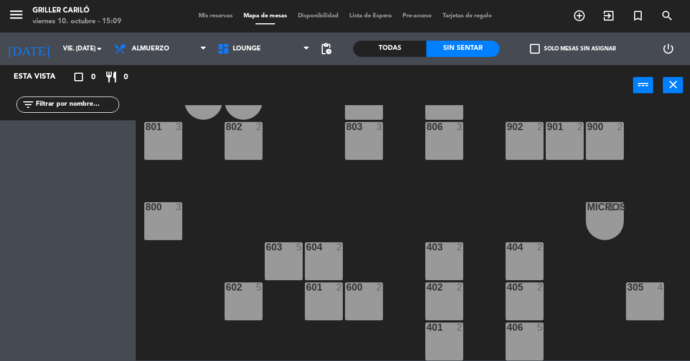
scroll to position [68, 0]
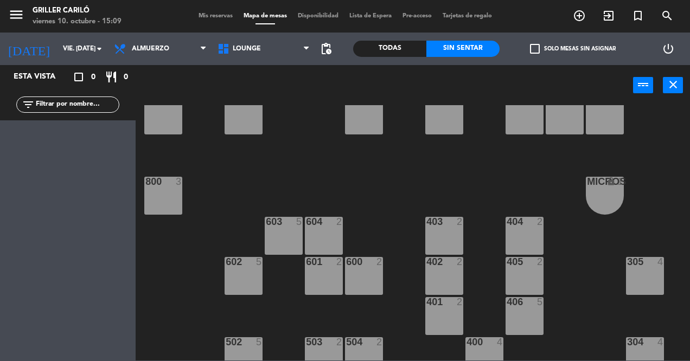
click at [517, 240] on div "404 2" at bounding box center [525, 236] width 38 height 38
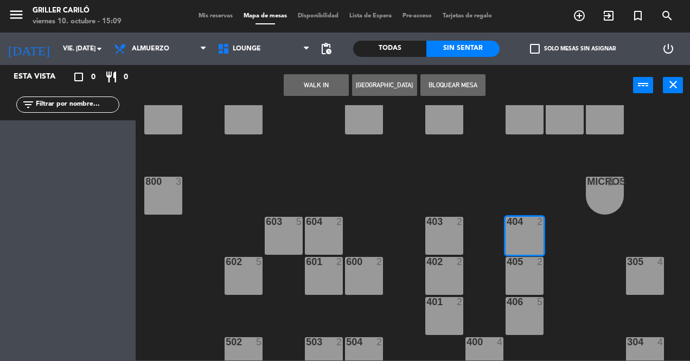
click at [315, 95] on button "WALK IN" at bounding box center [316, 85] width 65 height 22
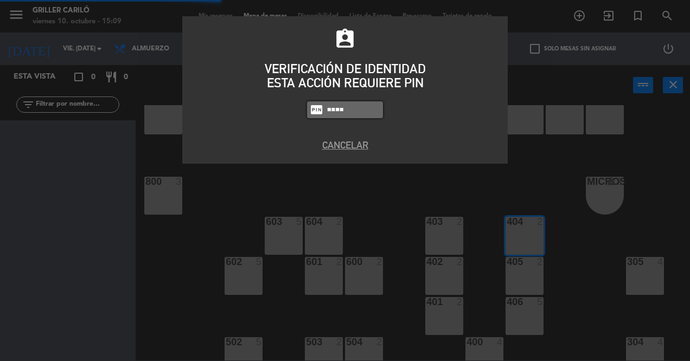
type input "501"
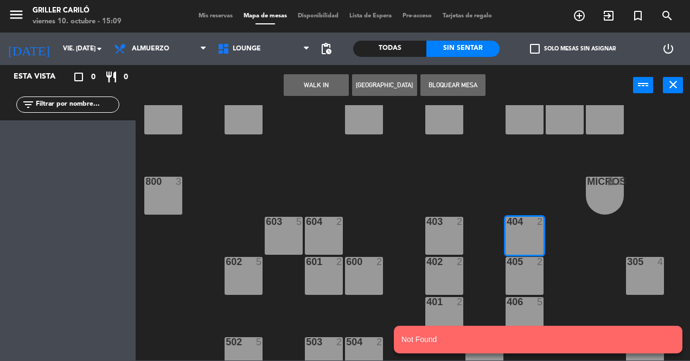
click at [311, 85] on button "WALK IN" at bounding box center [316, 85] width 65 height 22
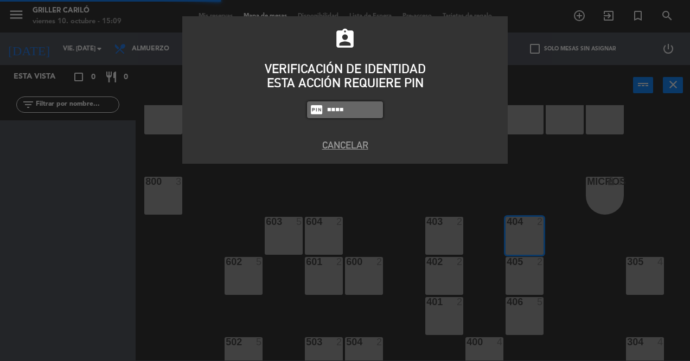
type input "5013"
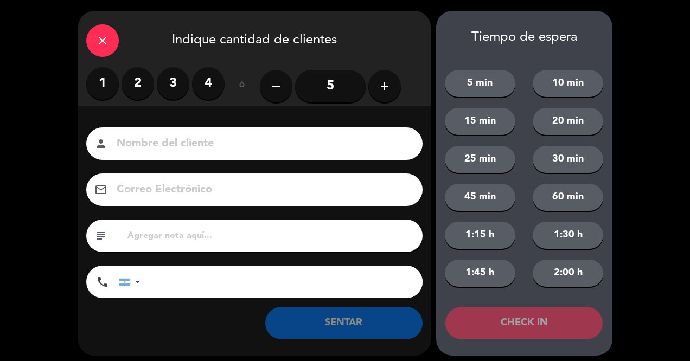
click at [133, 95] on label "2" at bounding box center [138, 83] width 33 height 33
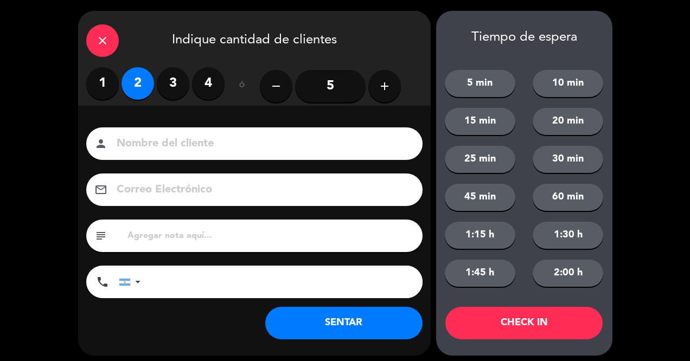
click at [368, 327] on button "SENTAR" at bounding box center [343, 323] width 157 height 33
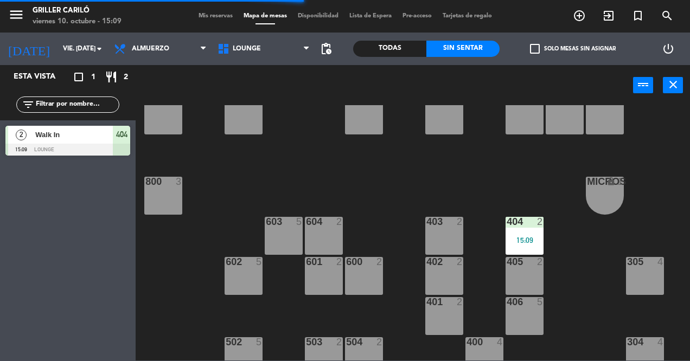
click at [154, 285] on div "RECEP lock 1 CION lock 1 804 2 805 2 801 3 802 2 803 3 806 3 900 2 901 2 902 2 …" at bounding box center [416, 232] width 547 height 255
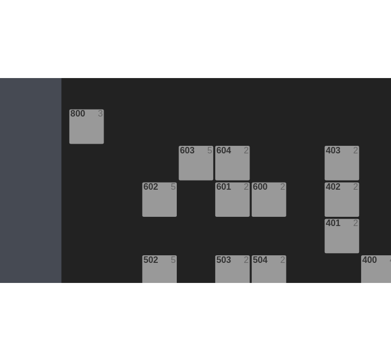
scroll to position [91, 0]
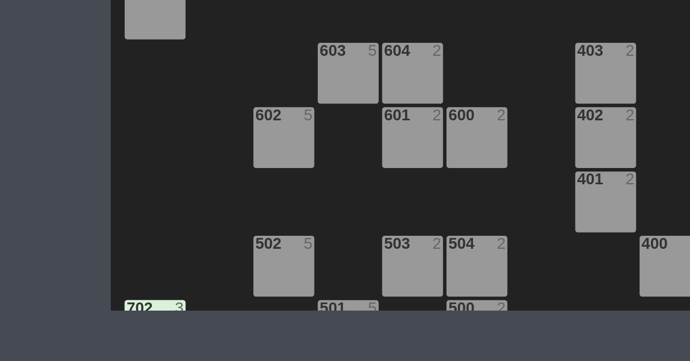
click at [345, 281] on div "504 2" at bounding box center [364, 287] width 38 height 38
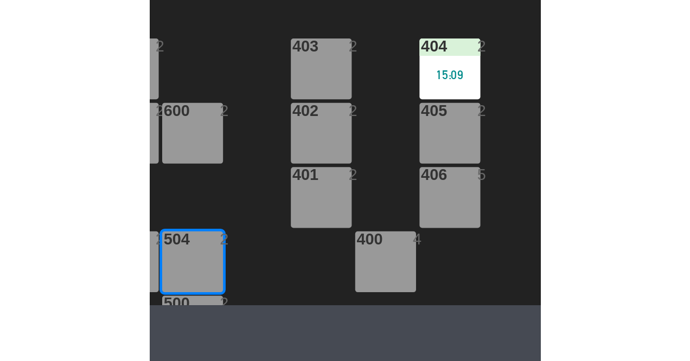
scroll to position [91, 142]
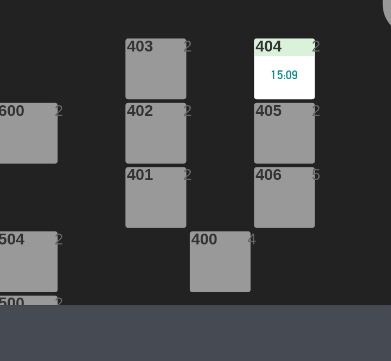
click at [286, 187] on div "RECEP lock 1 CION lock 1 804 2 805 2 801 3 802 2 803 3 806 3 900 2 901 2 902 2 …" at bounding box center [197, 183] width 387 height 255
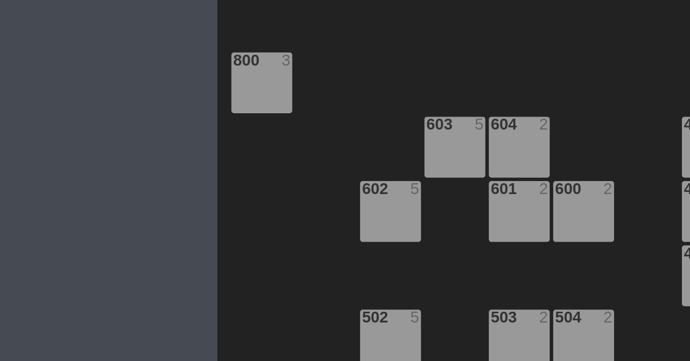
scroll to position [91, 0]
click at [187, 253] on div "RECEP lock 1 CION lock 1 804 2 805 2 801 3 802 2 803 3 806 3 900 2 901 2 902 2 …" at bounding box center [416, 232] width 547 height 255
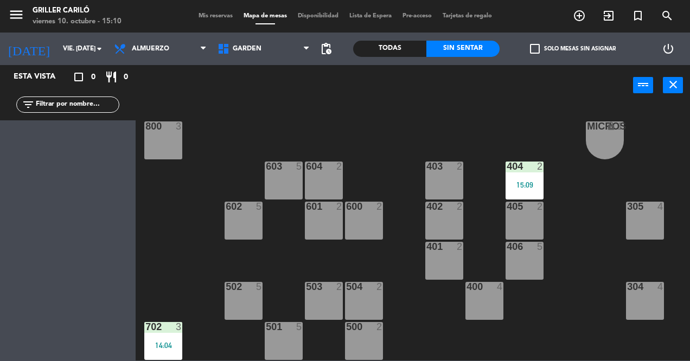
scroll to position [0, 0]
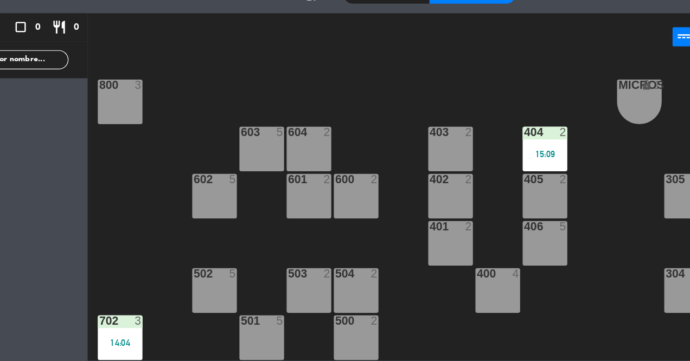
click at [169, 347] on div "14:04" at bounding box center [163, 346] width 38 height 8
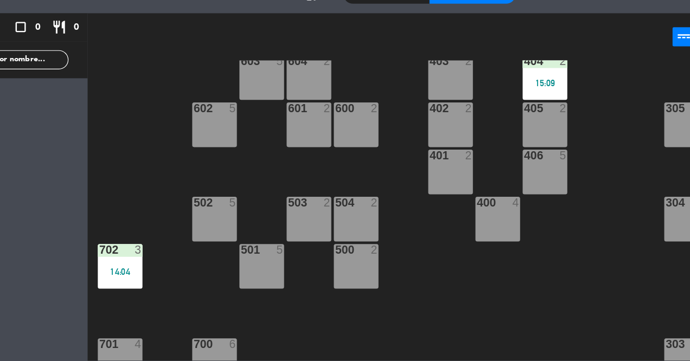
scroll to position [193, 0]
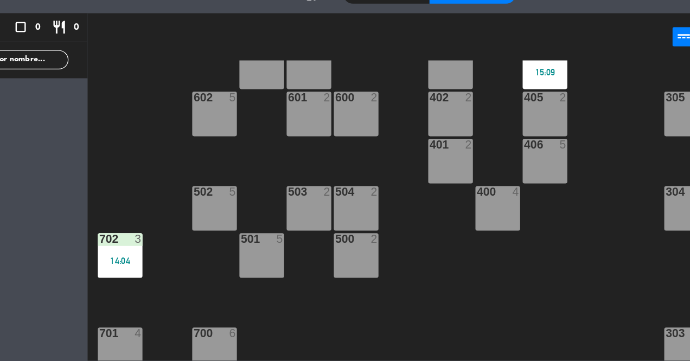
click at [169, 270] on div "702 3 14:04" at bounding box center [163, 271] width 38 height 38
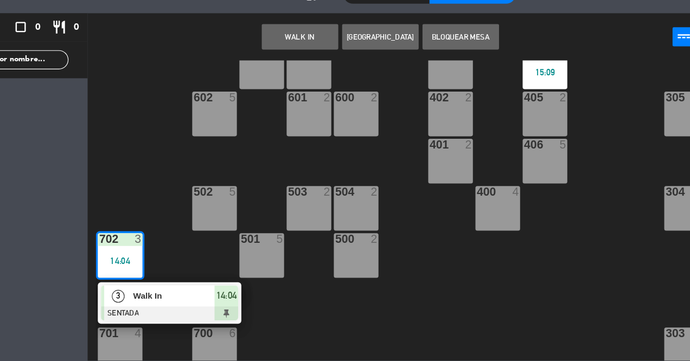
click at [202, 311] on span "Walk In" at bounding box center [208, 305] width 69 height 11
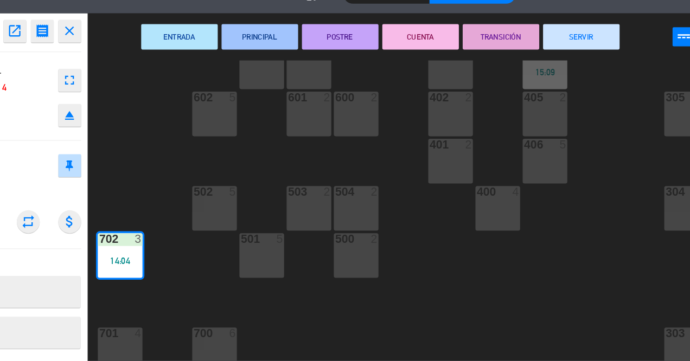
click at [547, 98] on div "ENTRADA PRINCIPAL POSTRE CUENTA TRANSICIÓN SERVIR power_input close" at bounding box center [384, 85] width 497 height 41
click at [562, 85] on button "SERVIR" at bounding box center [555, 85] width 65 height 22
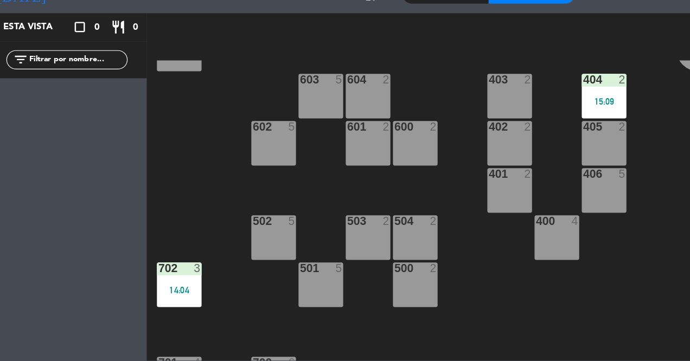
scroll to position [169, 0]
click at [163, 311] on div "702 3 14:04" at bounding box center [163, 296] width 38 height 38
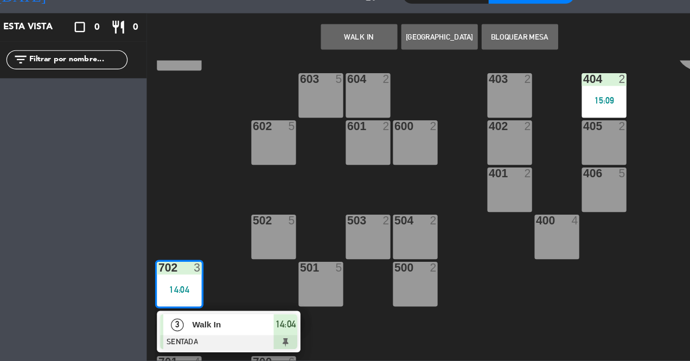
click at [206, 342] on div at bounding box center [205, 345] width 117 height 12
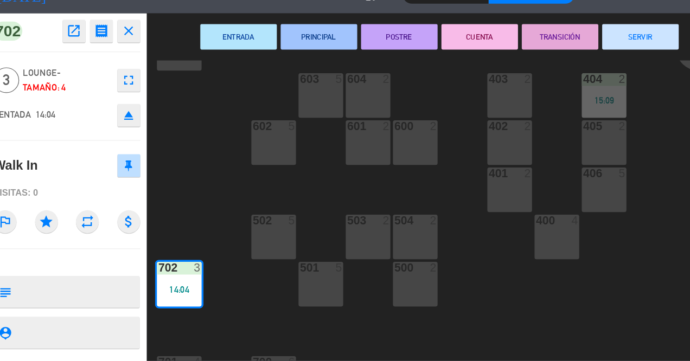
click at [540, 91] on button "SERVIR" at bounding box center [555, 85] width 65 height 22
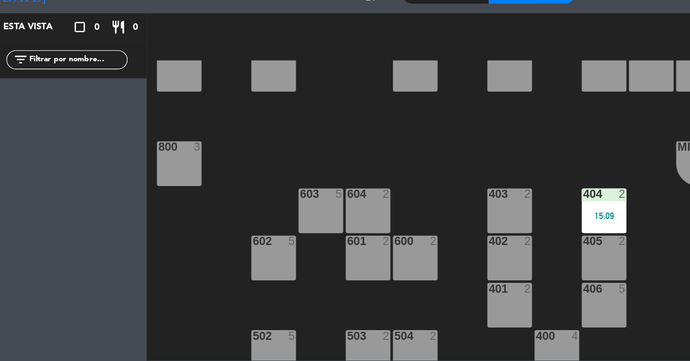
scroll to position [71, 0]
